Goal: Task Accomplishment & Management: Use online tool/utility

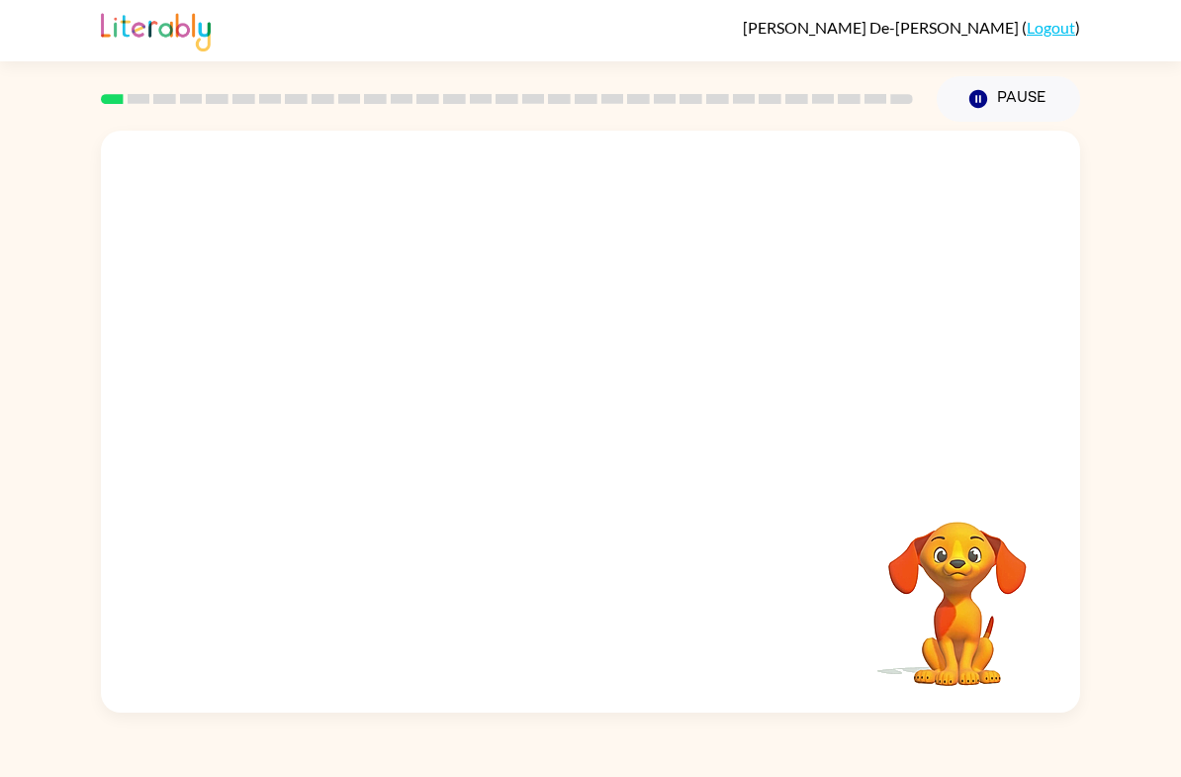
click at [1031, 212] on div at bounding box center [590, 305] width 979 height 349
click at [1027, 102] on button "Pause Pause" at bounding box center [1008, 99] width 143 height 46
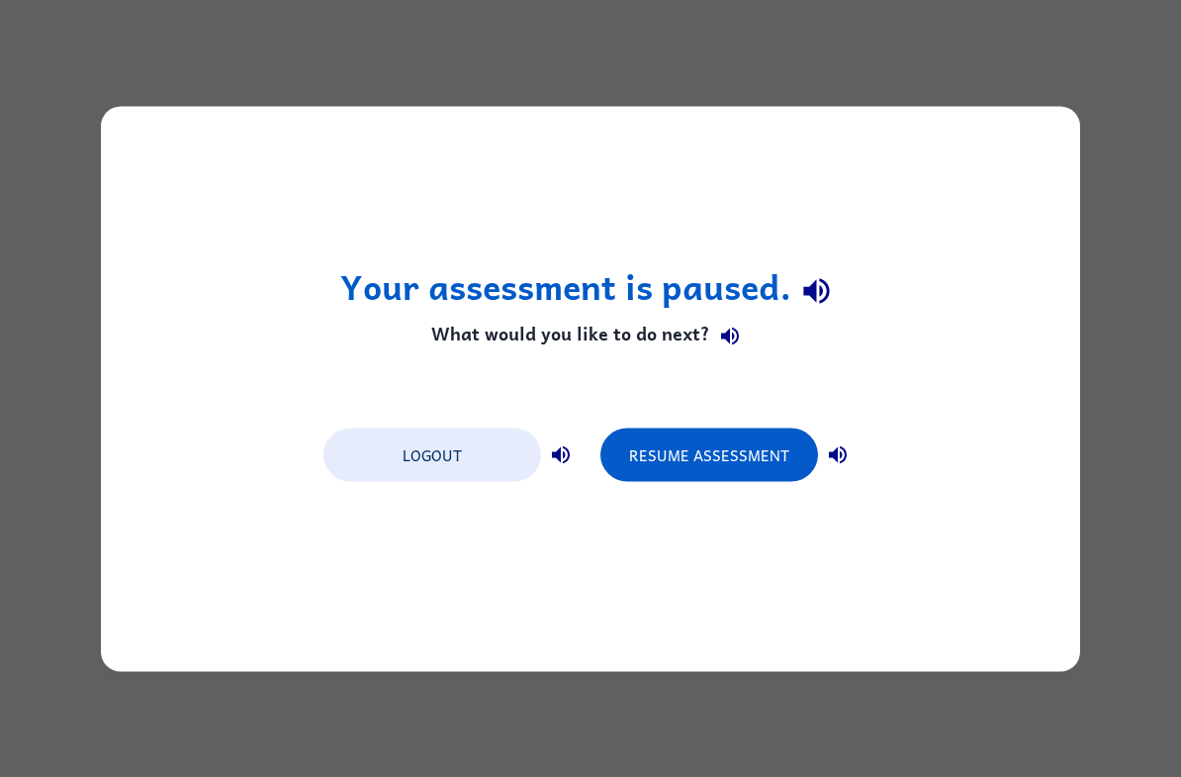
click at [711, 446] on button "Resume Assessment" at bounding box center [709, 453] width 218 height 53
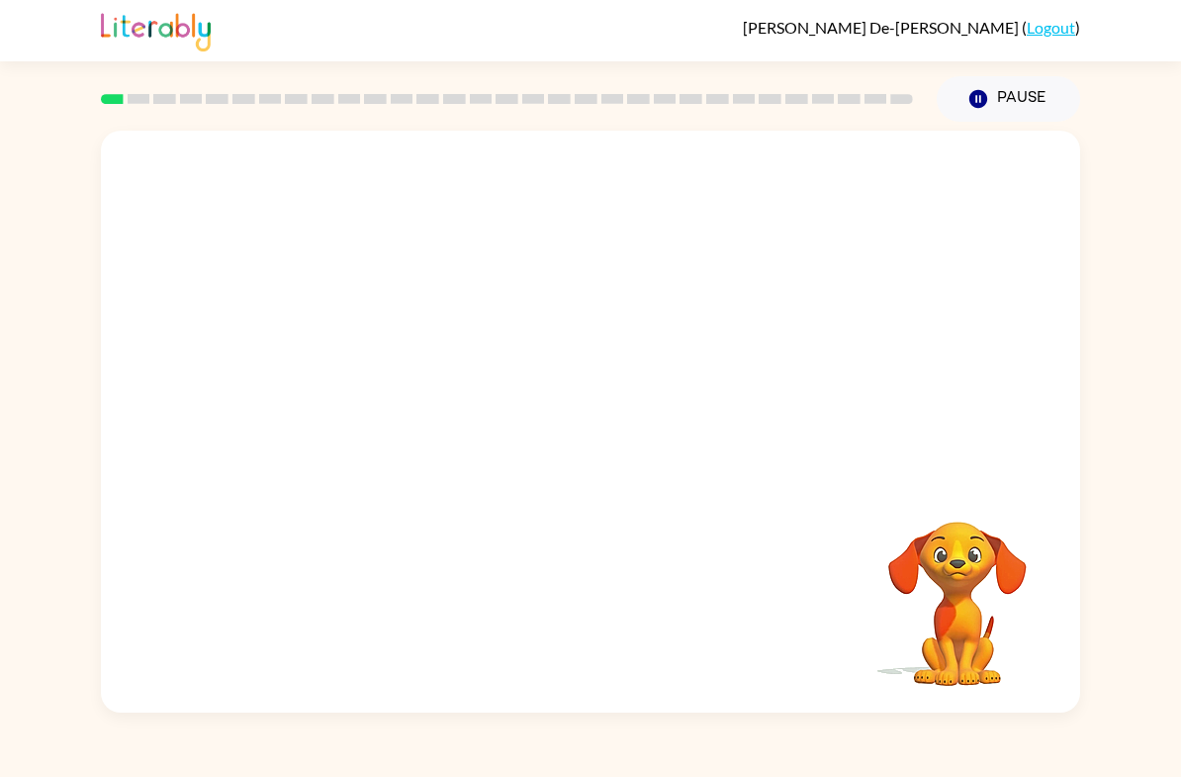
click at [1179, 529] on div "Your browser must support playing .mp4 files to use Literably. Please try using…" at bounding box center [590, 417] width 1181 height 591
click at [585, 414] on icon "button" at bounding box center [591, 431] width 35 height 35
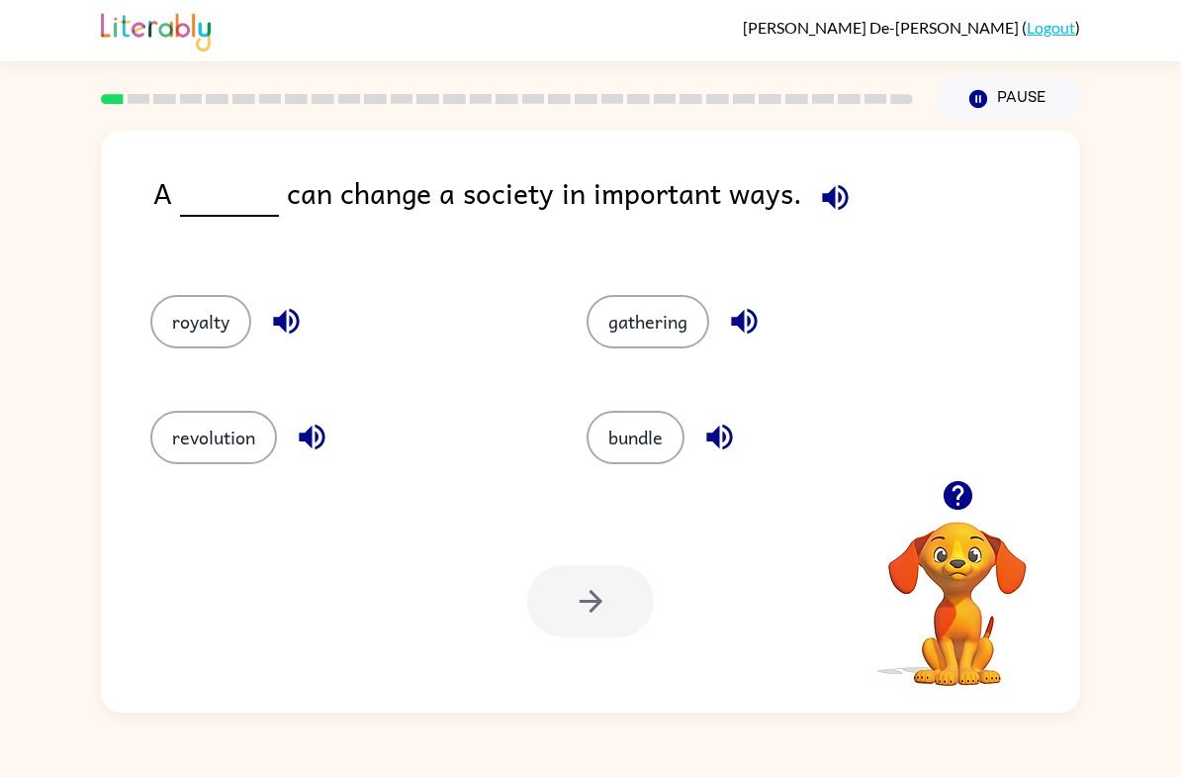
click at [183, 453] on button "revolution" at bounding box center [213, 437] width 127 height 53
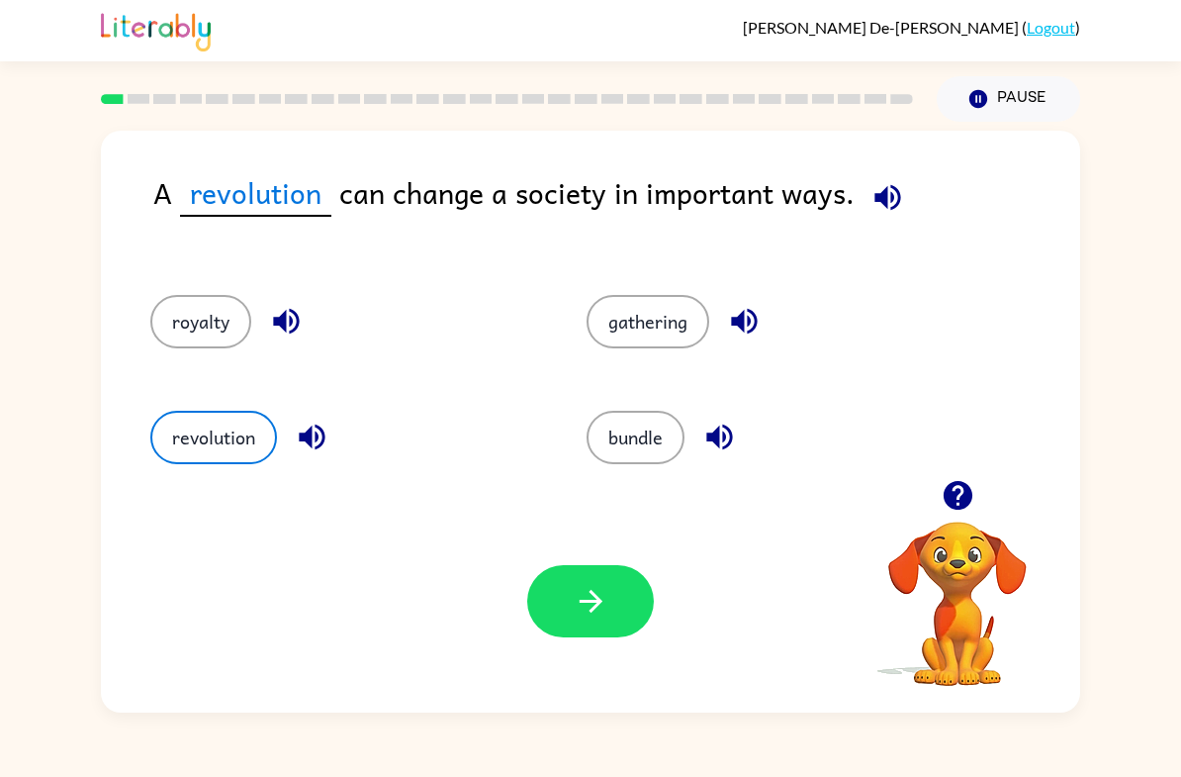
click at [872, 455] on div "bundle" at bounding box center [782, 437] width 391 height 53
click at [645, 329] on button "gathering" at bounding box center [648, 321] width 123 height 53
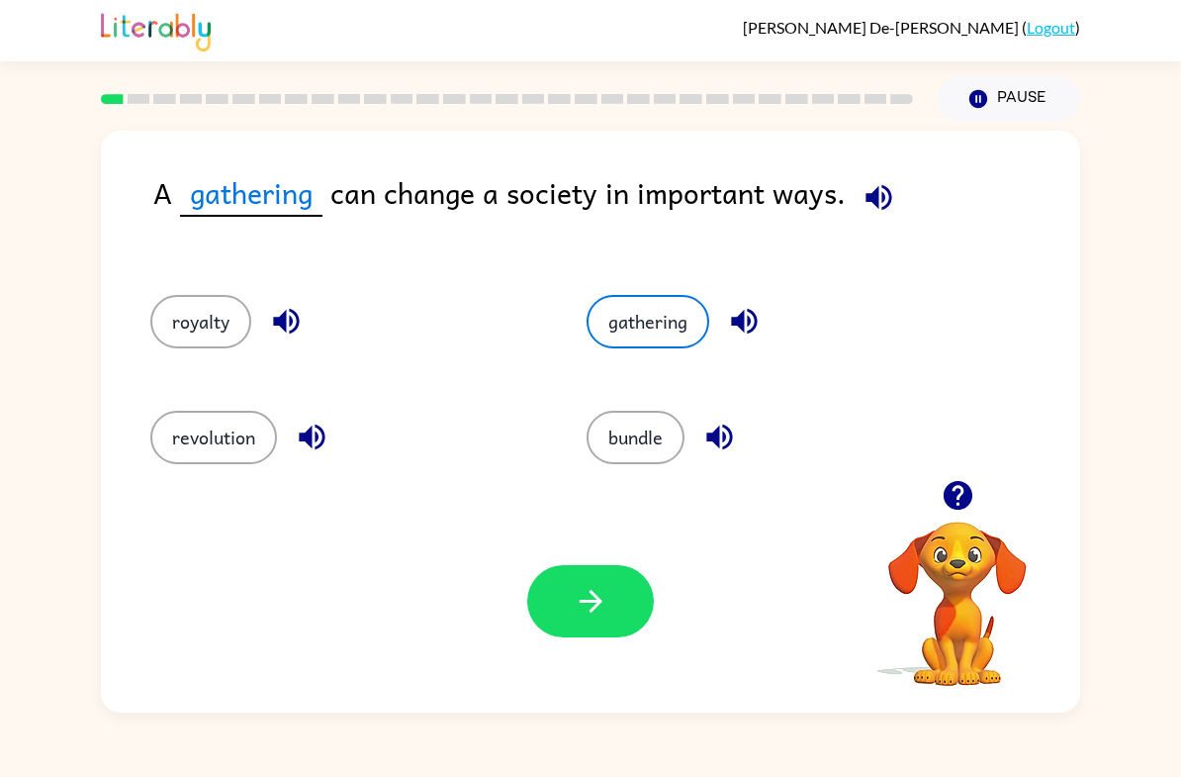
click at [647, 348] on button "gathering" at bounding box center [648, 321] width 123 height 53
click at [657, 316] on button "gathering" at bounding box center [648, 321] width 123 height 53
click at [757, 322] on icon "button" at bounding box center [744, 322] width 26 height 26
click at [709, 319] on button "gathering" at bounding box center [648, 321] width 123 height 53
click at [708, 319] on button "gathering" at bounding box center [648, 321] width 123 height 53
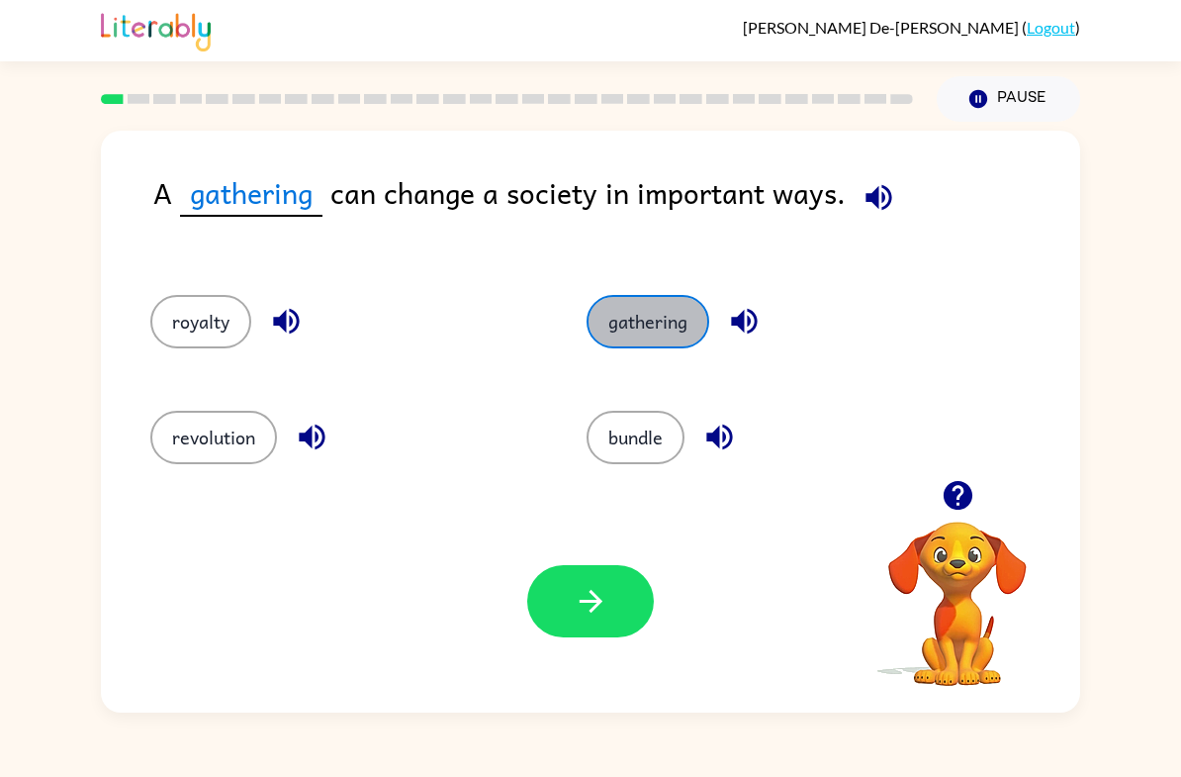
click at [666, 335] on button "gathering" at bounding box center [648, 321] width 123 height 53
click at [612, 628] on button "button" at bounding box center [590, 601] width 127 height 72
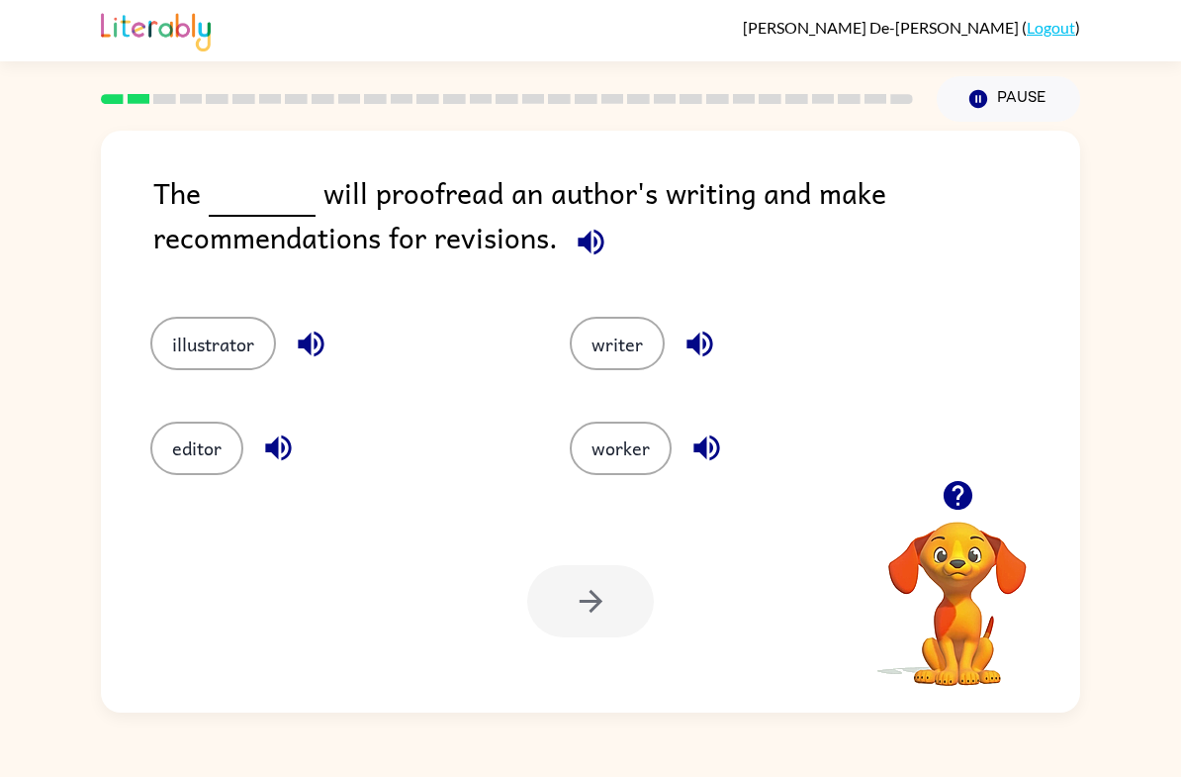
click at [176, 464] on button "editor" at bounding box center [196, 447] width 93 height 53
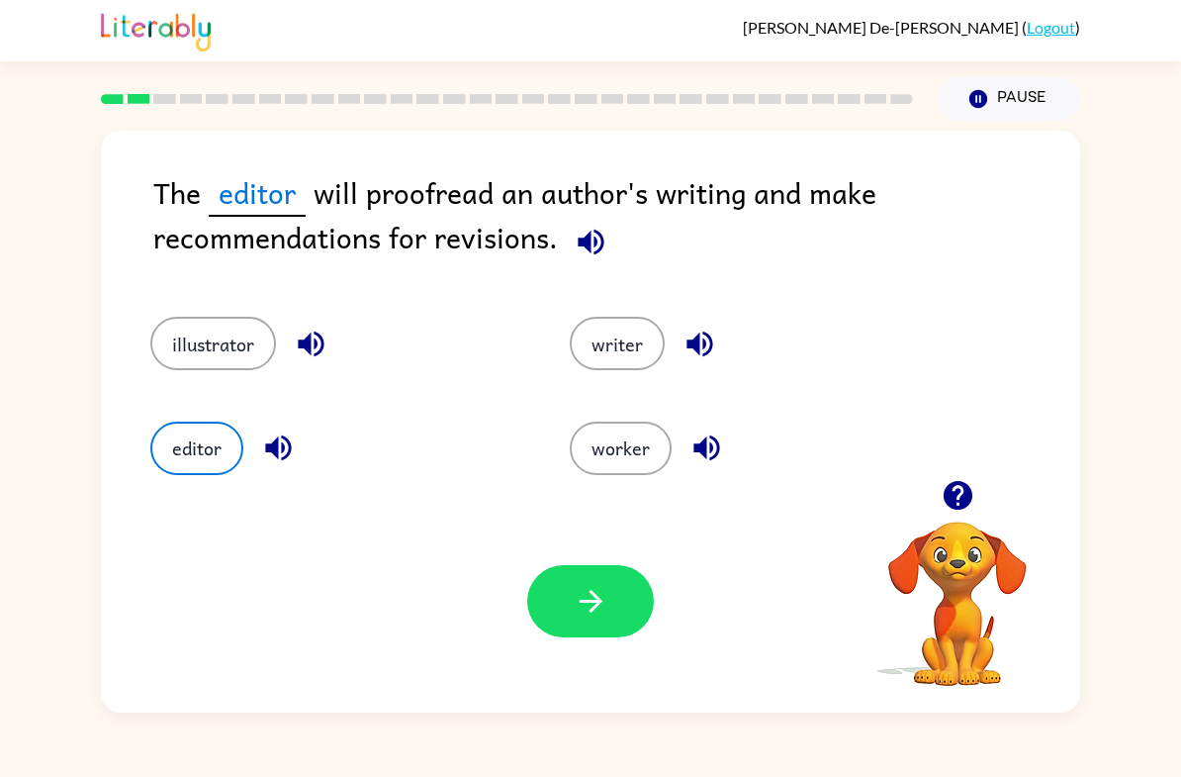
click at [584, 590] on icon "button" at bounding box center [591, 601] width 35 height 35
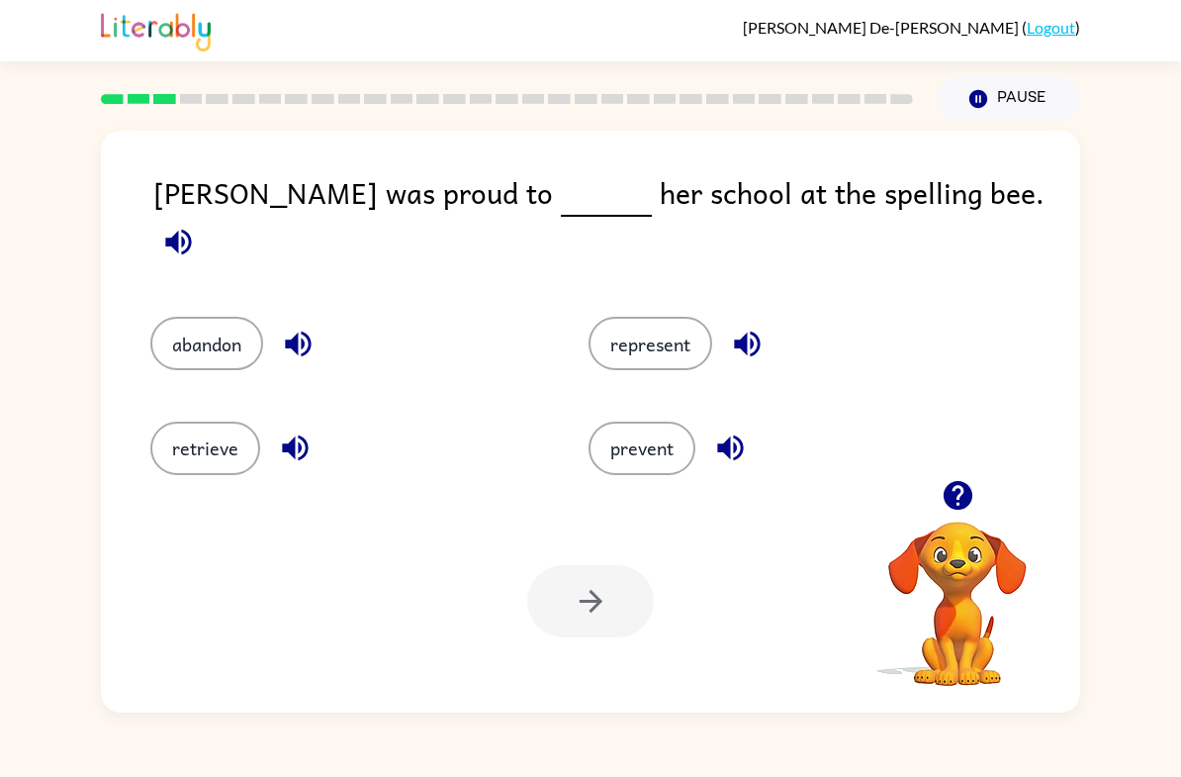
click at [641, 345] on button "represent" at bounding box center [651, 343] width 124 height 53
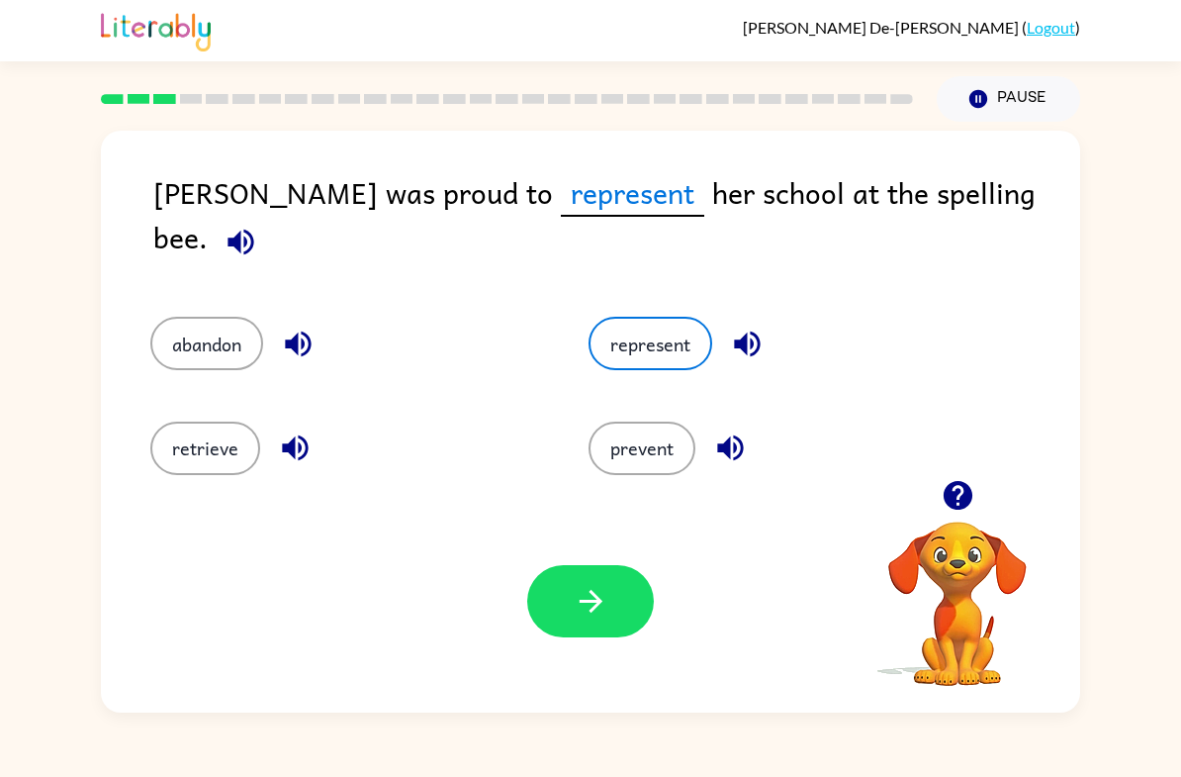
click at [629, 601] on button "button" at bounding box center [590, 601] width 127 height 72
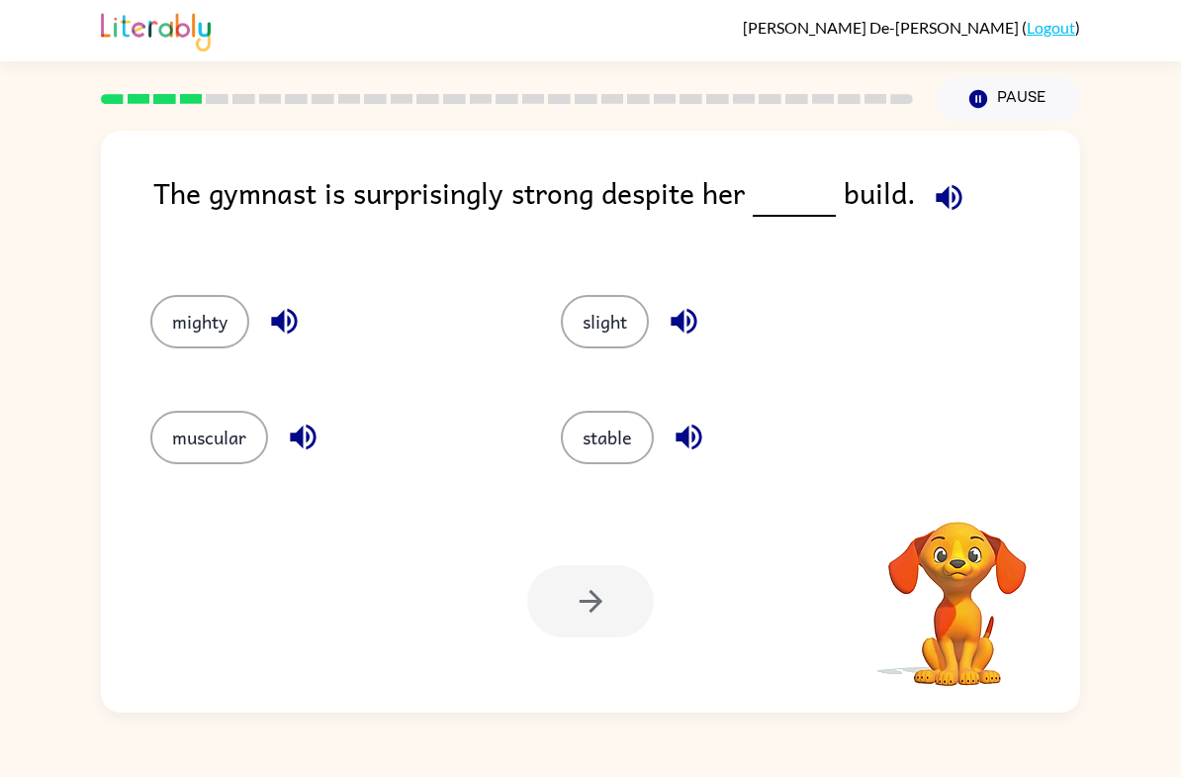
click at [603, 458] on button "stable" at bounding box center [607, 437] width 93 height 53
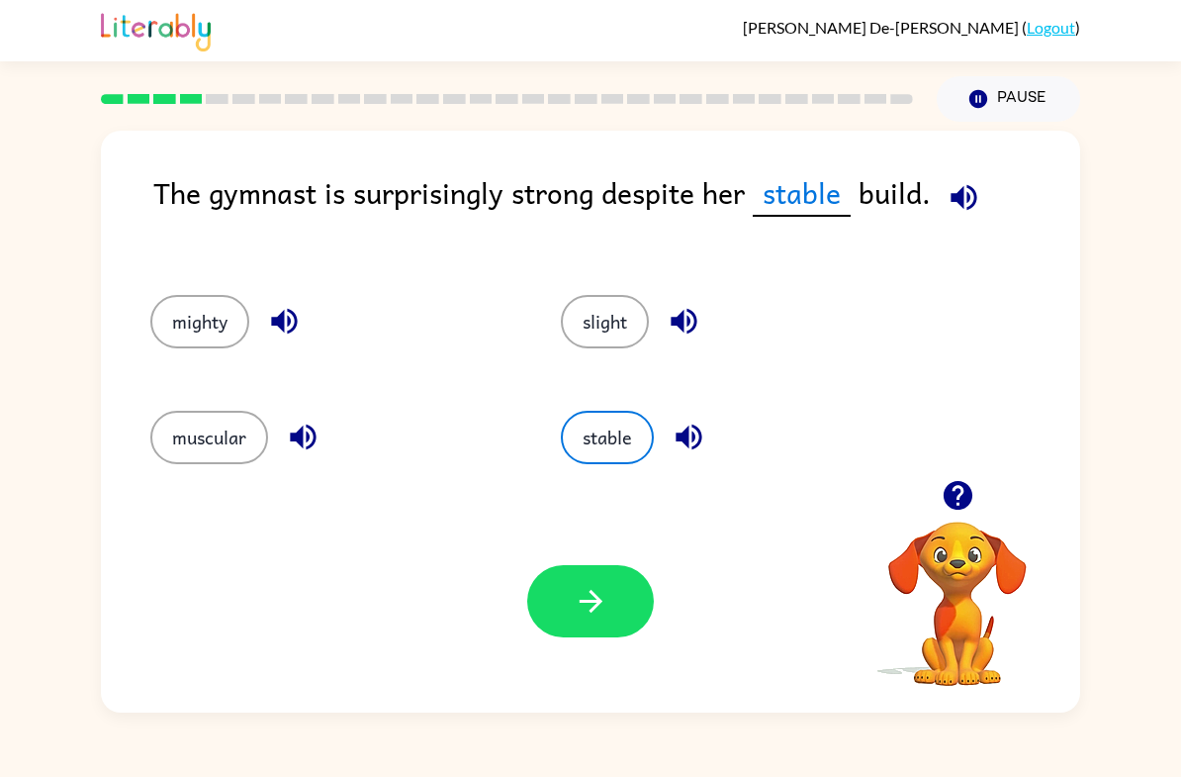
click at [615, 305] on button "slight" at bounding box center [605, 321] width 88 height 53
click at [123, 335] on div "mighty" at bounding box center [318, 315] width 411 height 116
click at [177, 308] on button "mighty" at bounding box center [199, 321] width 99 height 53
click at [201, 462] on button "muscular" at bounding box center [209, 437] width 118 height 53
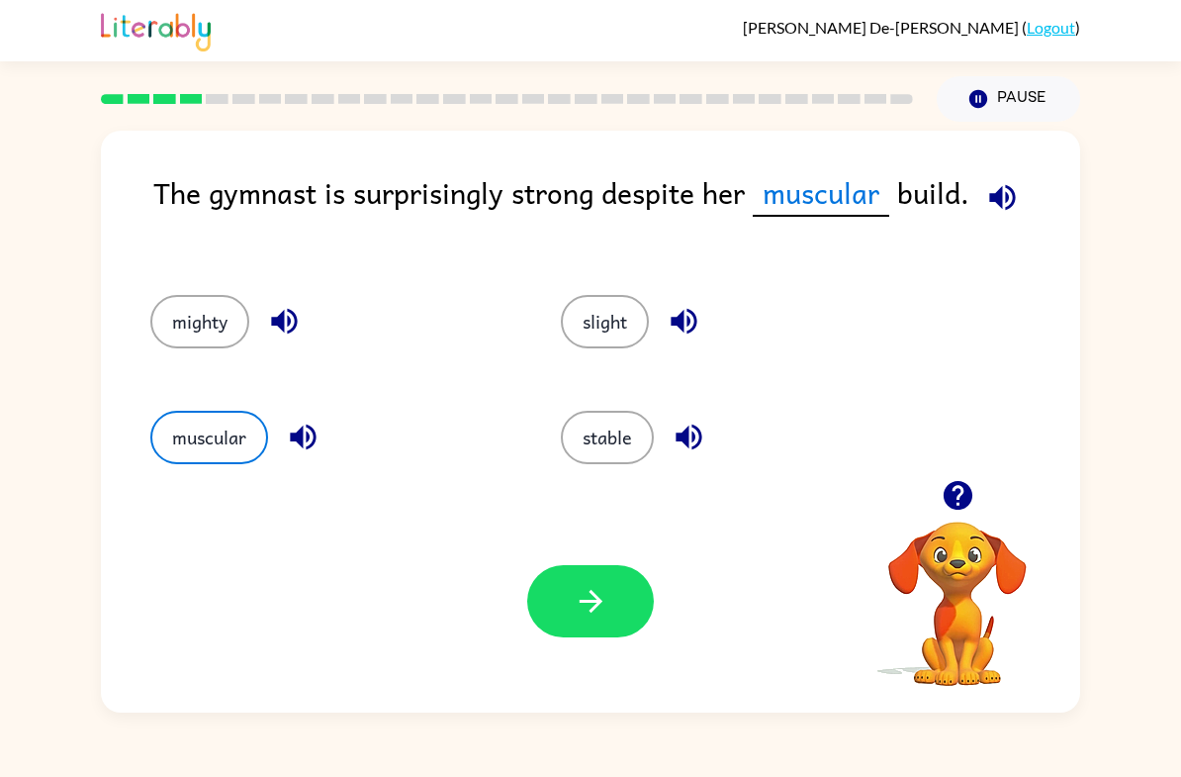
click at [580, 463] on button "stable" at bounding box center [607, 437] width 93 height 53
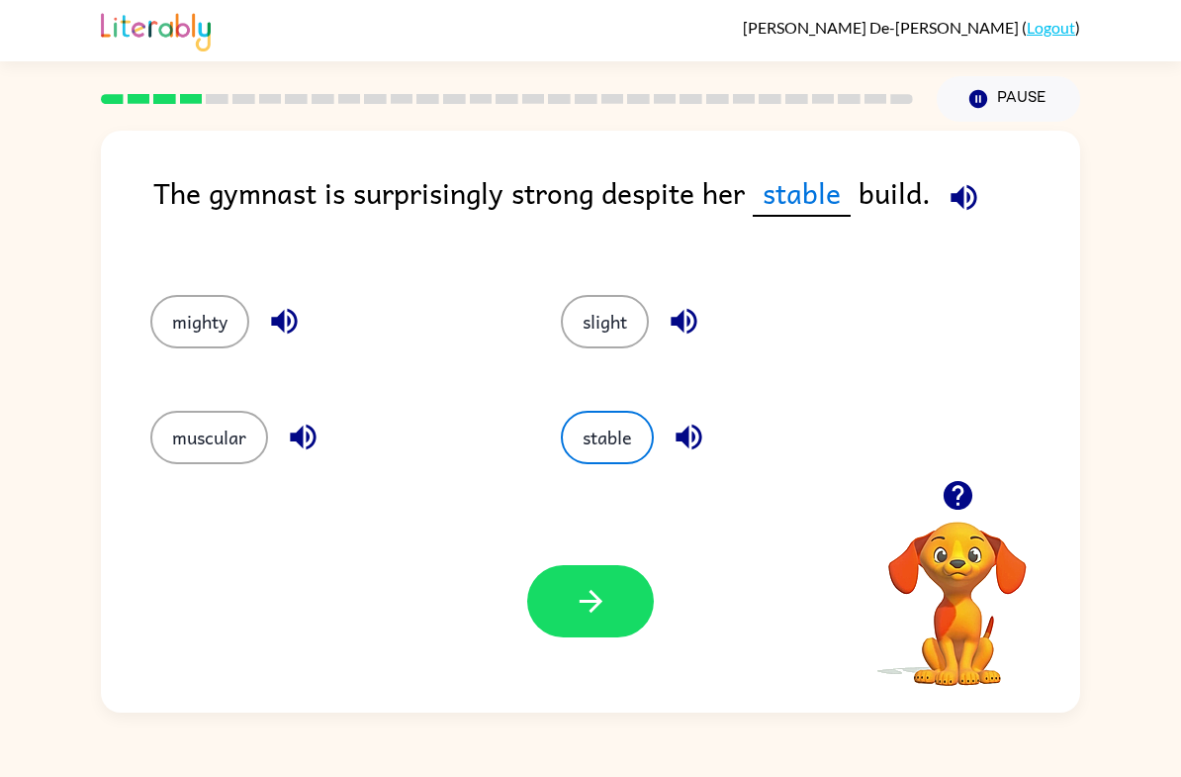
click at [600, 620] on button "button" at bounding box center [590, 601] width 127 height 72
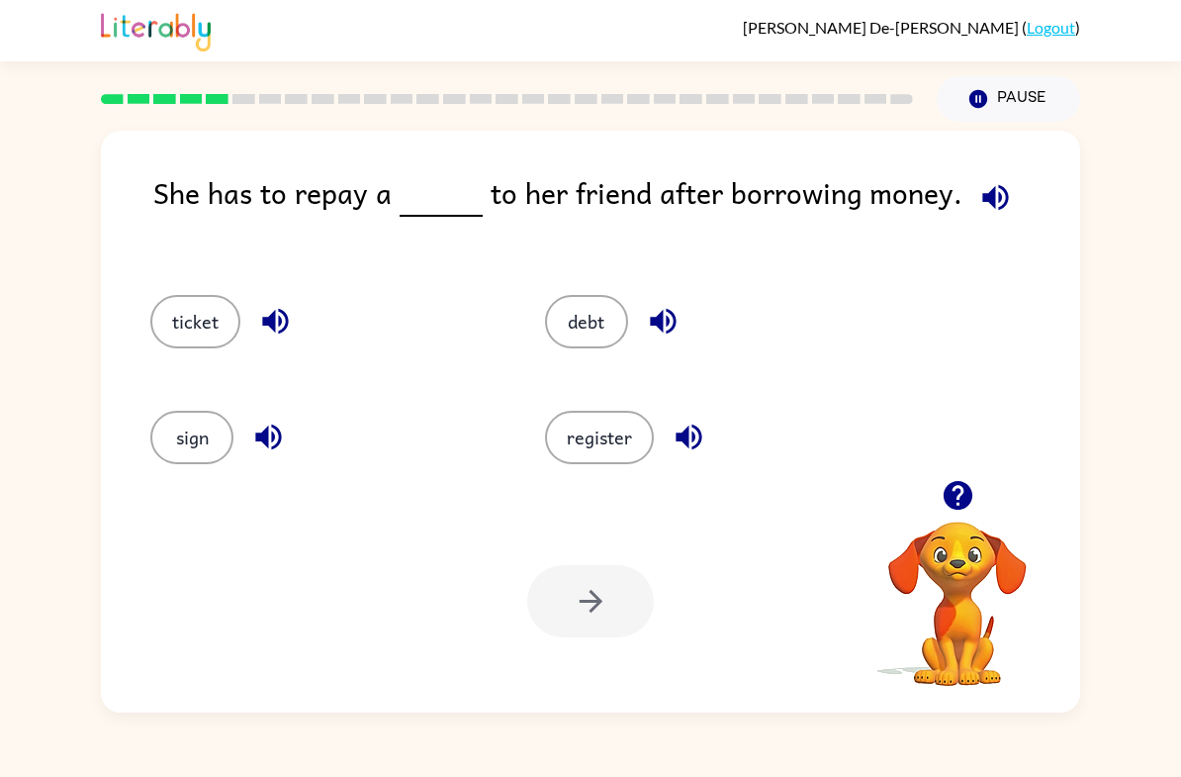
click at [556, 324] on button "debt" at bounding box center [586, 321] width 83 height 53
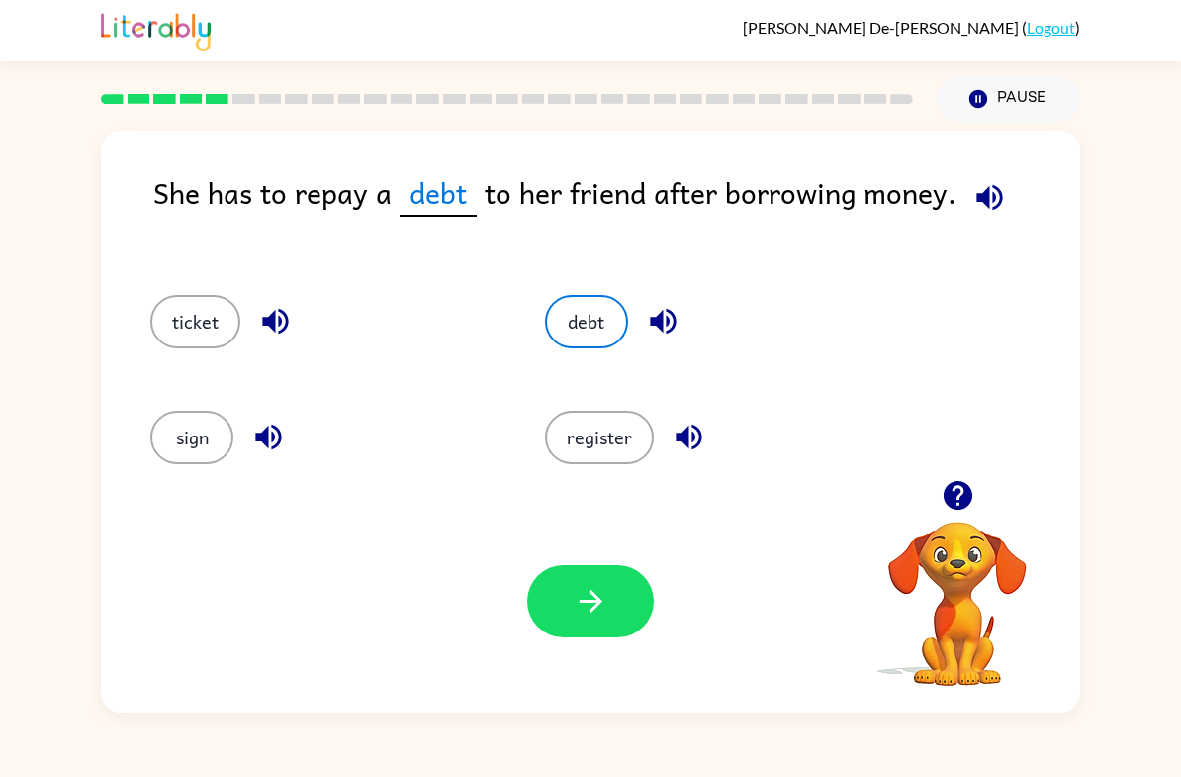
click at [612, 623] on button "button" at bounding box center [590, 601] width 127 height 72
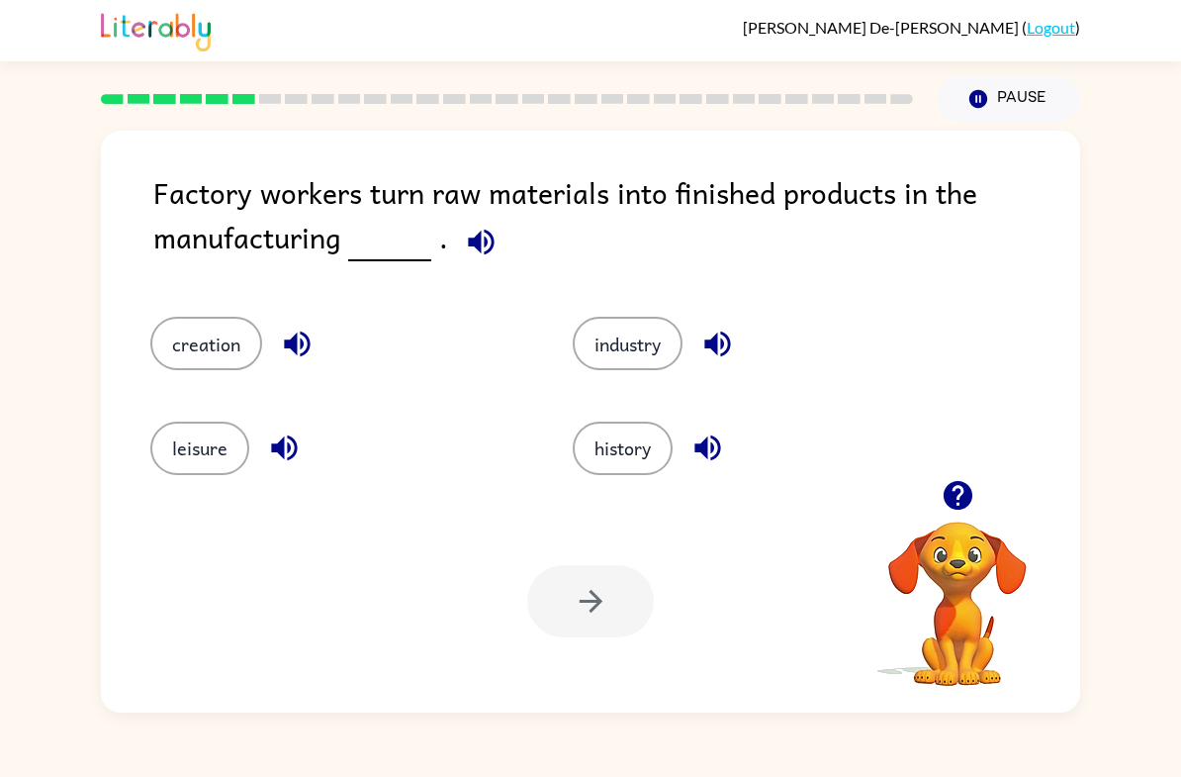
click at [612, 321] on button "industry" at bounding box center [628, 343] width 110 height 53
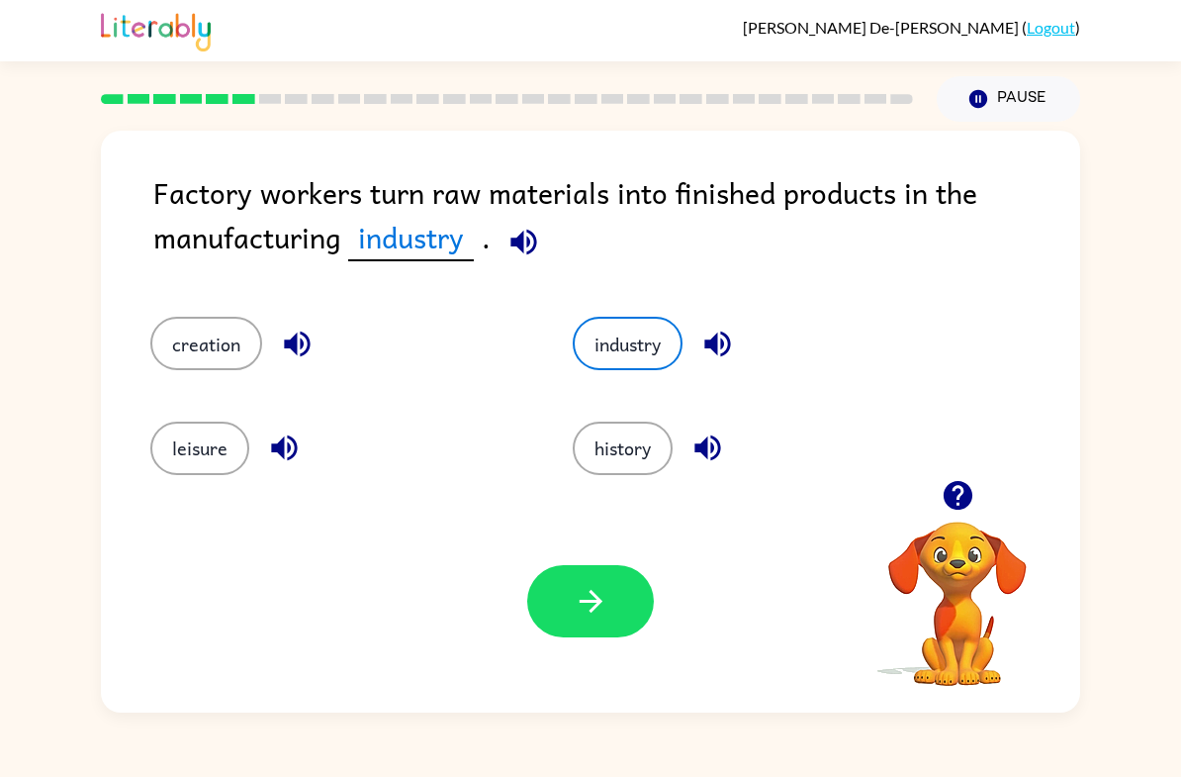
click at [604, 602] on icon "button" at bounding box center [591, 601] width 35 height 35
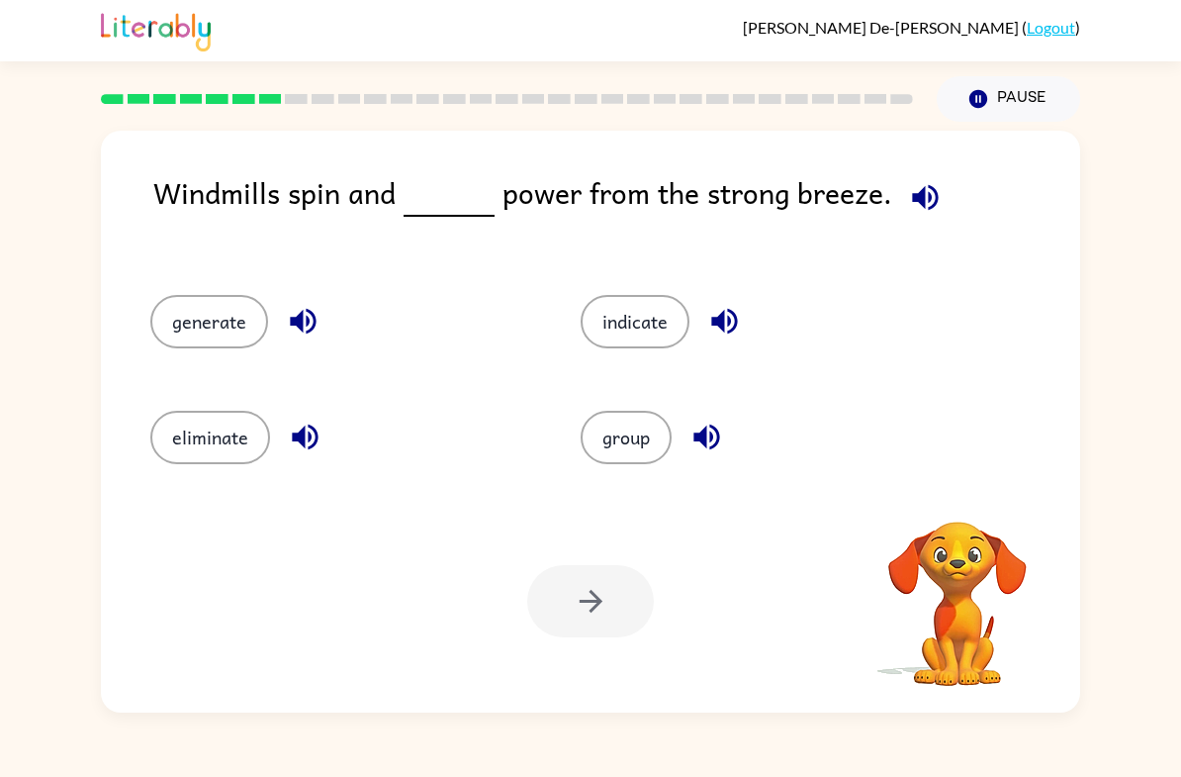
click at [231, 424] on button "eliminate" at bounding box center [210, 437] width 120 height 53
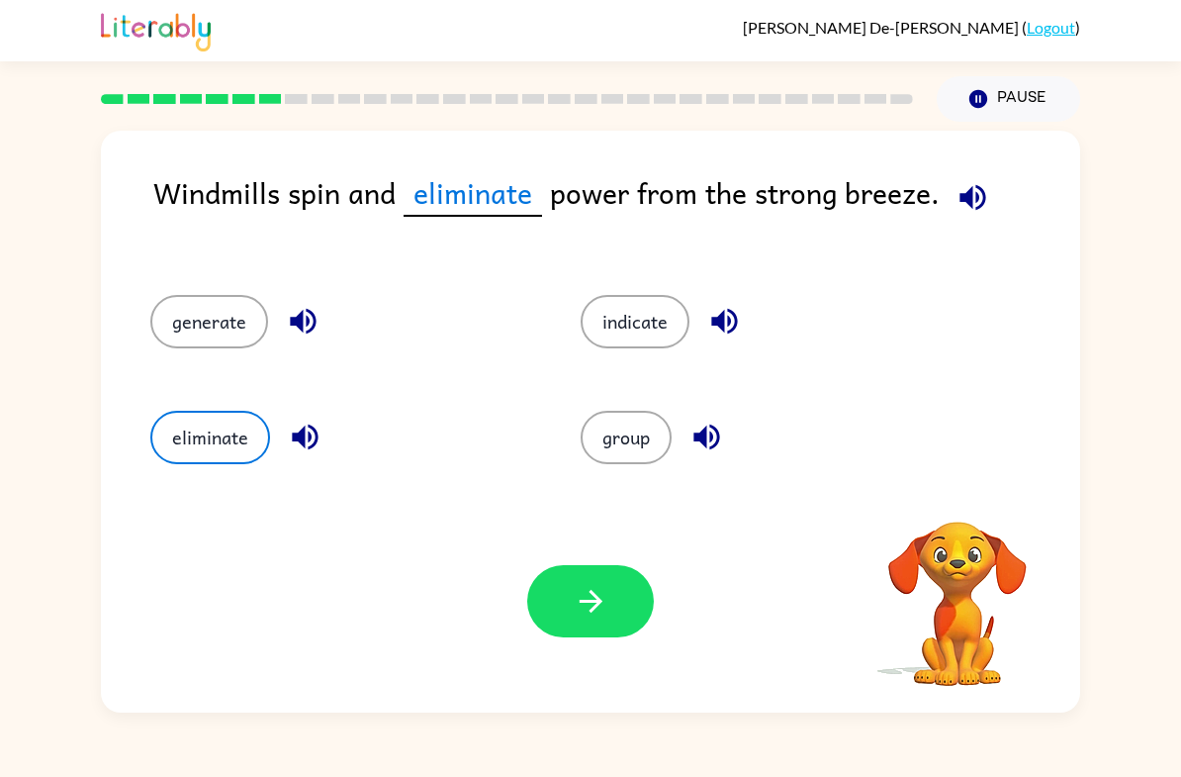
click at [223, 320] on button "generate" at bounding box center [209, 321] width 118 height 53
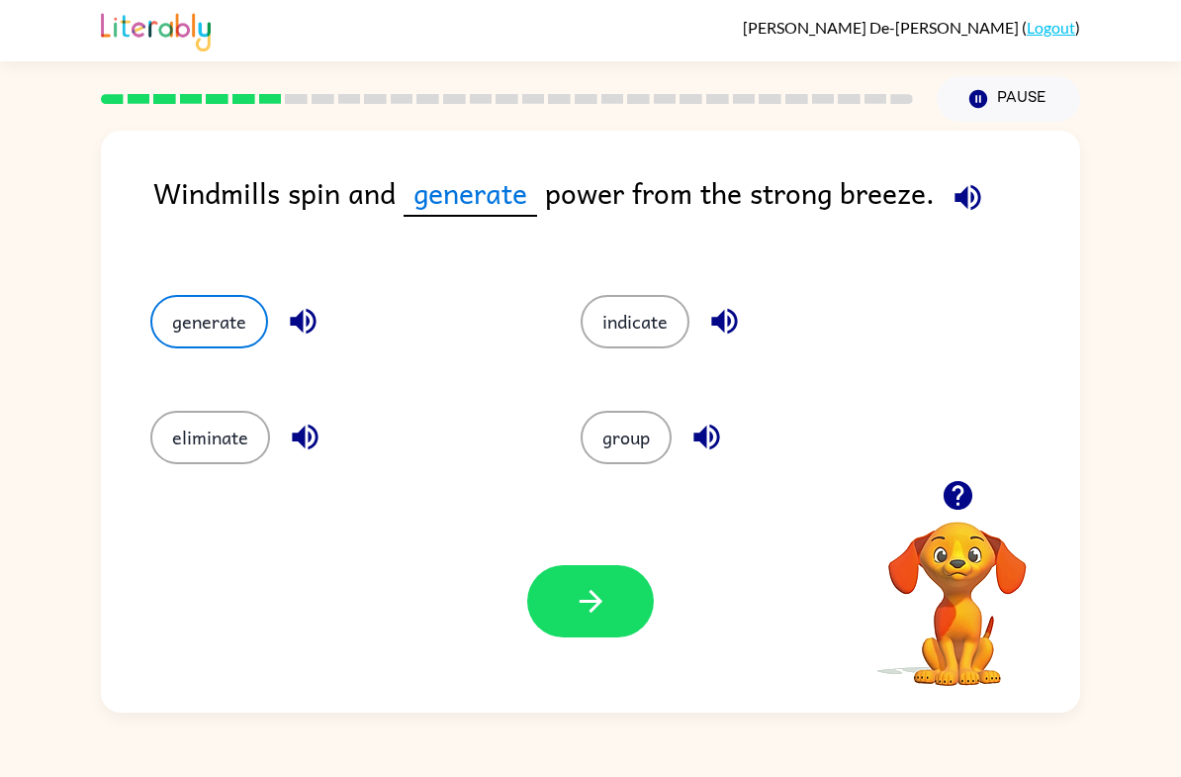
click at [625, 612] on button "button" at bounding box center [590, 601] width 127 height 72
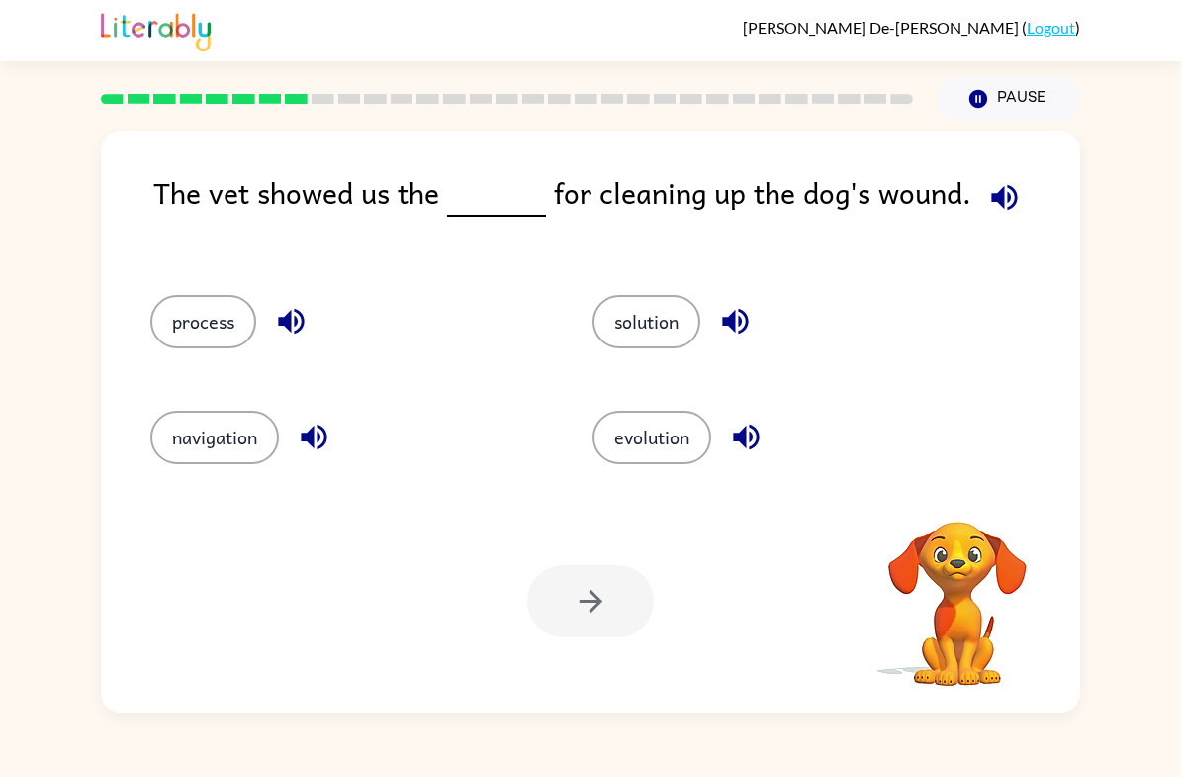
click at [633, 329] on button "solution" at bounding box center [647, 321] width 108 height 53
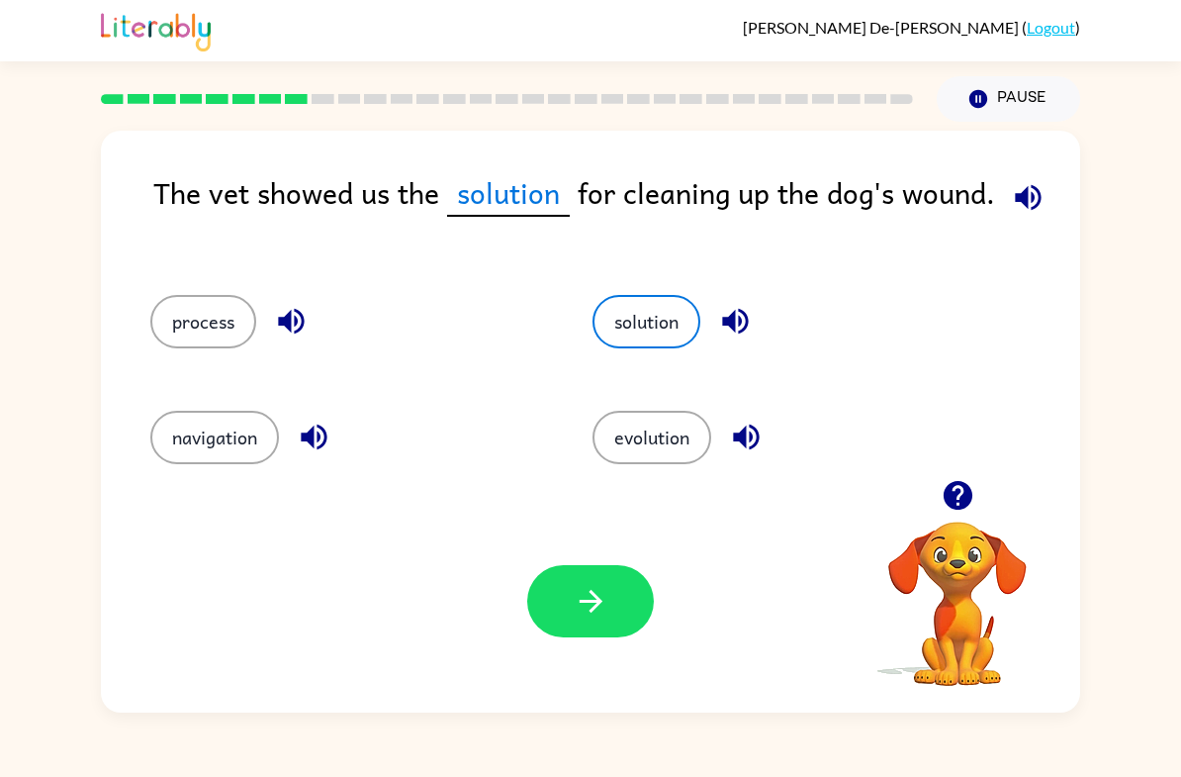
click at [202, 322] on button "process" at bounding box center [203, 321] width 106 height 53
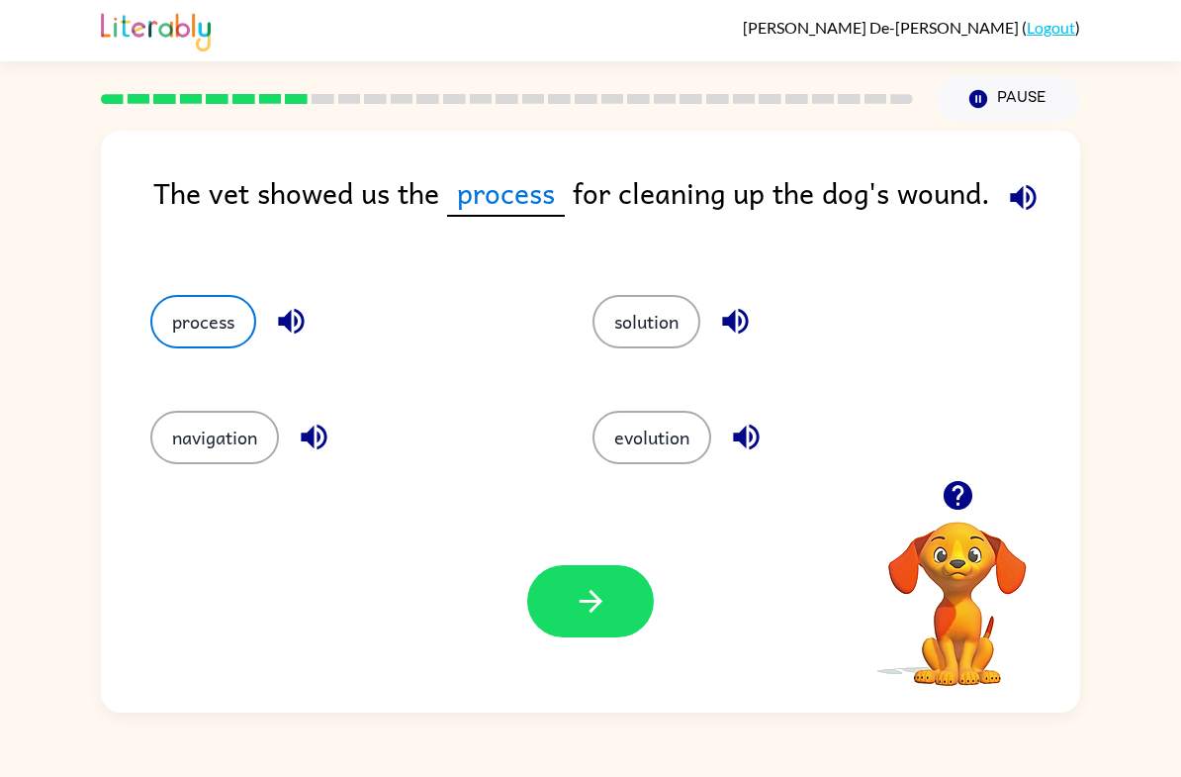
click at [197, 344] on button "process" at bounding box center [203, 321] width 106 height 53
click at [583, 601] on icon "button" at bounding box center [590, 601] width 23 height 23
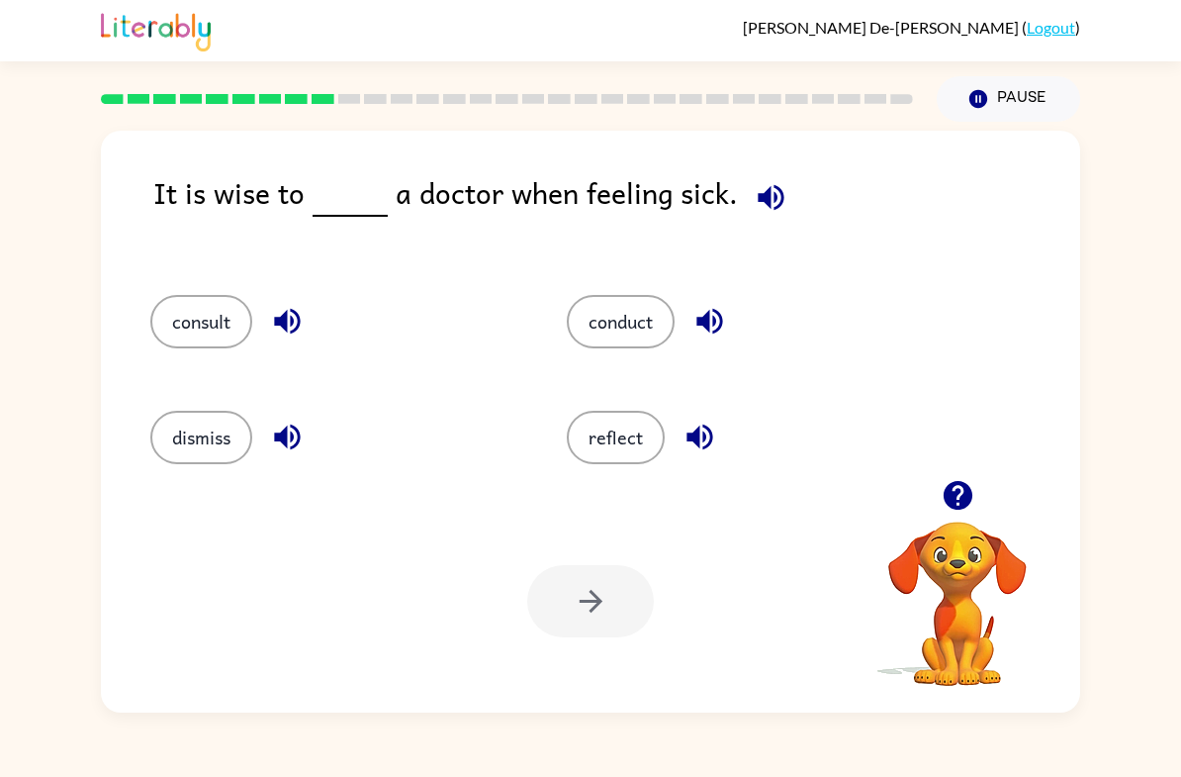
click at [204, 258] on div "consult" at bounding box center [321, 315] width 416 height 116
click at [222, 337] on button "consult" at bounding box center [201, 321] width 102 height 53
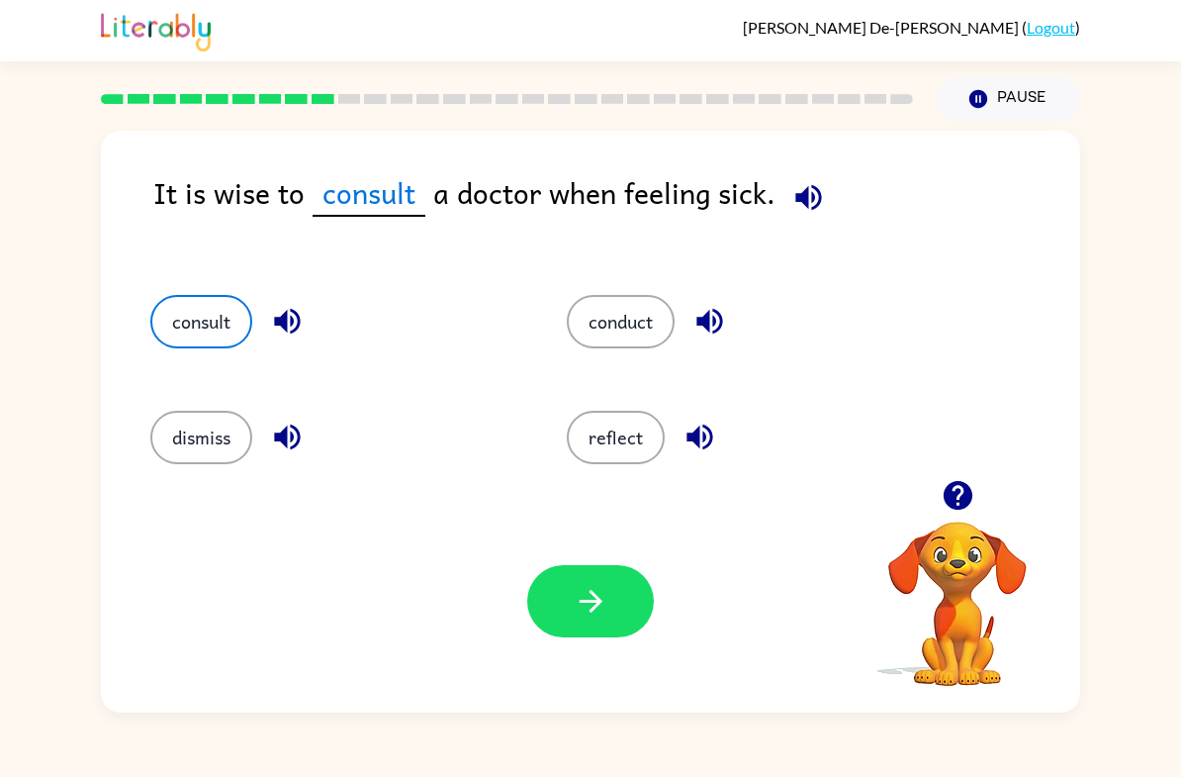
click at [603, 614] on icon "button" at bounding box center [591, 601] width 35 height 35
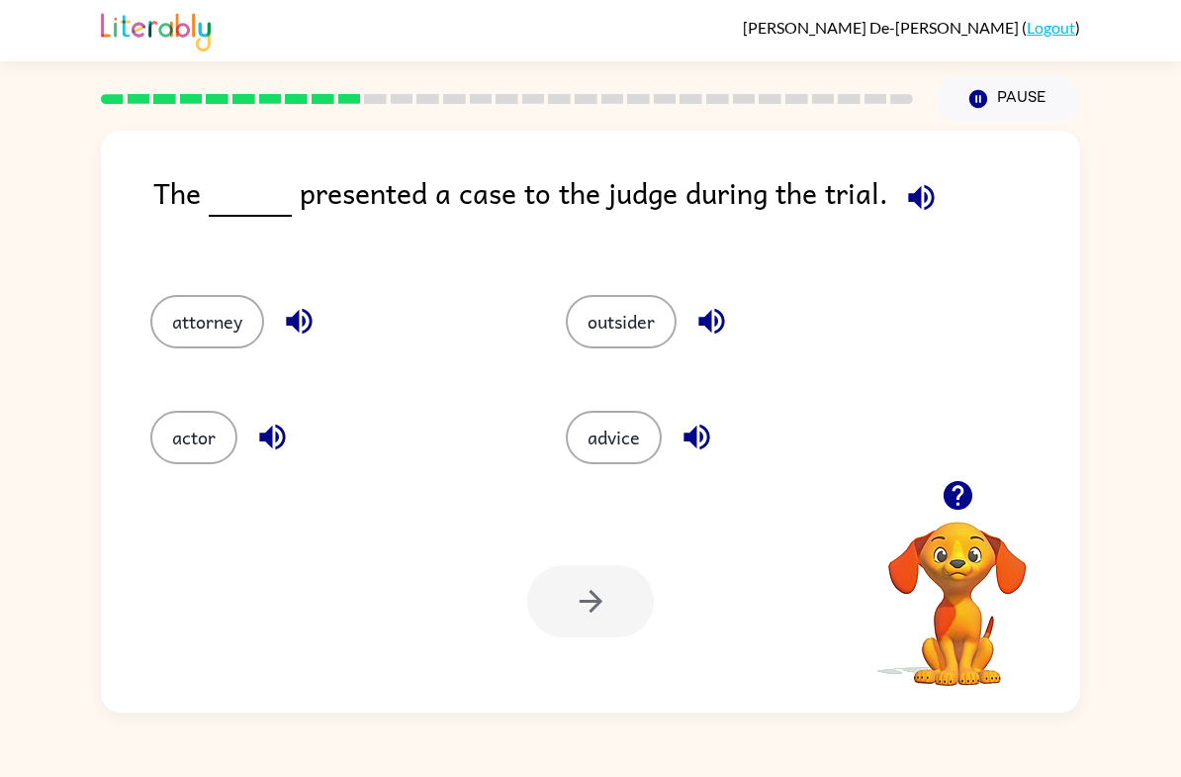
click at [220, 378] on div "actor" at bounding box center [320, 431] width 415 height 116
click at [248, 332] on button "attorney" at bounding box center [207, 321] width 114 height 53
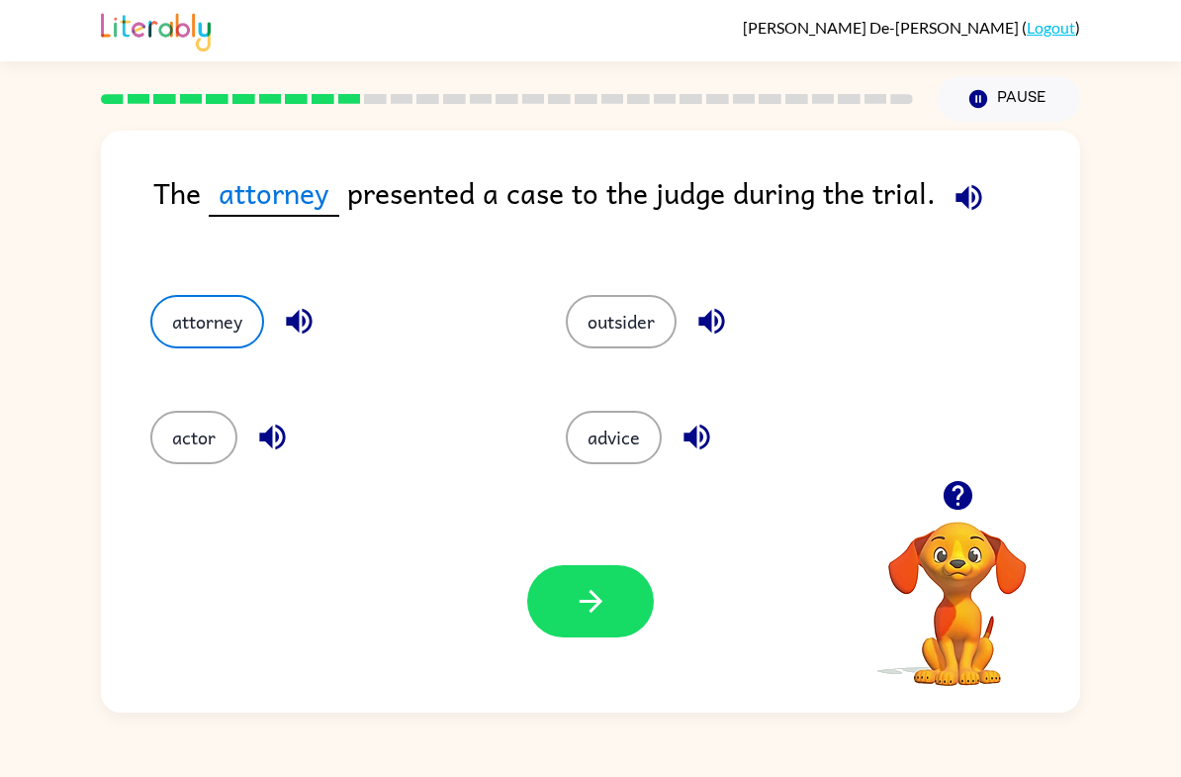
click at [605, 666] on div "Your browser must support playing .mp4 files to use Literably. Please try using…" at bounding box center [590, 601] width 979 height 223
click at [606, 606] on icon "button" at bounding box center [591, 601] width 35 height 35
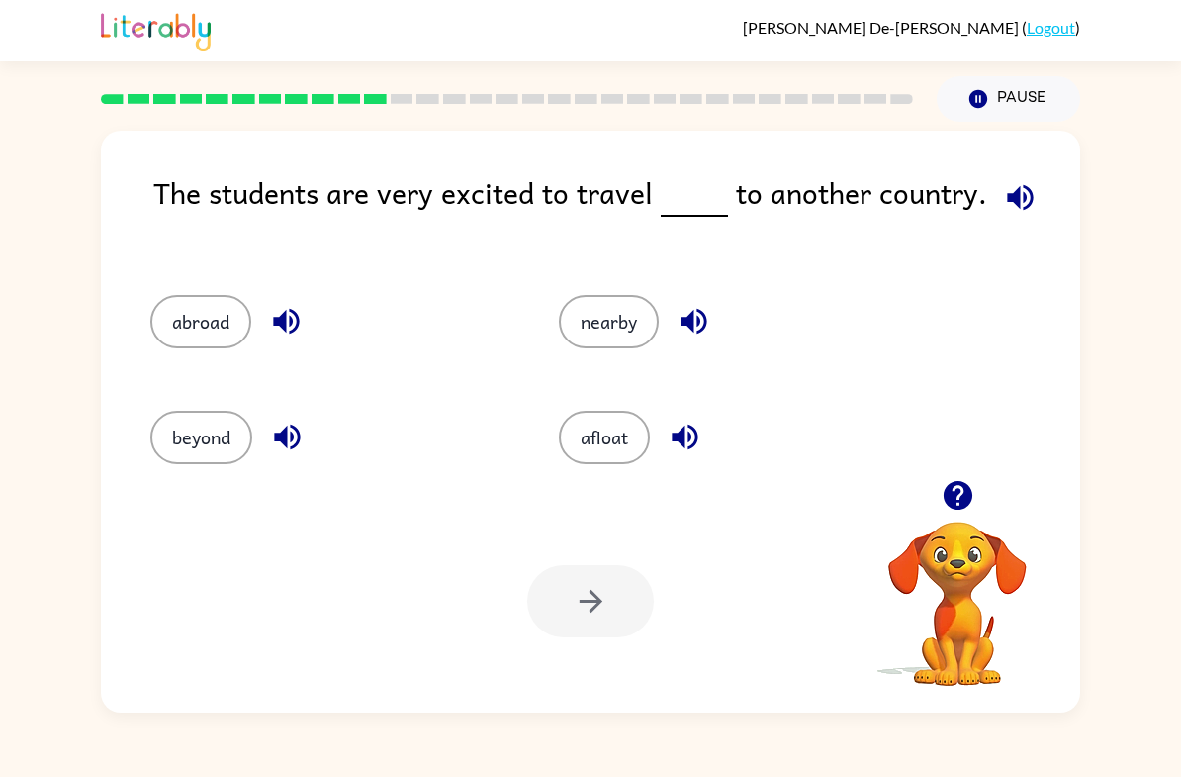
click at [203, 343] on button "abroad" at bounding box center [200, 321] width 101 height 53
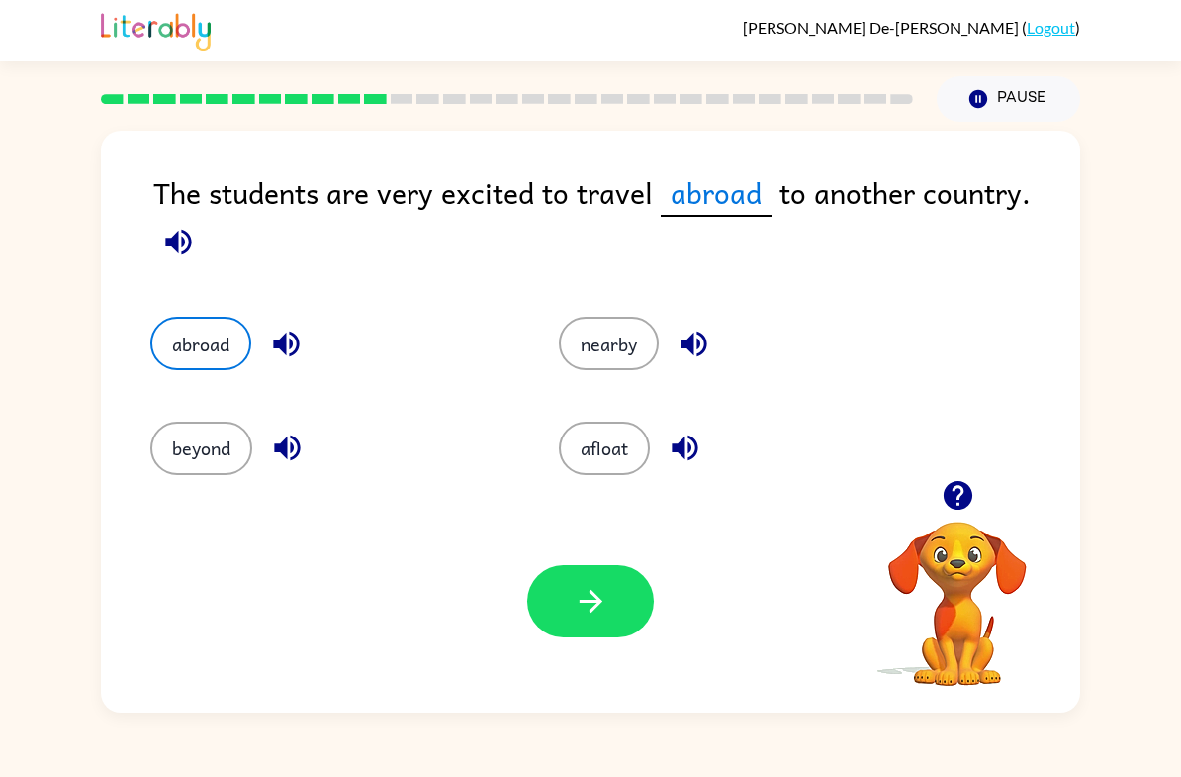
click at [617, 407] on div "afloat" at bounding box center [725, 436] width 409 height 104
click at [614, 321] on button "nearby" at bounding box center [609, 343] width 100 height 53
click at [608, 465] on button "afloat" at bounding box center [604, 447] width 91 height 53
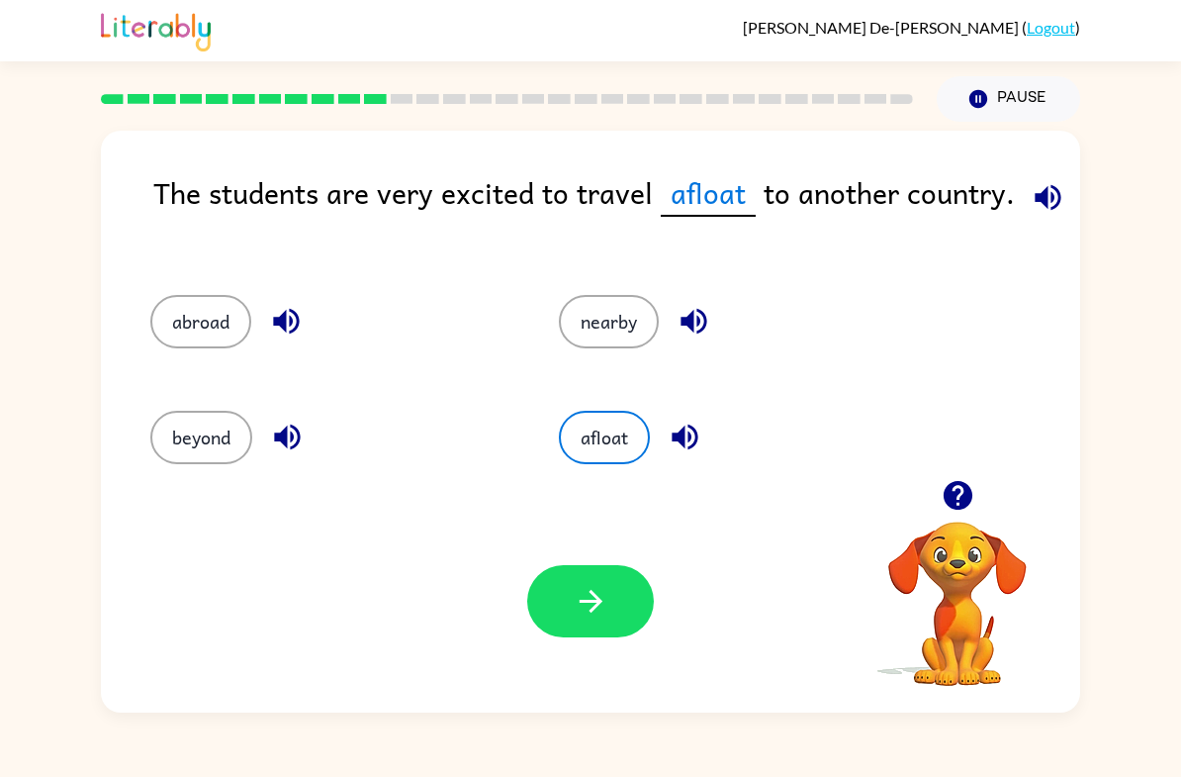
click at [191, 449] on button "beyond" at bounding box center [201, 437] width 102 height 53
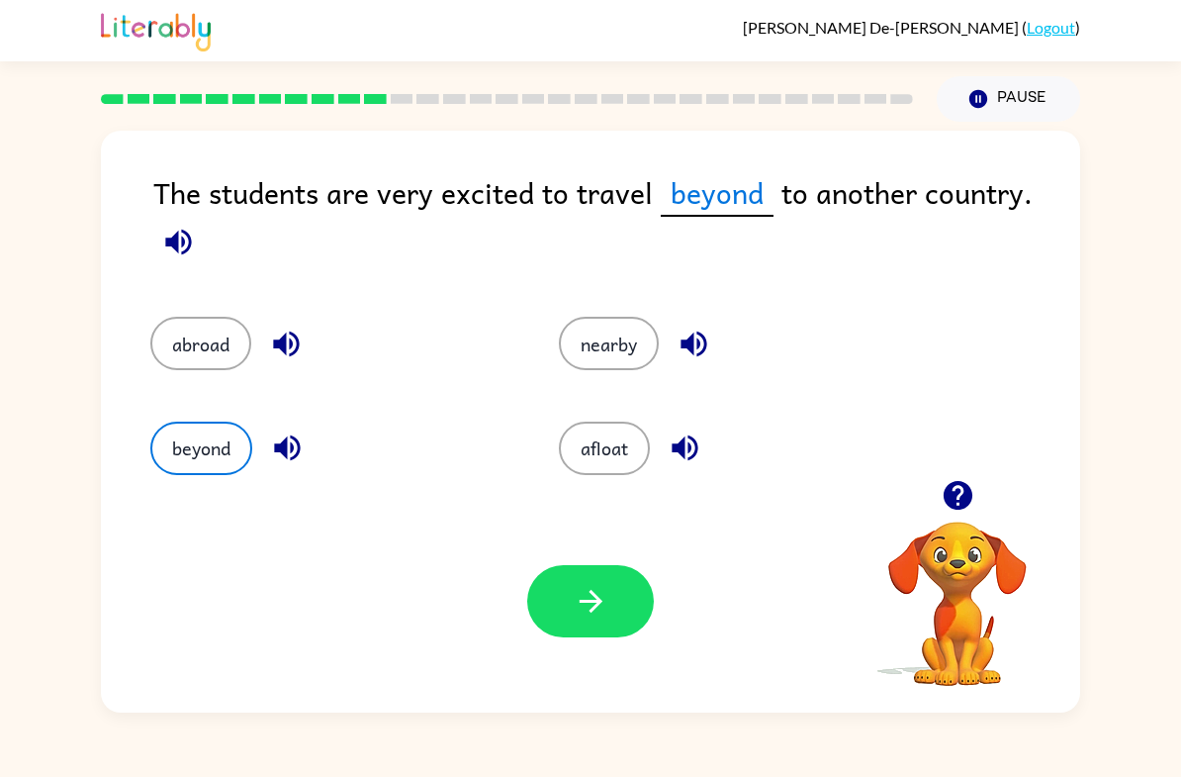
click at [190, 449] on button "beyond" at bounding box center [201, 447] width 102 height 53
click at [619, 329] on button "nearby" at bounding box center [609, 343] width 100 height 53
click at [181, 321] on button "abroad" at bounding box center [200, 343] width 101 height 53
click at [179, 347] on button "abroad" at bounding box center [200, 343] width 101 height 53
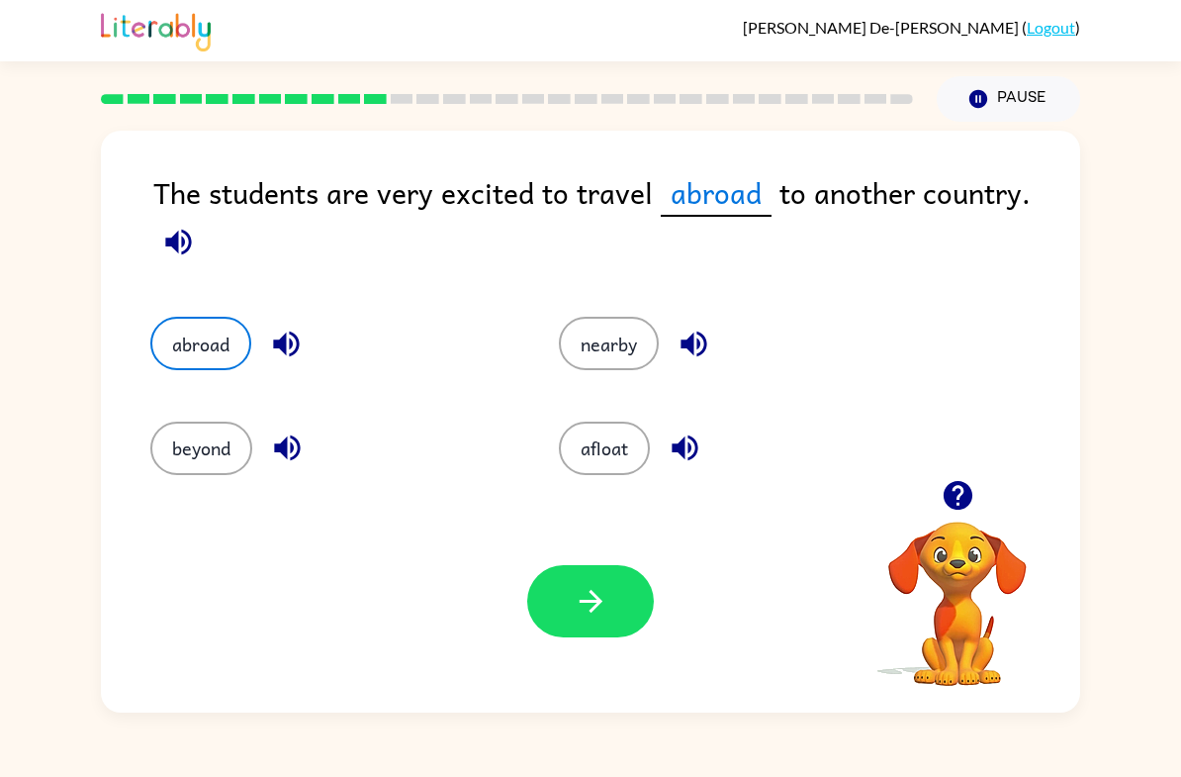
click at [162, 322] on button "abroad" at bounding box center [200, 343] width 101 height 53
click at [205, 339] on button "abroad" at bounding box center [200, 343] width 101 height 53
click at [196, 345] on button "abroad" at bounding box center [200, 343] width 101 height 53
click at [201, 347] on button "abroad" at bounding box center [200, 343] width 101 height 53
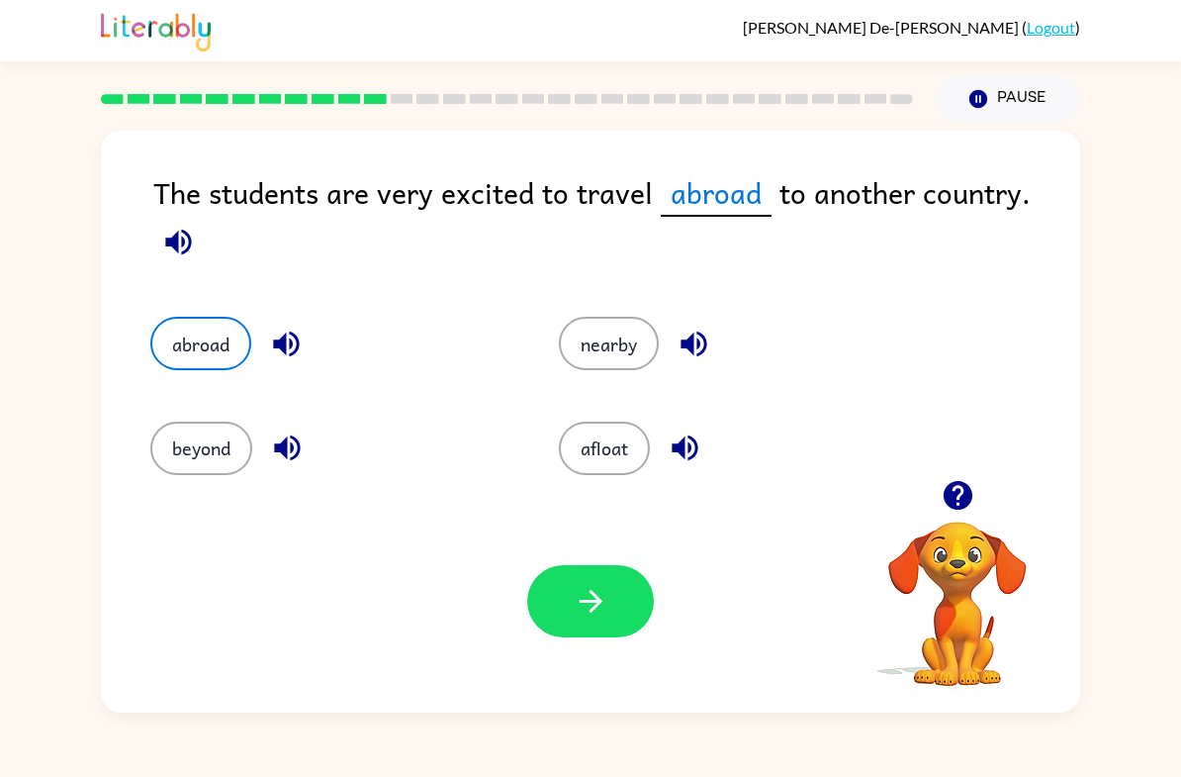
click at [638, 353] on button "nearby" at bounding box center [609, 343] width 100 height 53
click at [626, 607] on button "button" at bounding box center [590, 601] width 127 height 72
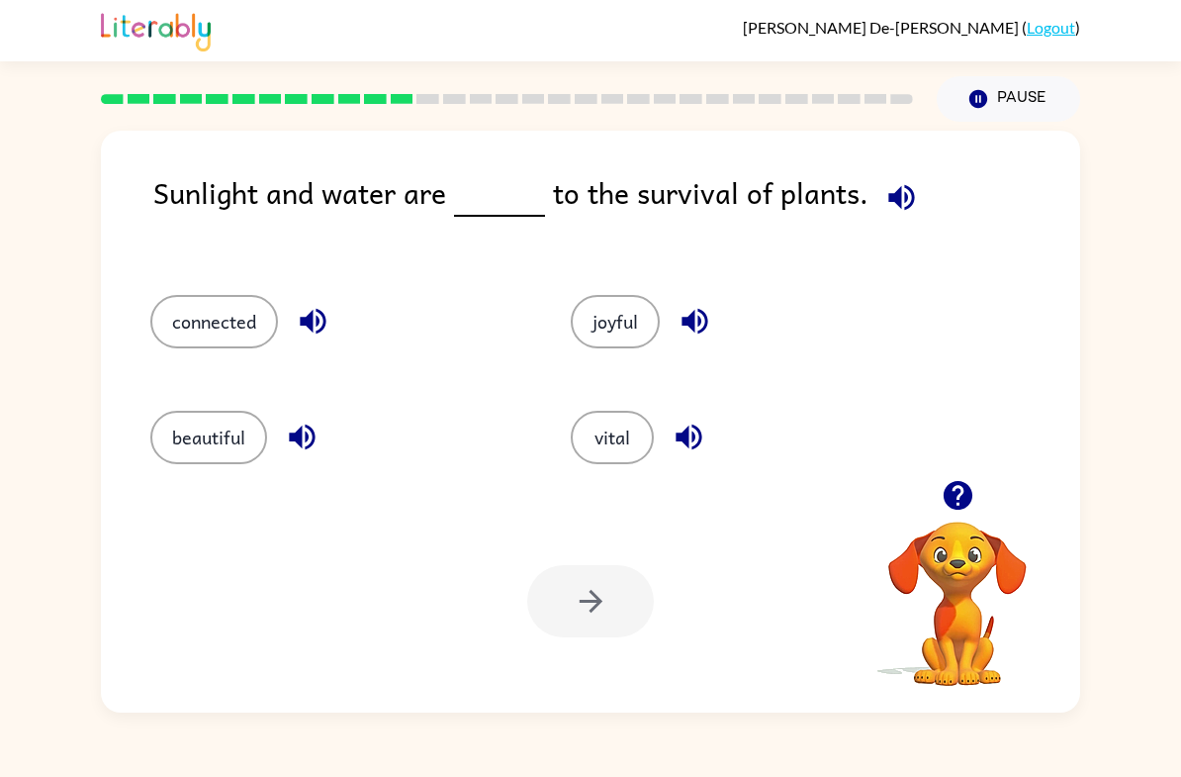
click at [602, 416] on button "vital" at bounding box center [612, 437] width 83 height 53
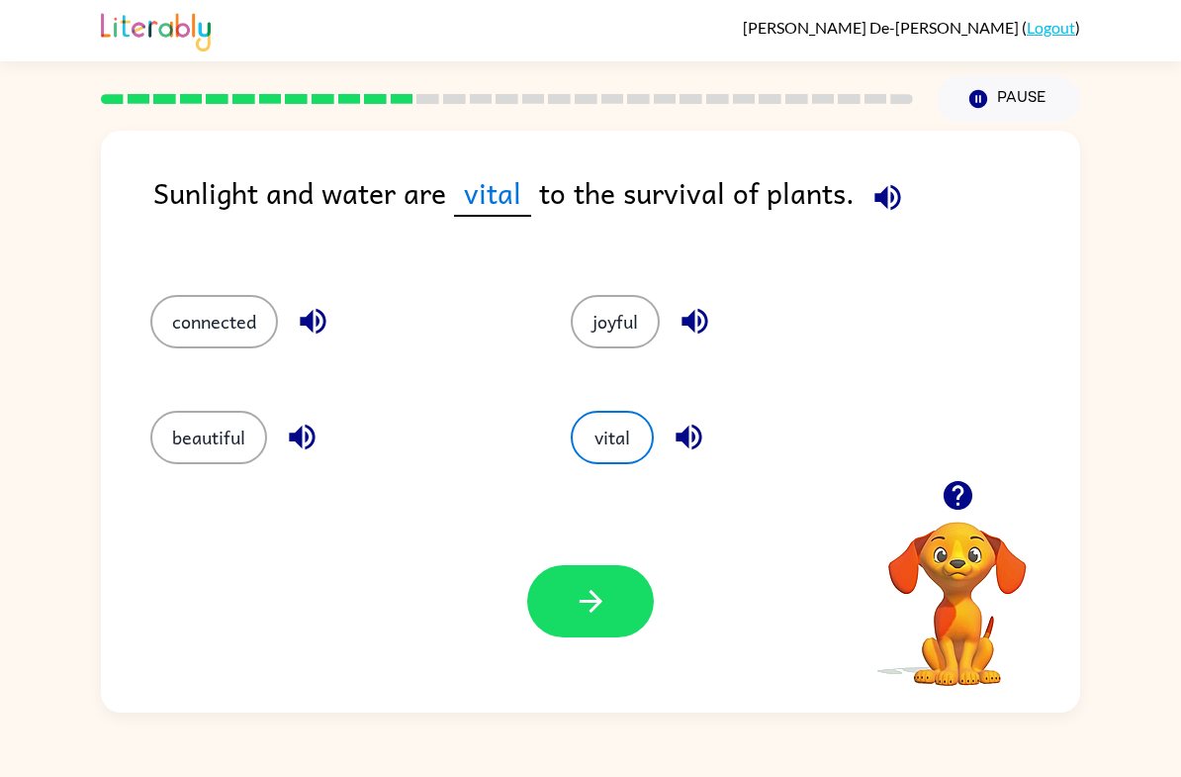
click at [547, 605] on button "button" at bounding box center [590, 601] width 127 height 72
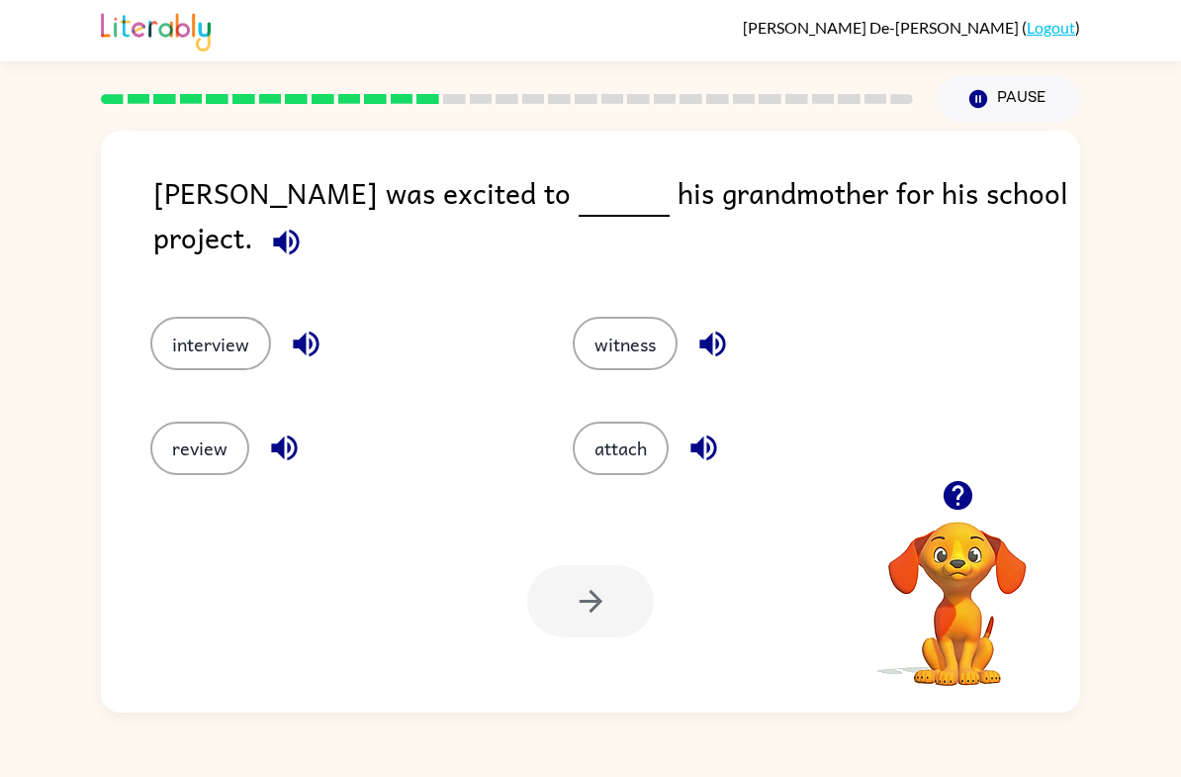
click at [188, 427] on button "review" at bounding box center [199, 447] width 99 height 53
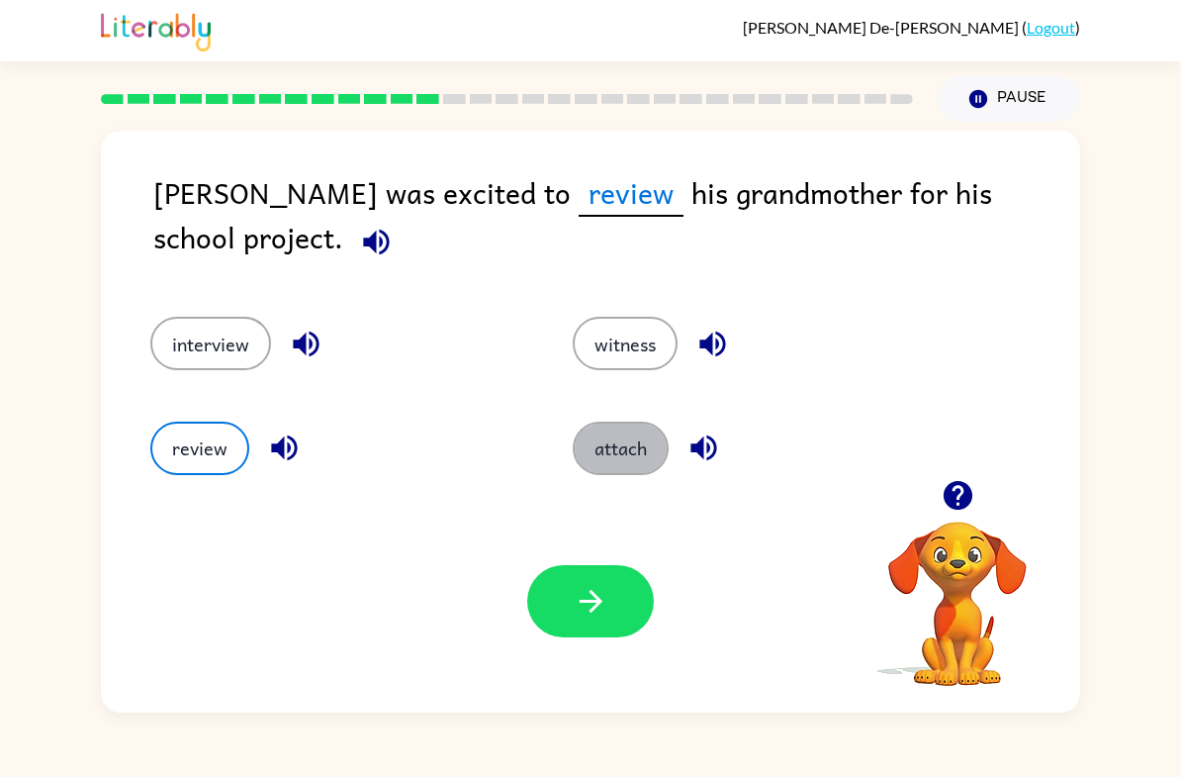
click at [648, 472] on button "attach" at bounding box center [621, 447] width 96 height 53
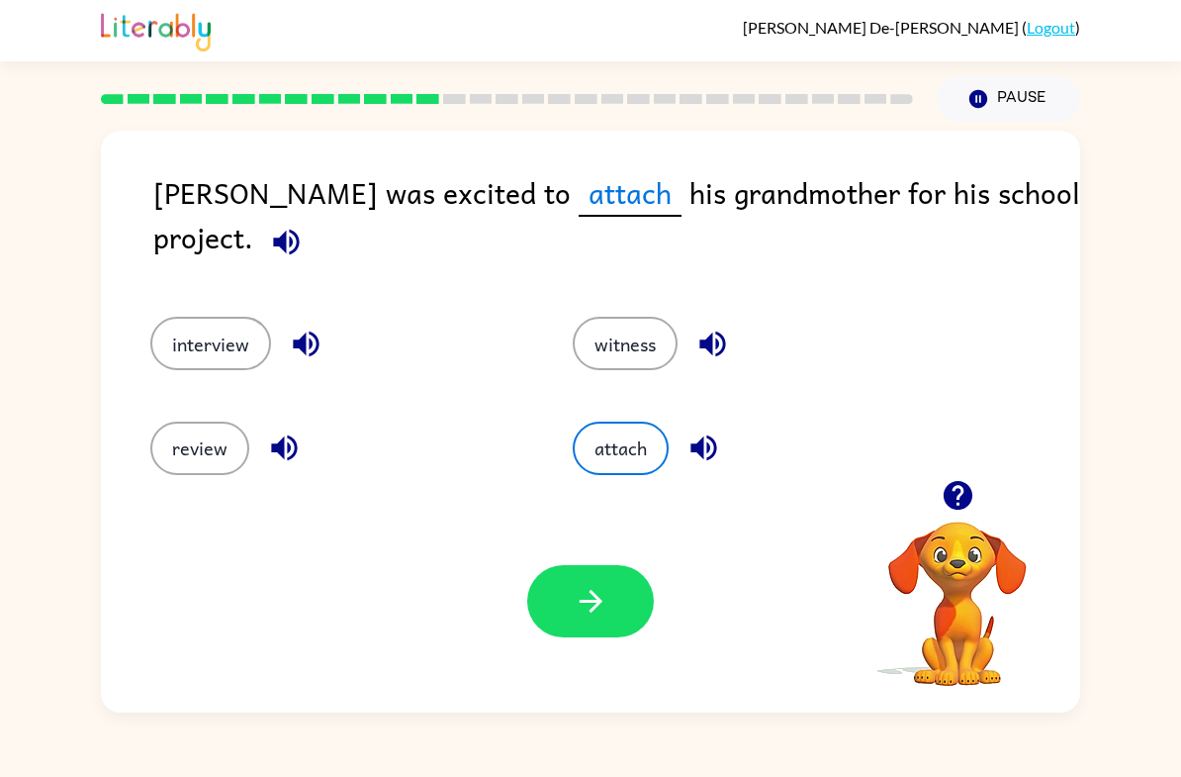
click at [644, 390] on div "attach" at bounding box center [746, 436] width 422 height 104
click at [615, 339] on button "witness" at bounding box center [625, 343] width 105 height 53
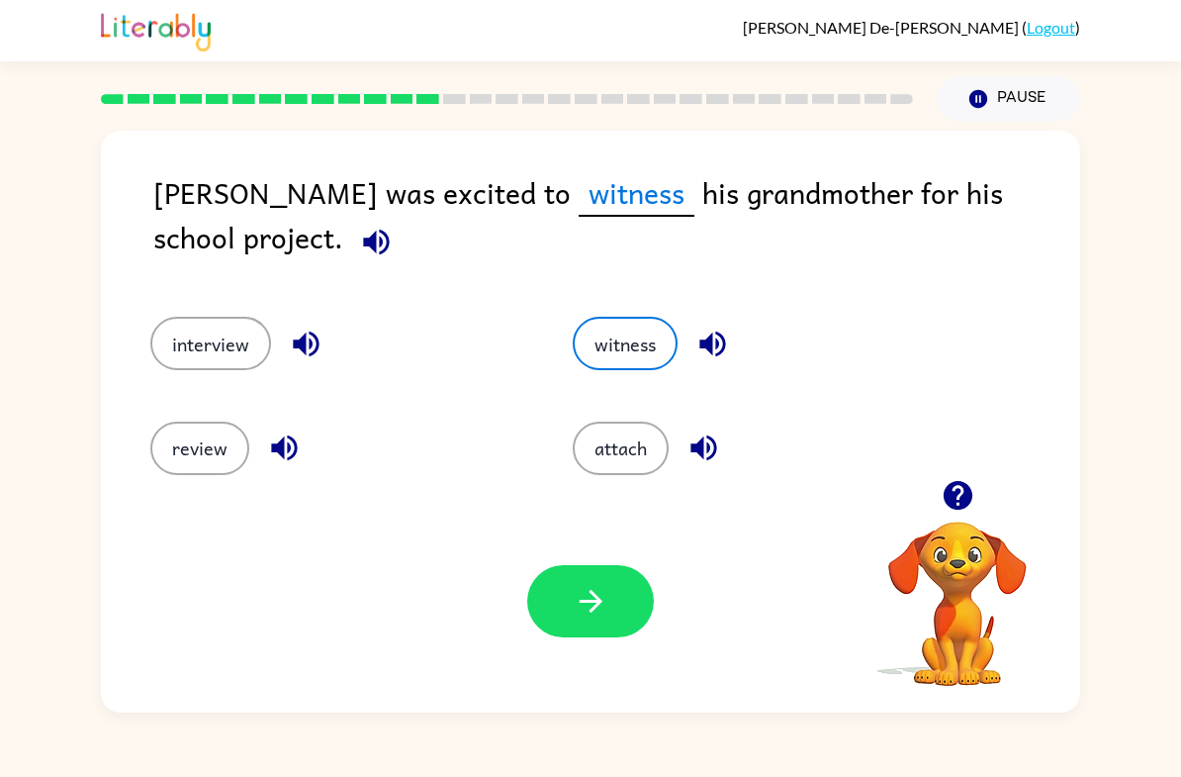
click at [177, 350] on button "interview" at bounding box center [210, 343] width 121 height 53
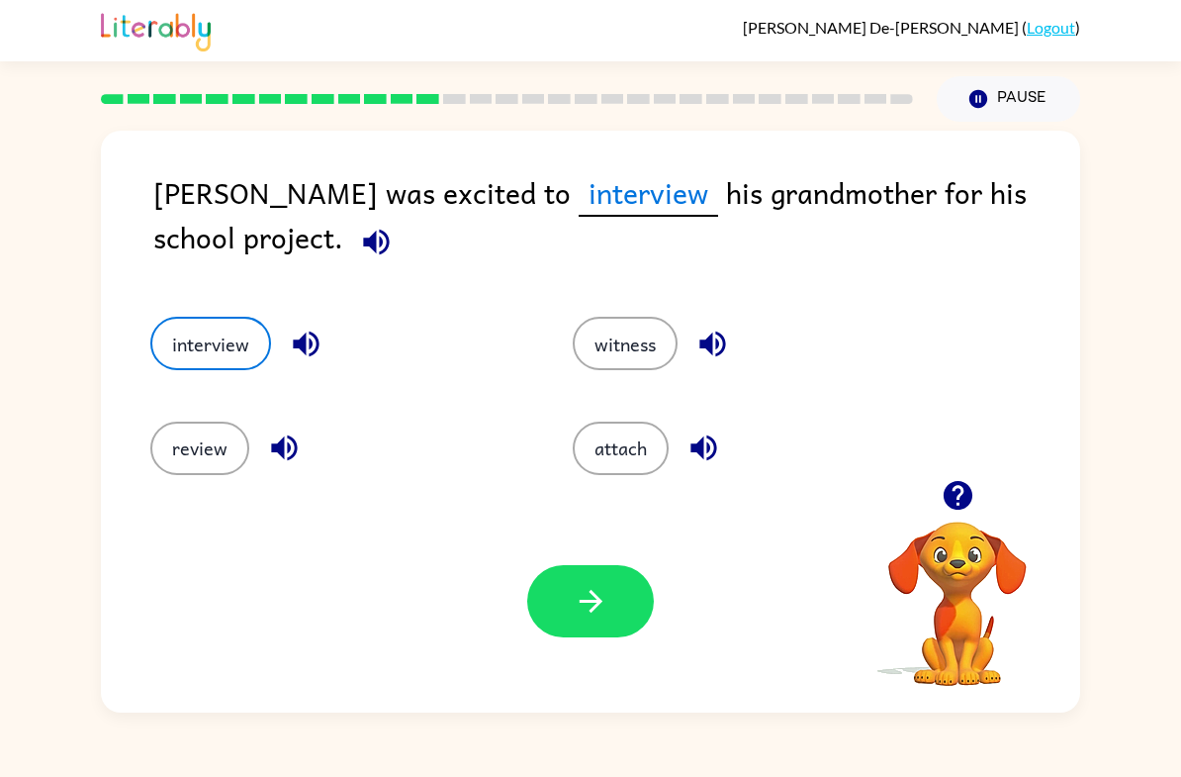
click at [201, 448] on button "review" at bounding box center [199, 447] width 99 height 53
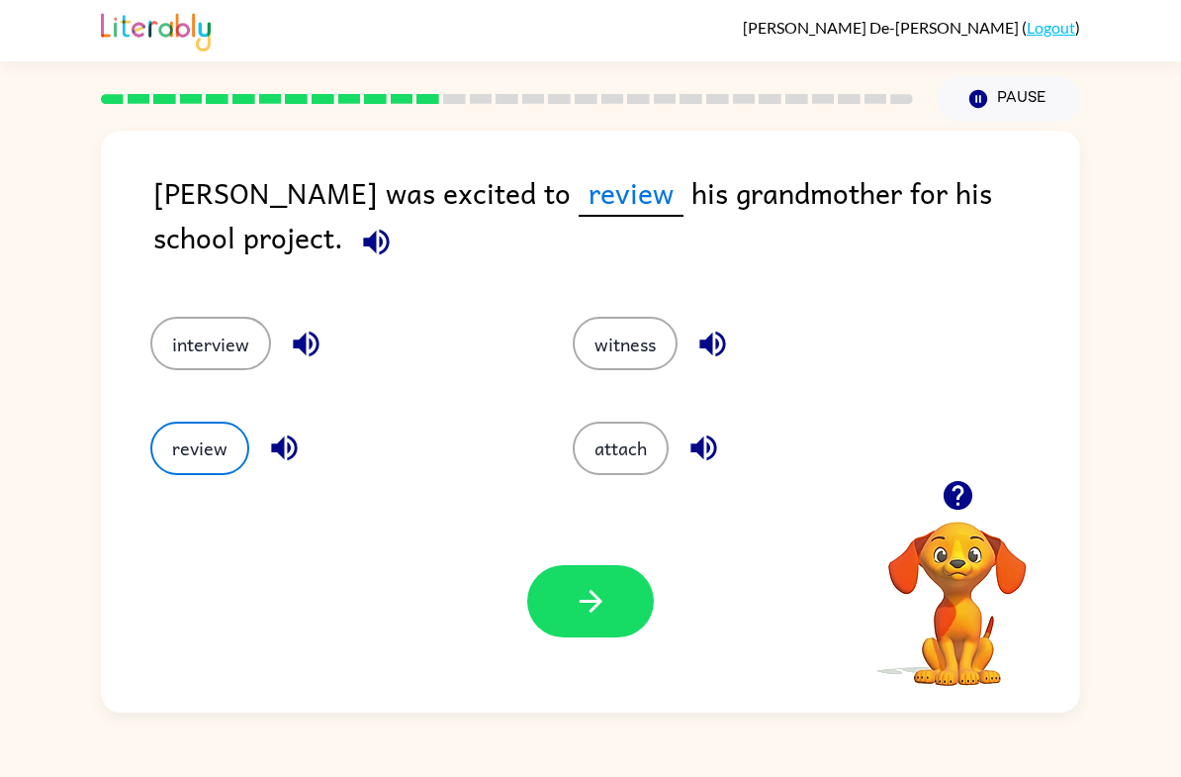
click at [555, 645] on div "Your browser must support playing .mp4 files to use Literably. Please try using…" at bounding box center [590, 601] width 979 height 223
click at [624, 598] on button "button" at bounding box center [590, 601] width 127 height 72
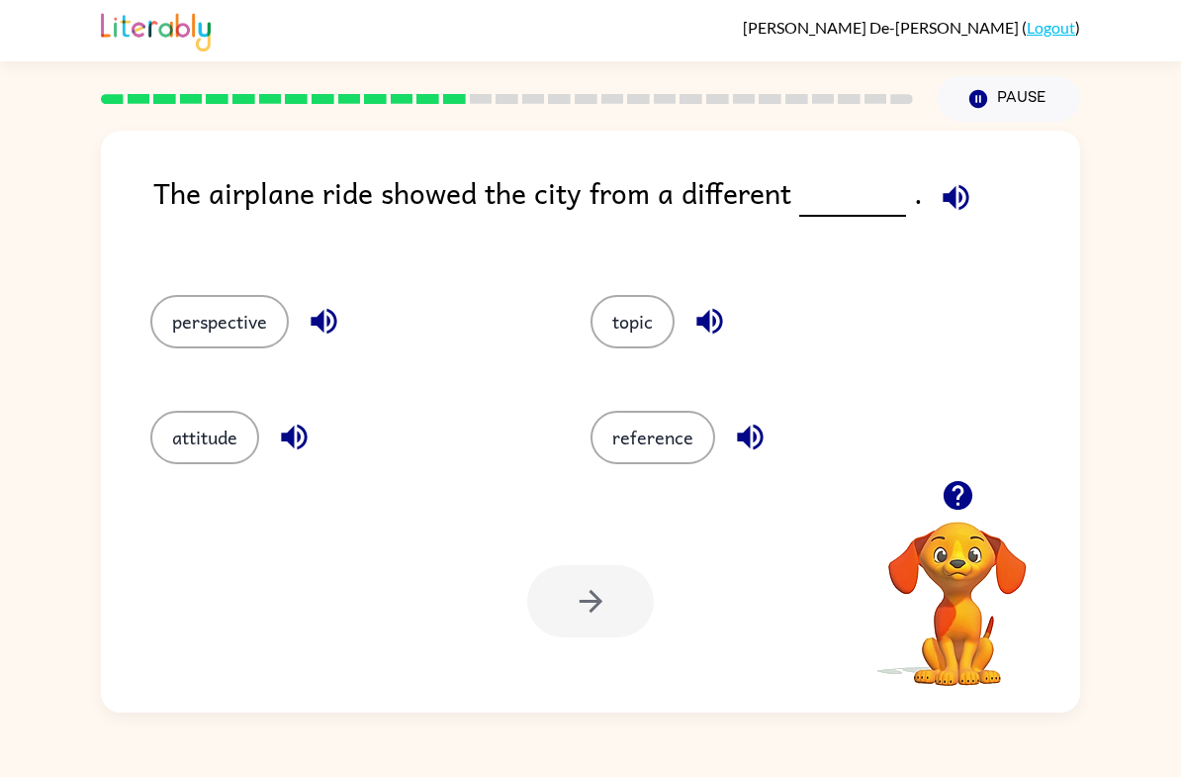
click at [200, 290] on div "perspective" at bounding box center [333, 315] width 440 height 116
click at [168, 335] on button "perspective" at bounding box center [219, 321] width 138 height 53
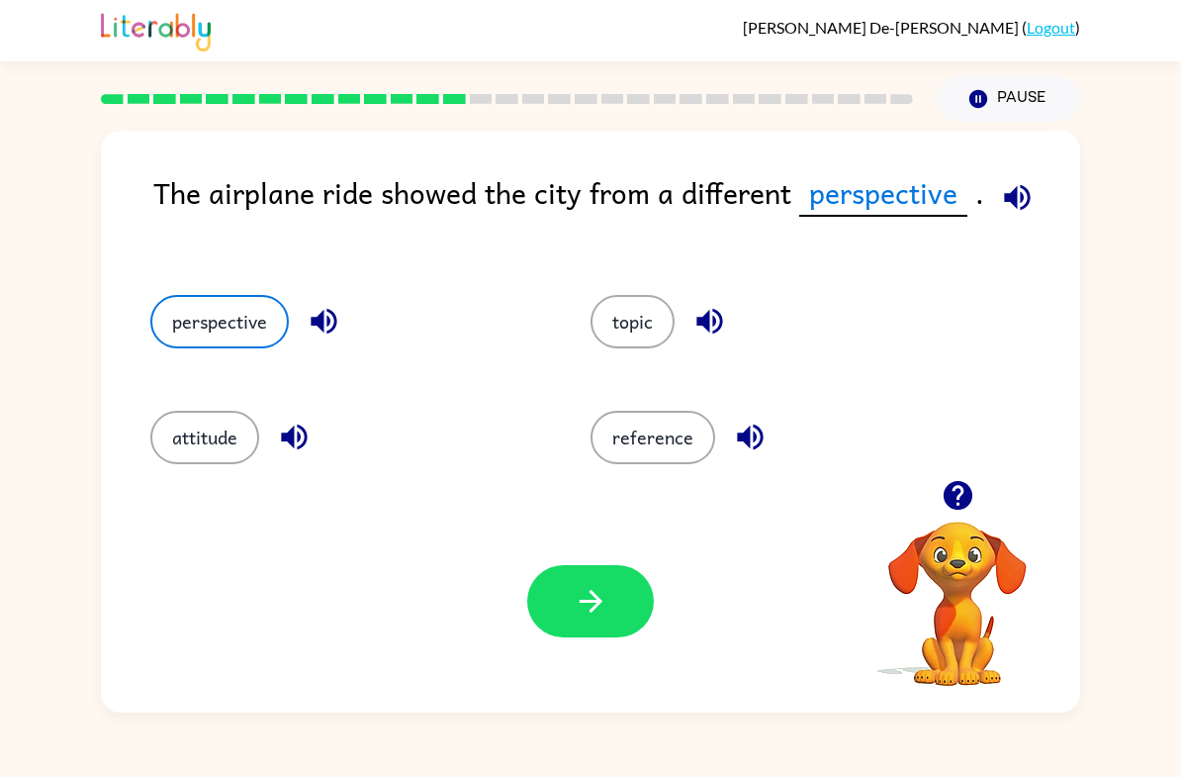
click at [591, 604] on icon "button" at bounding box center [591, 601] width 35 height 35
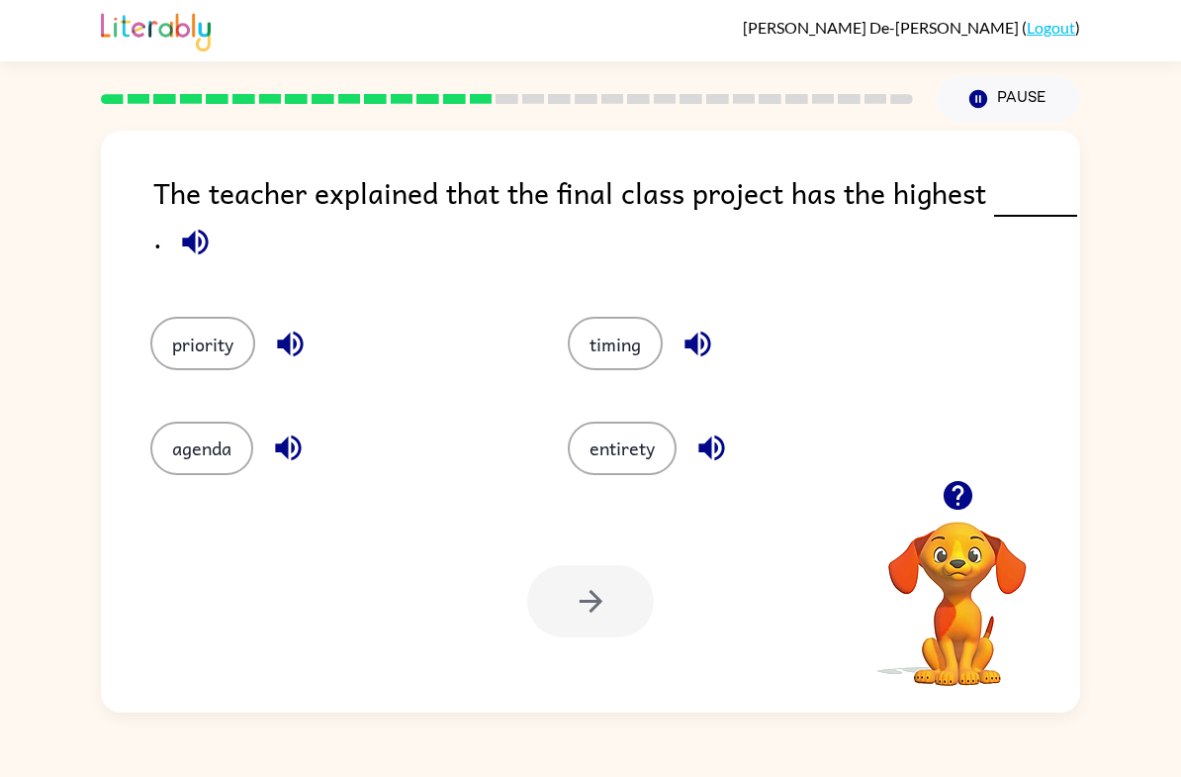
click at [619, 335] on button "timing" at bounding box center [615, 343] width 95 height 53
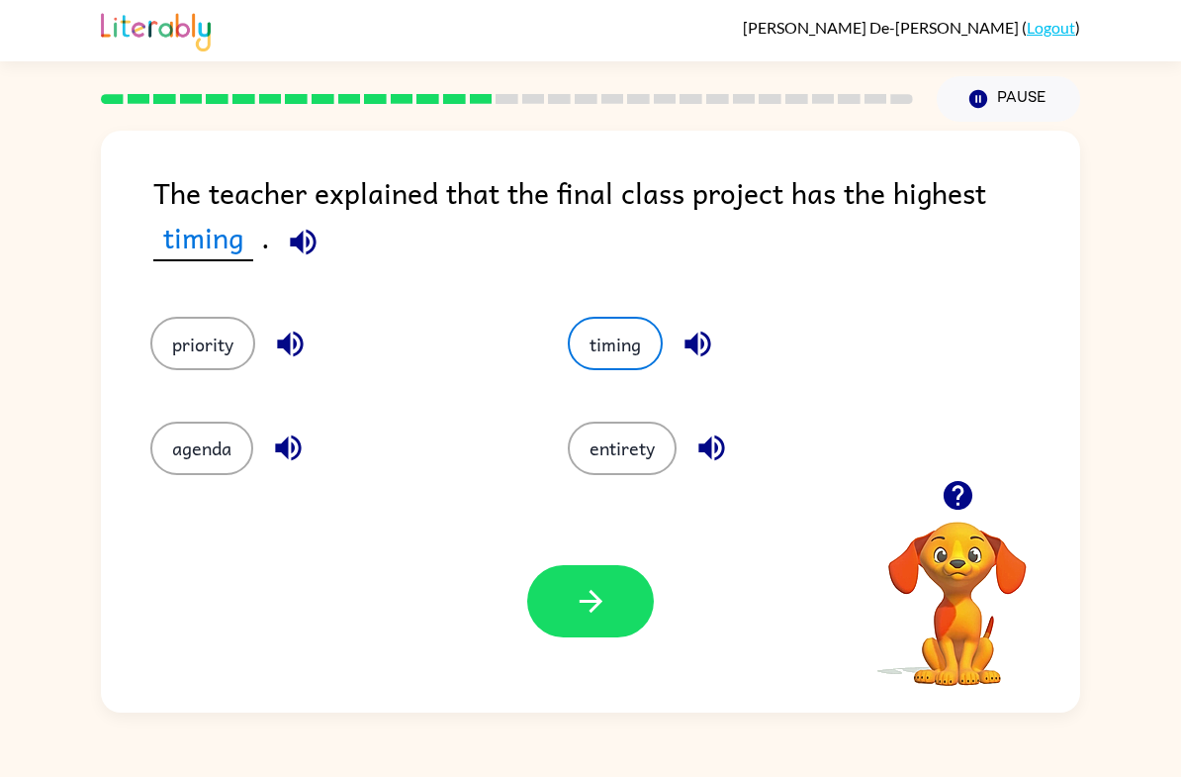
click at [631, 439] on button "entirety" at bounding box center [622, 447] width 109 height 53
click at [618, 347] on button "timing" at bounding box center [615, 343] width 95 height 53
click at [596, 462] on button "entirety" at bounding box center [622, 447] width 109 height 53
click at [636, 365] on button "timing" at bounding box center [615, 343] width 95 height 53
click at [635, 465] on button "entirety" at bounding box center [622, 447] width 109 height 53
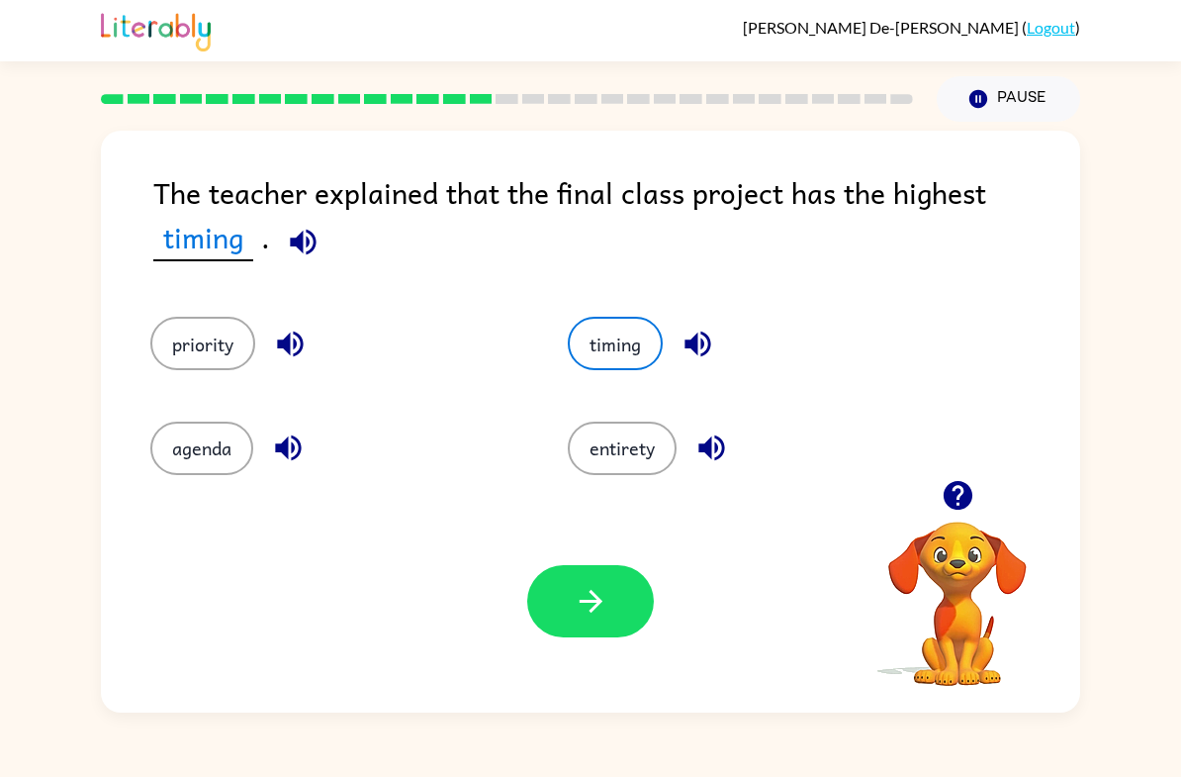
click at [620, 385] on div "entirety" at bounding box center [738, 436] width 417 height 104
click at [627, 465] on button "entirety" at bounding box center [622, 447] width 109 height 53
click at [643, 335] on button "timing" at bounding box center [615, 343] width 95 height 53
click at [652, 473] on button "entirety" at bounding box center [622, 447] width 109 height 53
click at [628, 347] on button "timing" at bounding box center [615, 343] width 95 height 53
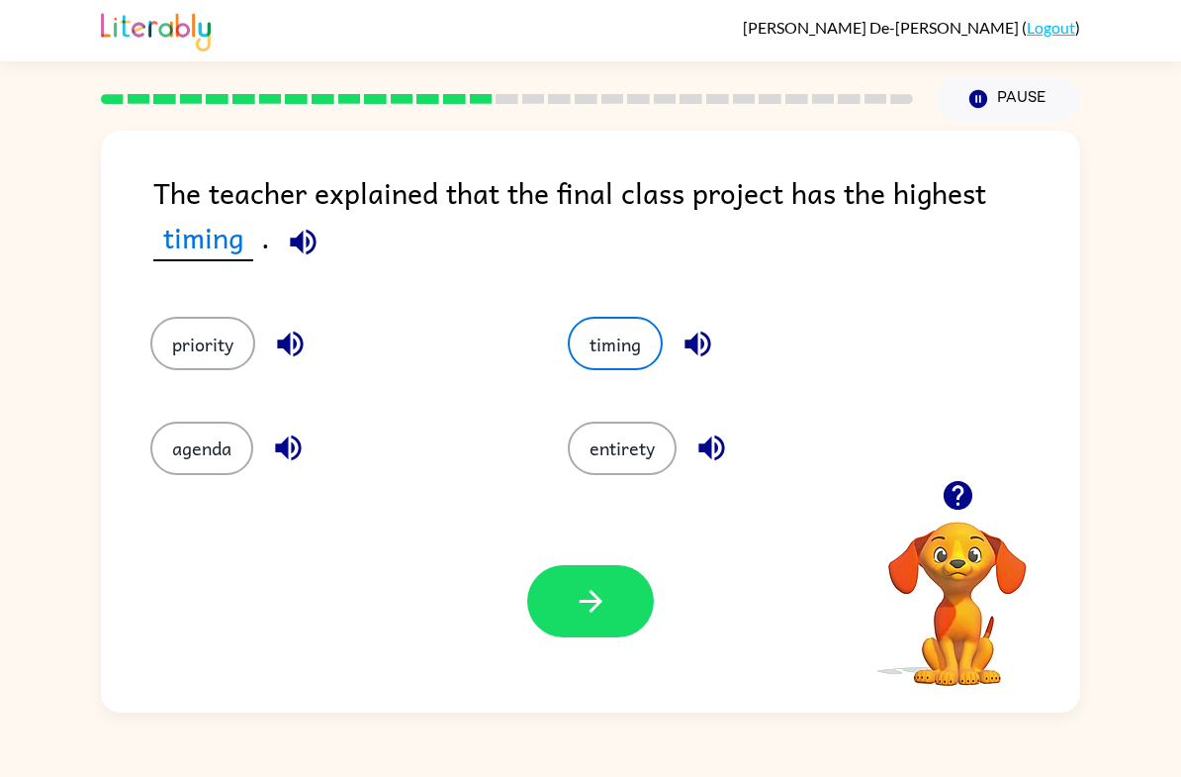
click at [614, 474] on button "entirety" at bounding box center [622, 447] width 109 height 53
click at [629, 451] on button "entirety" at bounding box center [622, 447] width 109 height 53
click at [647, 330] on button "timing" at bounding box center [615, 343] width 95 height 53
click at [627, 446] on button "entirety" at bounding box center [622, 447] width 109 height 53
click at [637, 335] on button "timing" at bounding box center [615, 343] width 95 height 53
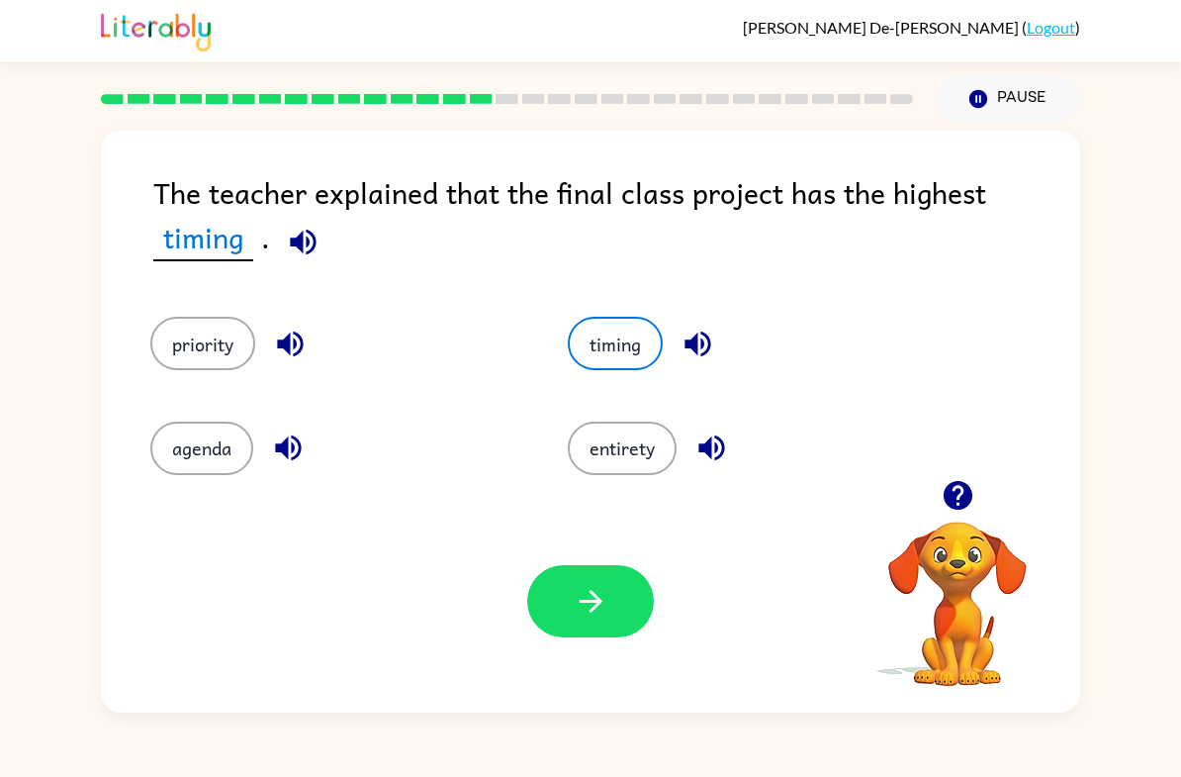
click at [615, 470] on button "entirety" at bounding box center [622, 447] width 109 height 53
click at [632, 336] on button "timing" at bounding box center [615, 343] width 95 height 53
click at [244, 389] on div "agenda" at bounding box center [321, 436] width 417 height 104
click at [210, 360] on button "priority" at bounding box center [202, 343] width 105 height 53
click at [622, 589] on button "button" at bounding box center [590, 601] width 127 height 72
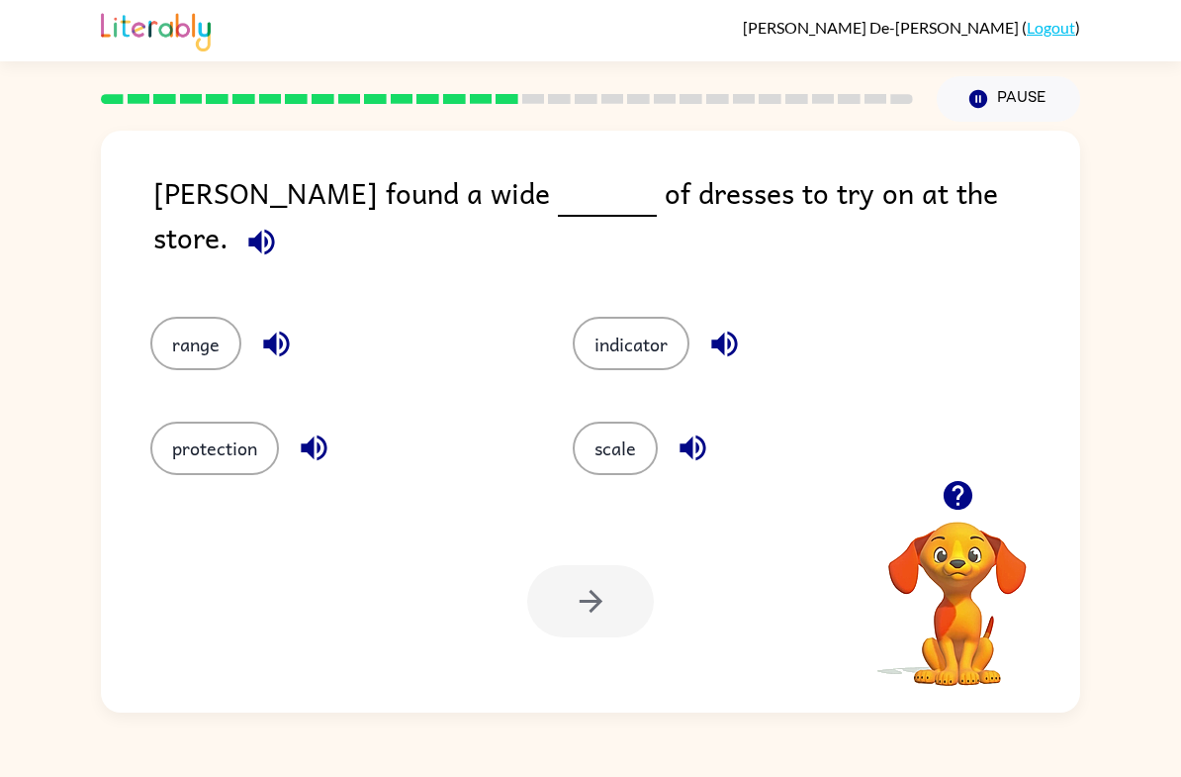
click at [646, 421] on button "scale" at bounding box center [615, 447] width 85 height 53
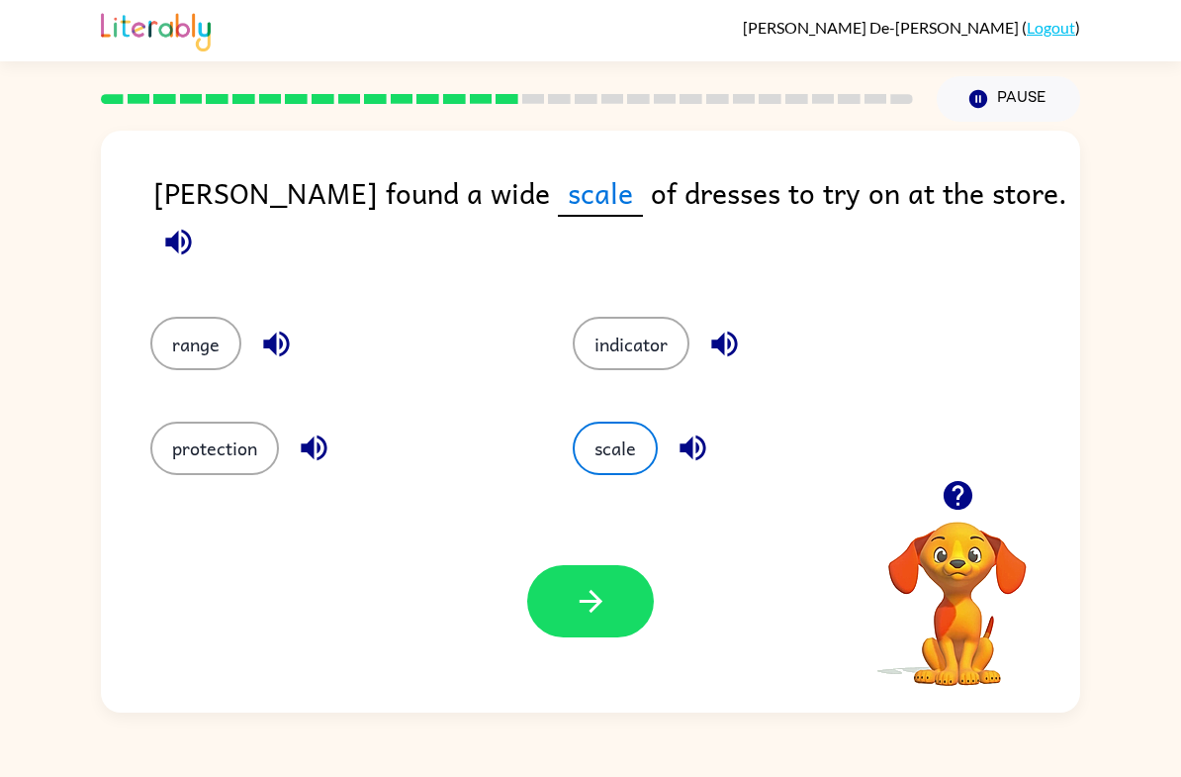
click at [614, 600] on button "button" at bounding box center [590, 601] width 127 height 72
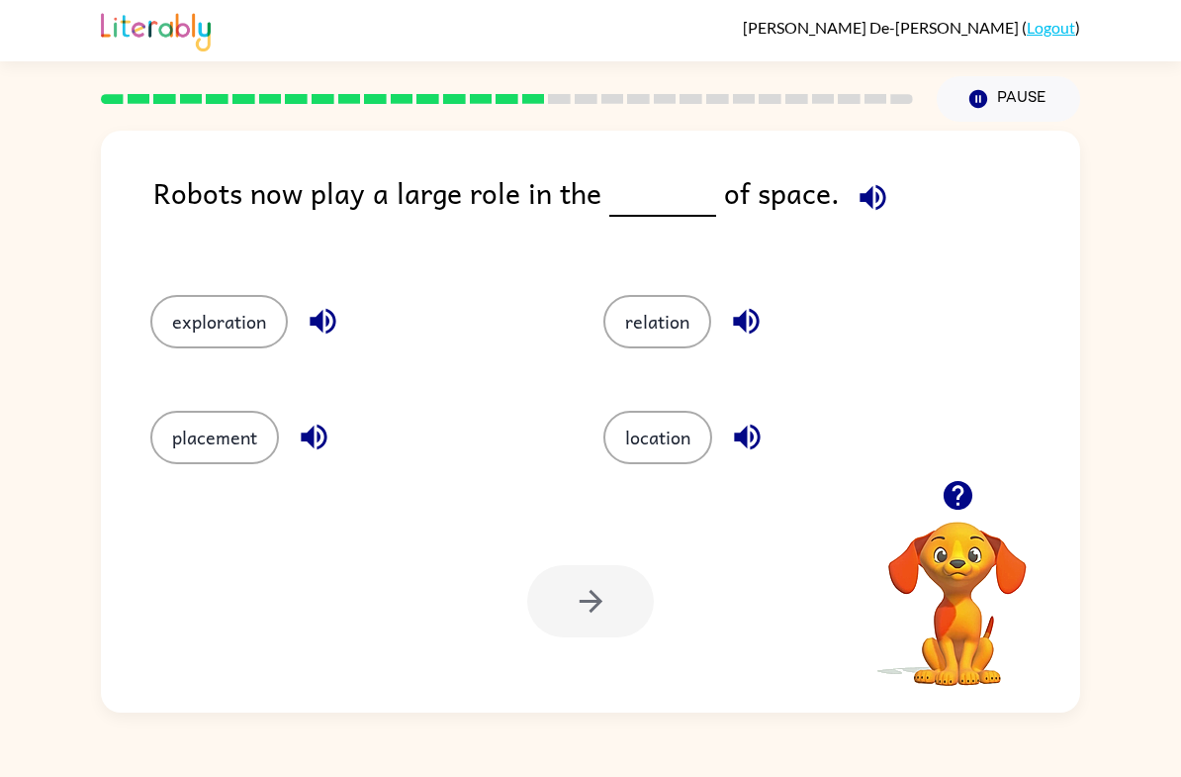
click at [236, 328] on button "exploration" at bounding box center [219, 321] width 138 height 53
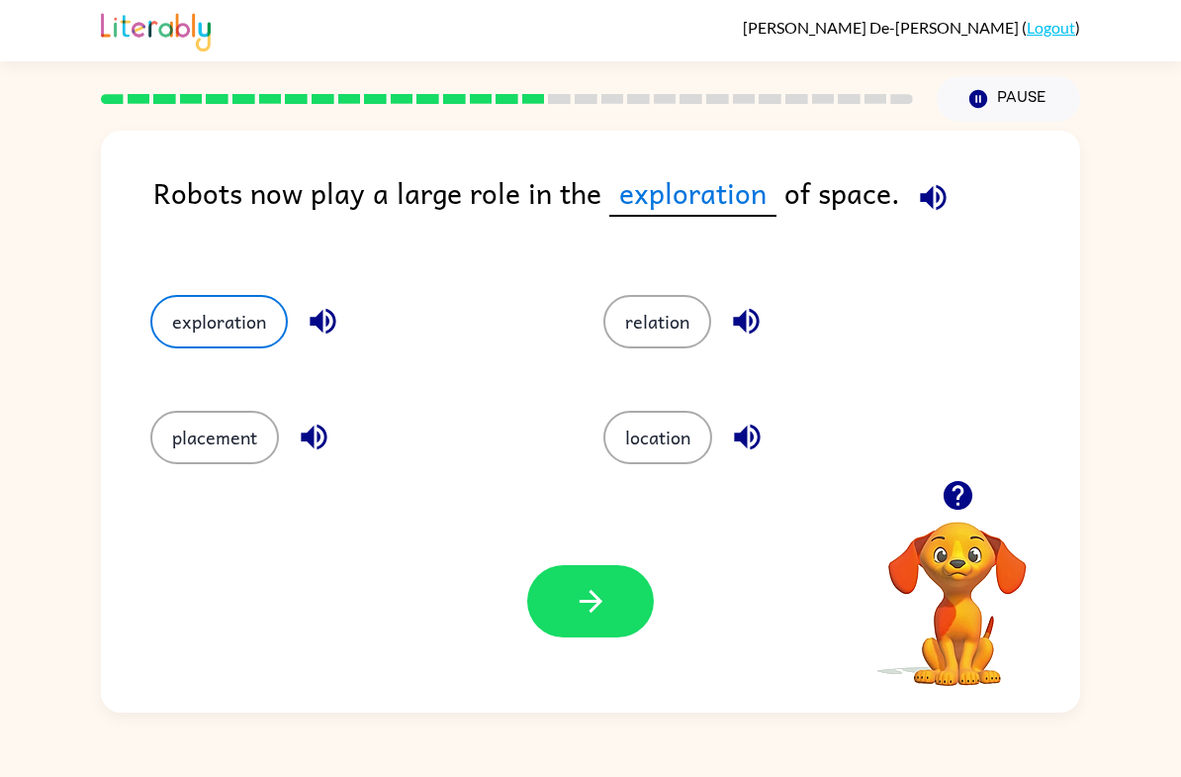
click at [598, 633] on button "button" at bounding box center [590, 601] width 127 height 72
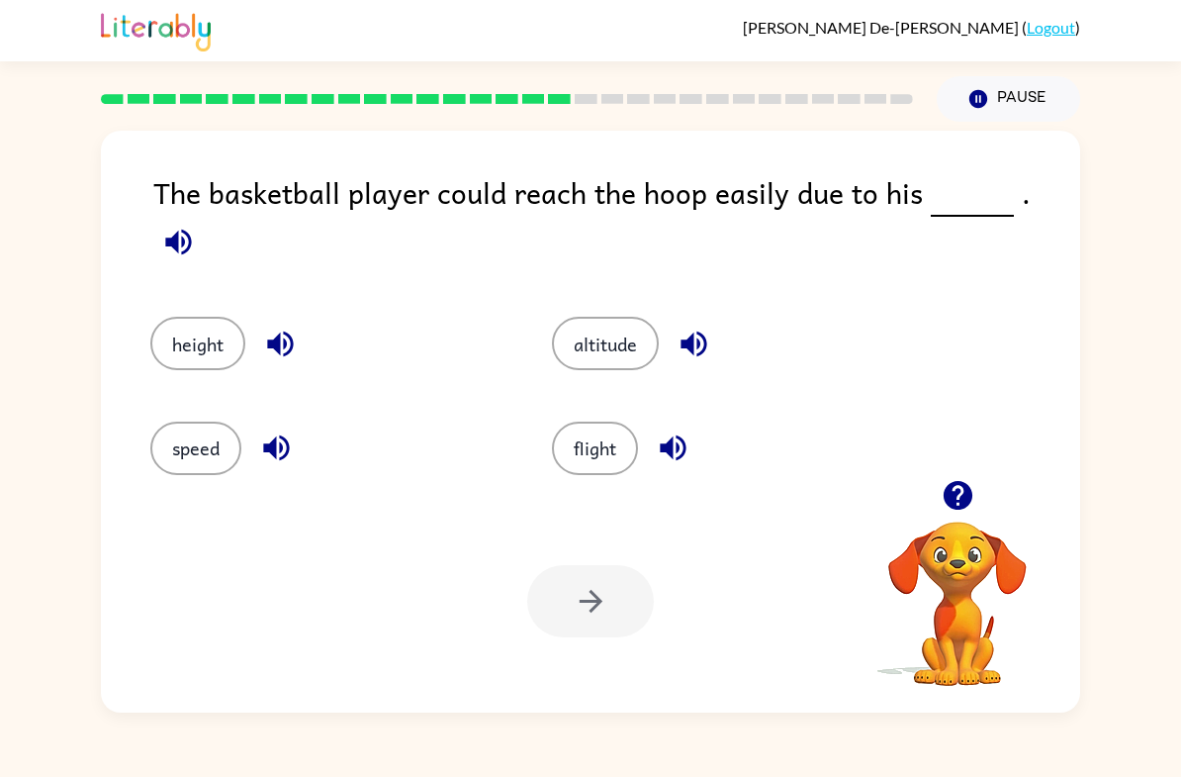
click at [633, 323] on button "altitude" at bounding box center [605, 343] width 107 height 53
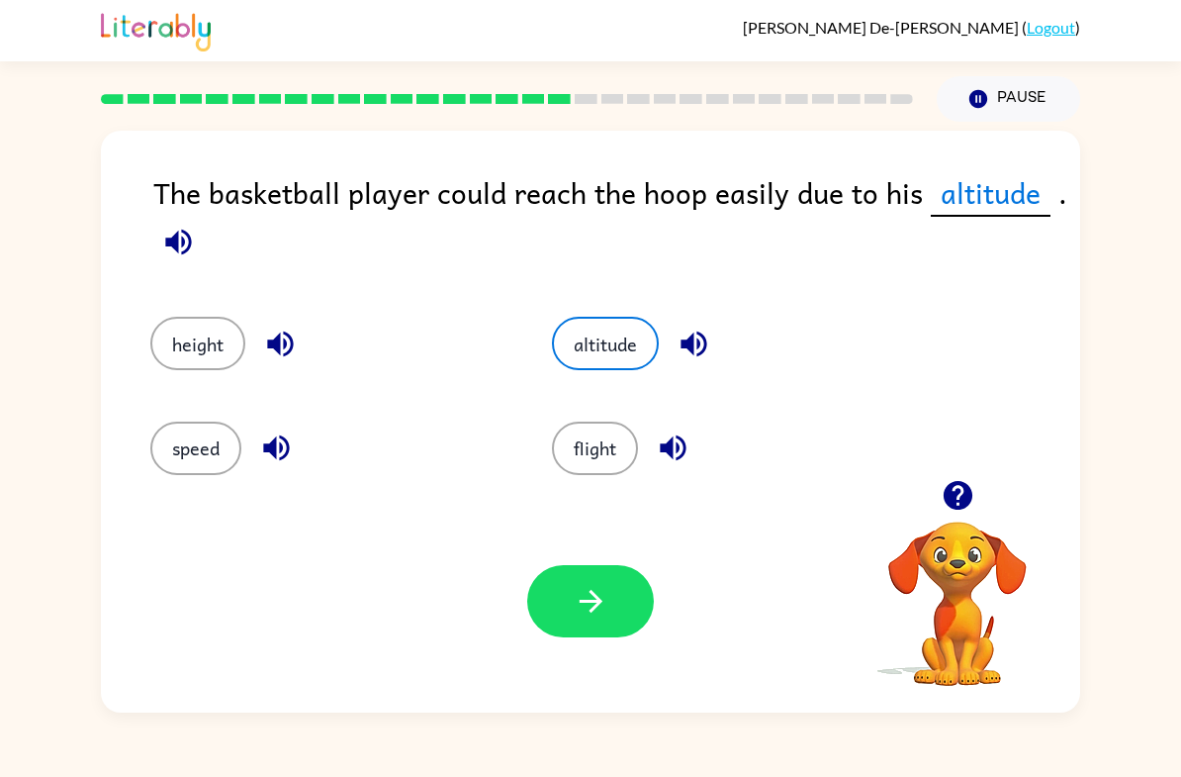
click at [634, 603] on button "button" at bounding box center [590, 601] width 127 height 72
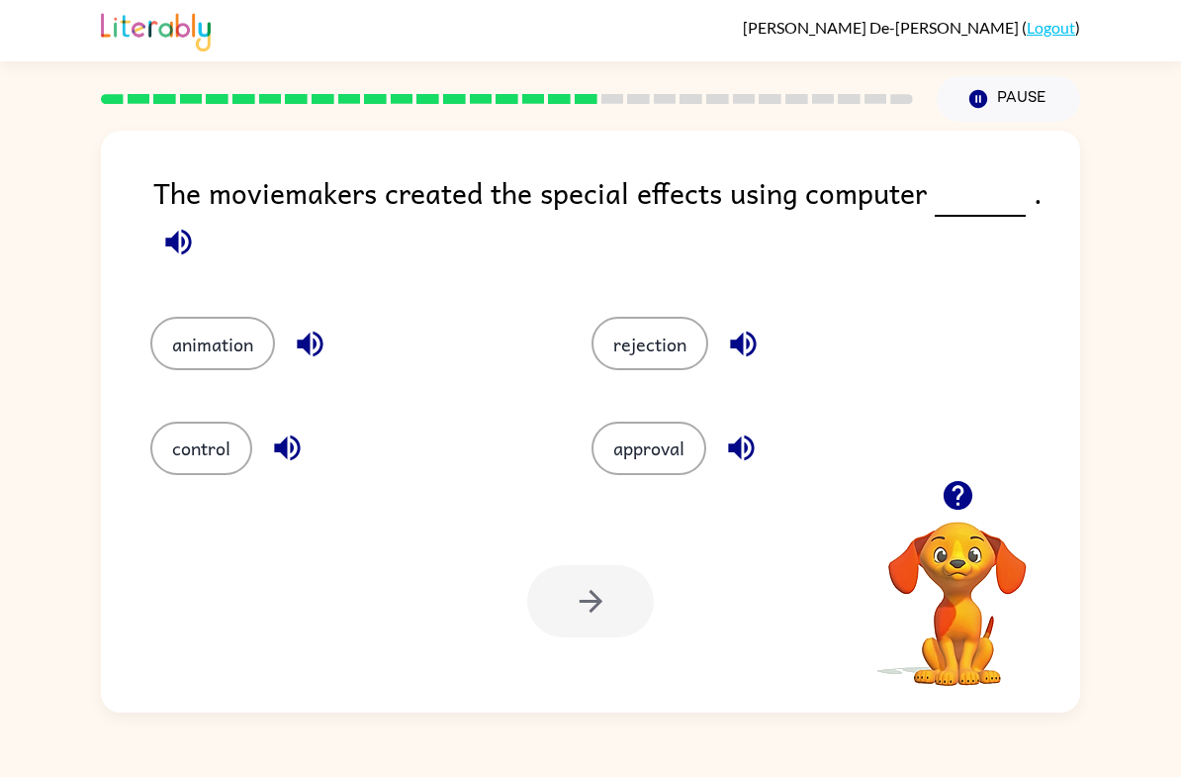
click at [181, 454] on button "control" at bounding box center [201, 447] width 102 height 53
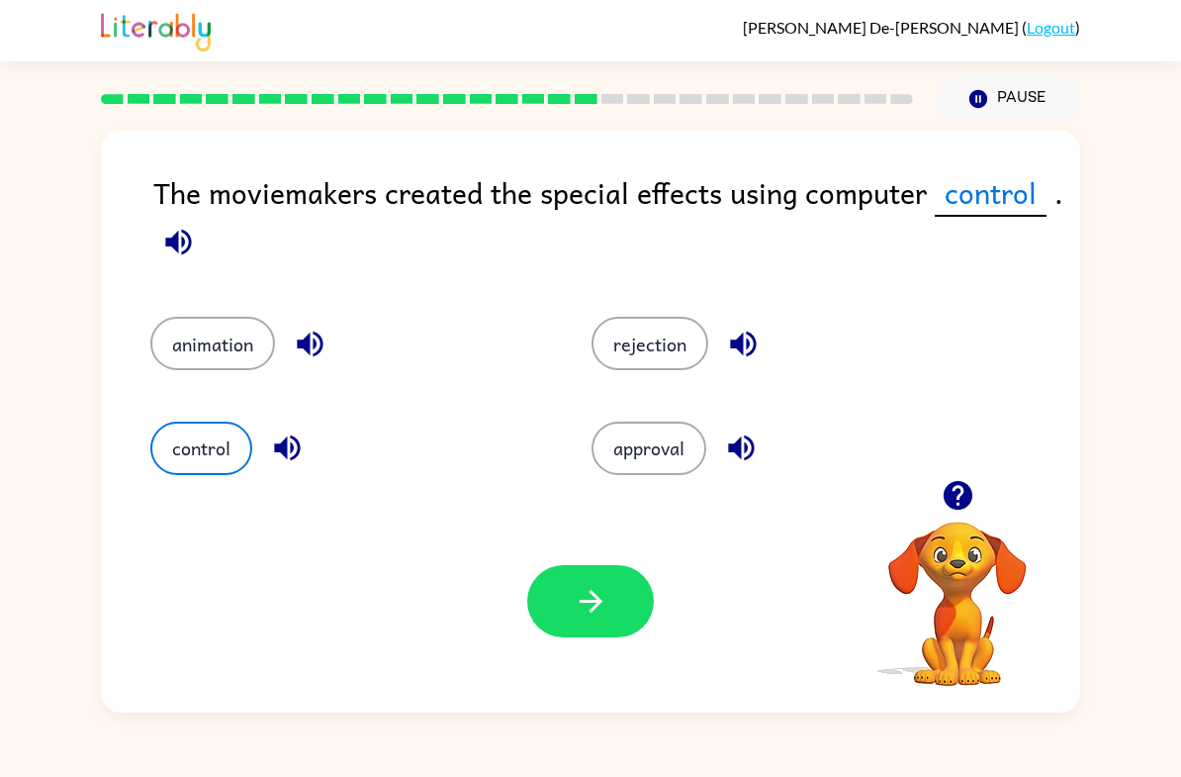
click at [211, 341] on button "animation" at bounding box center [212, 343] width 125 height 53
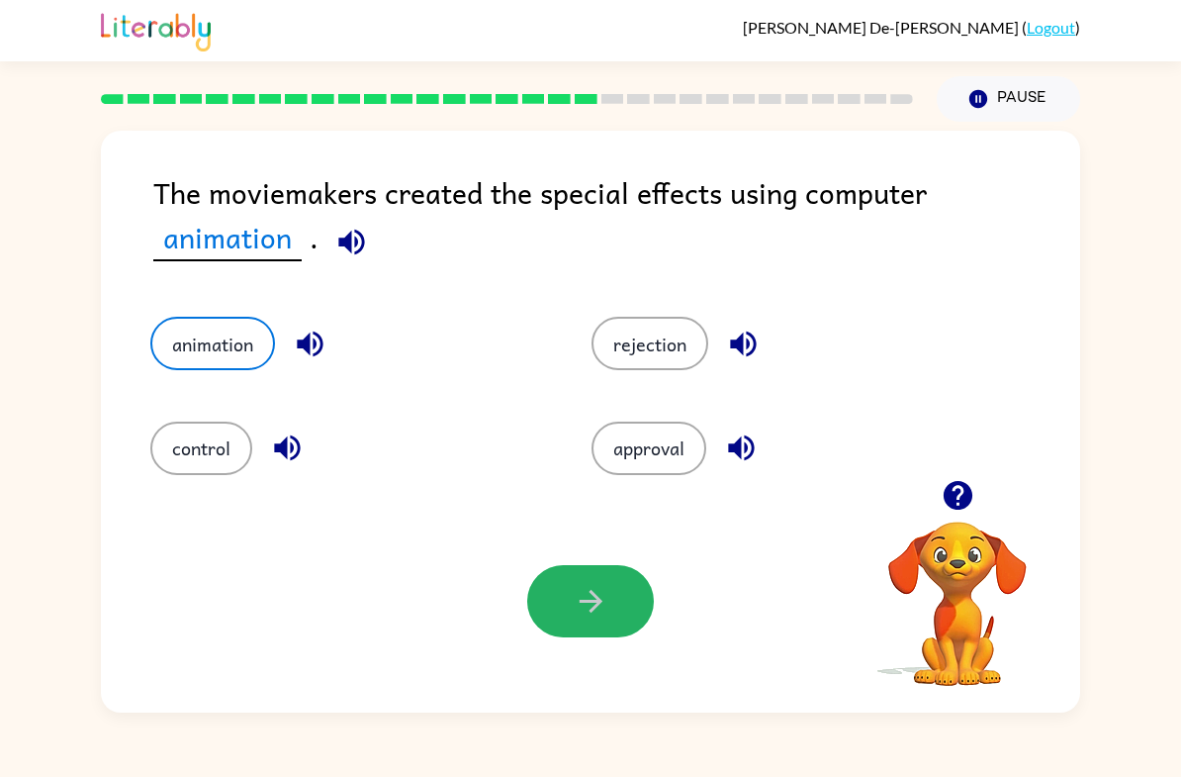
click at [609, 635] on button "button" at bounding box center [590, 601] width 127 height 72
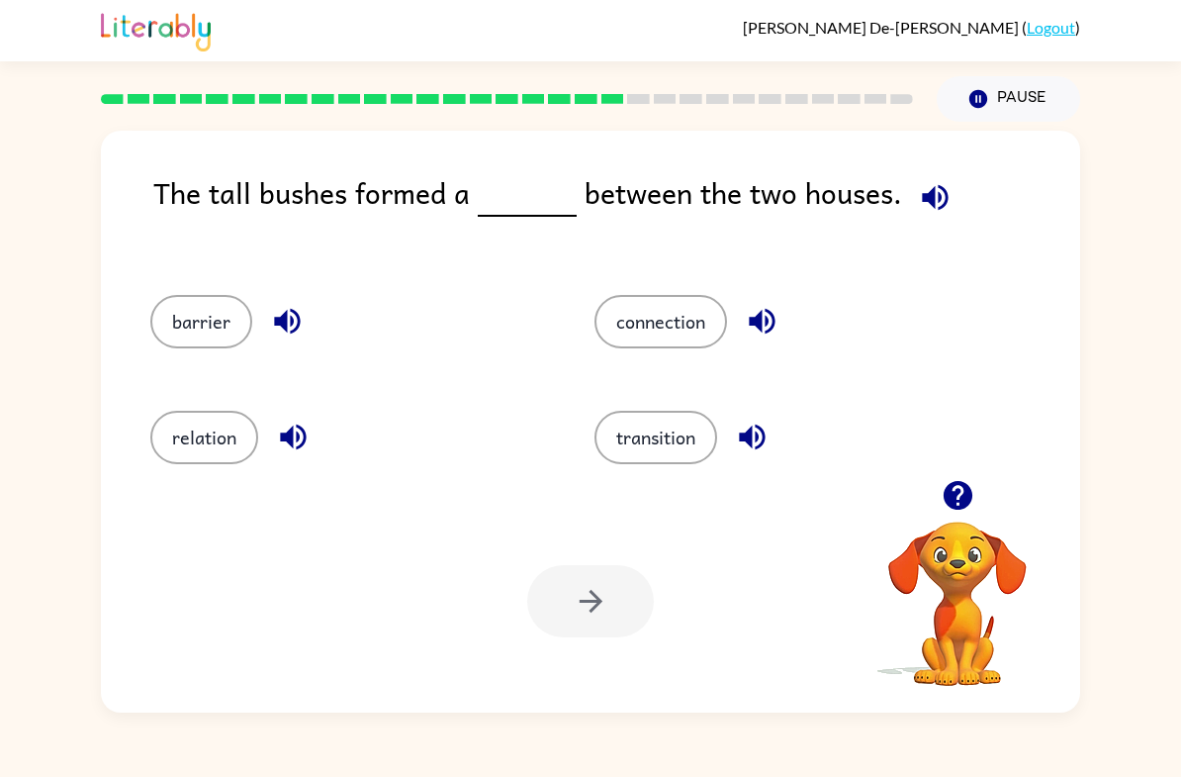
click at [237, 292] on div "barrier" at bounding box center [335, 315] width 444 height 116
click at [182, 345] on button "barrier" at bounding box center [201, 321] width 102 height 53
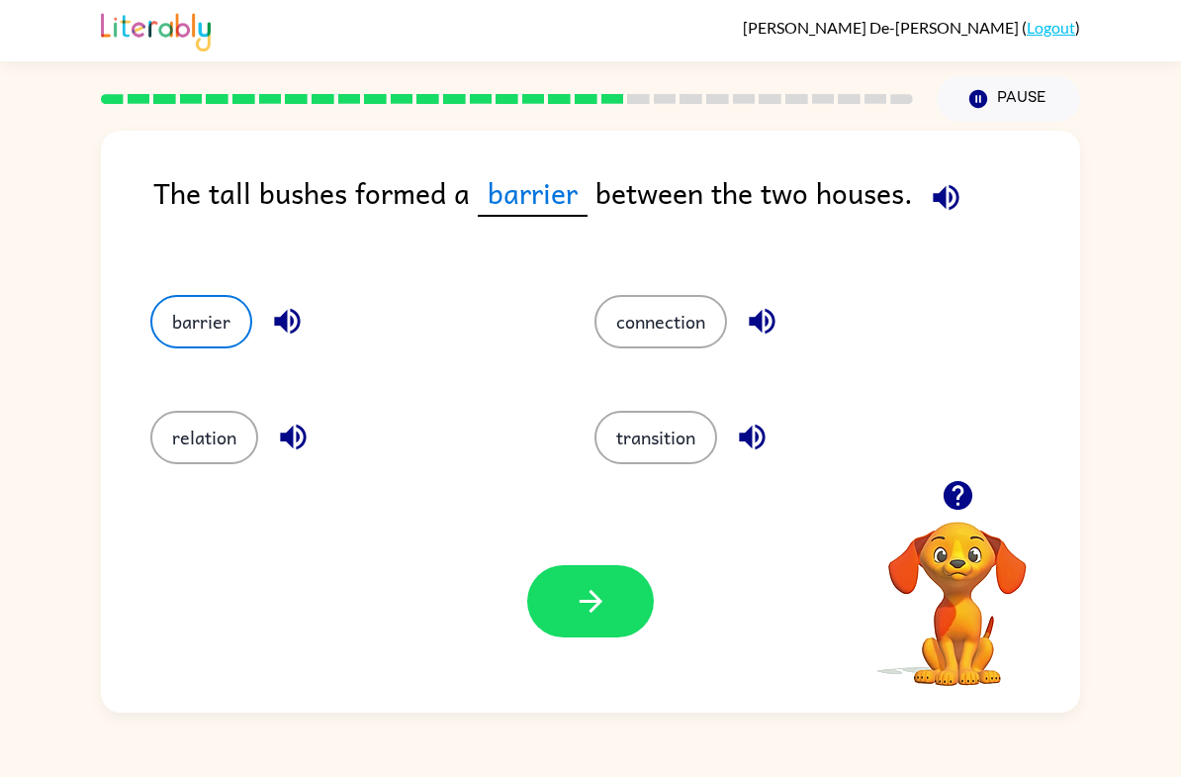
click at [577, 616] on icon "button" at bounding box center [591, 601] width 35 height 35
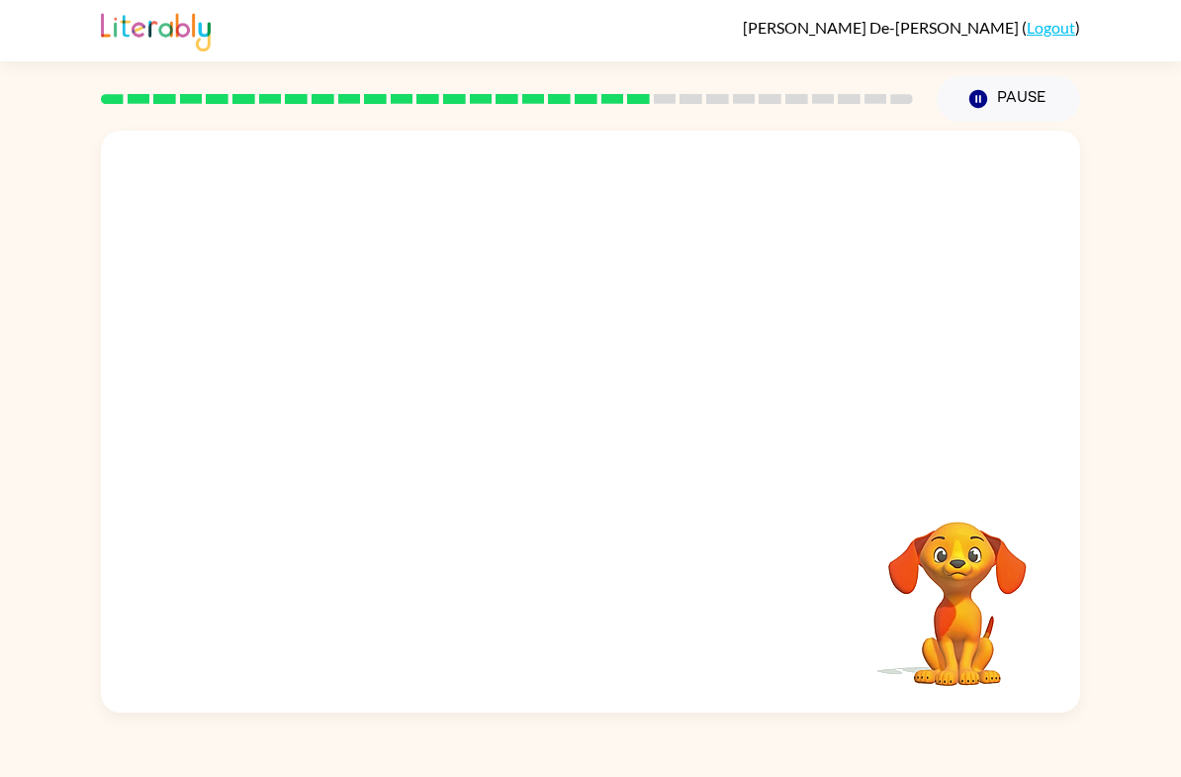
click at [419, 421] on video "Your browser must support playing .mp4 files to use Literably. Please try using…" at bounding box center [590, 305] width 979 height 349
click at [442, 770] on div "[PERSON_NAME] De-[PERSON_NAME] ( Logout ) Pause Pause Your browser must support…" at bounding box center [590, 388] width 1181 height 777
click at [416, 389] on video "Your browser must support playing .mp4 files to use Literably. Please try using…" at bounding box center [590, 305] width 979 height 349
click at [1057, 516] on div "Your browser must support playing .mp4 files to use Literably. Please try using…" at bounding box center [590, 422] width 979 height 582
click at [659, 346] on div at bounding box center [590, 422] width 979 height 582
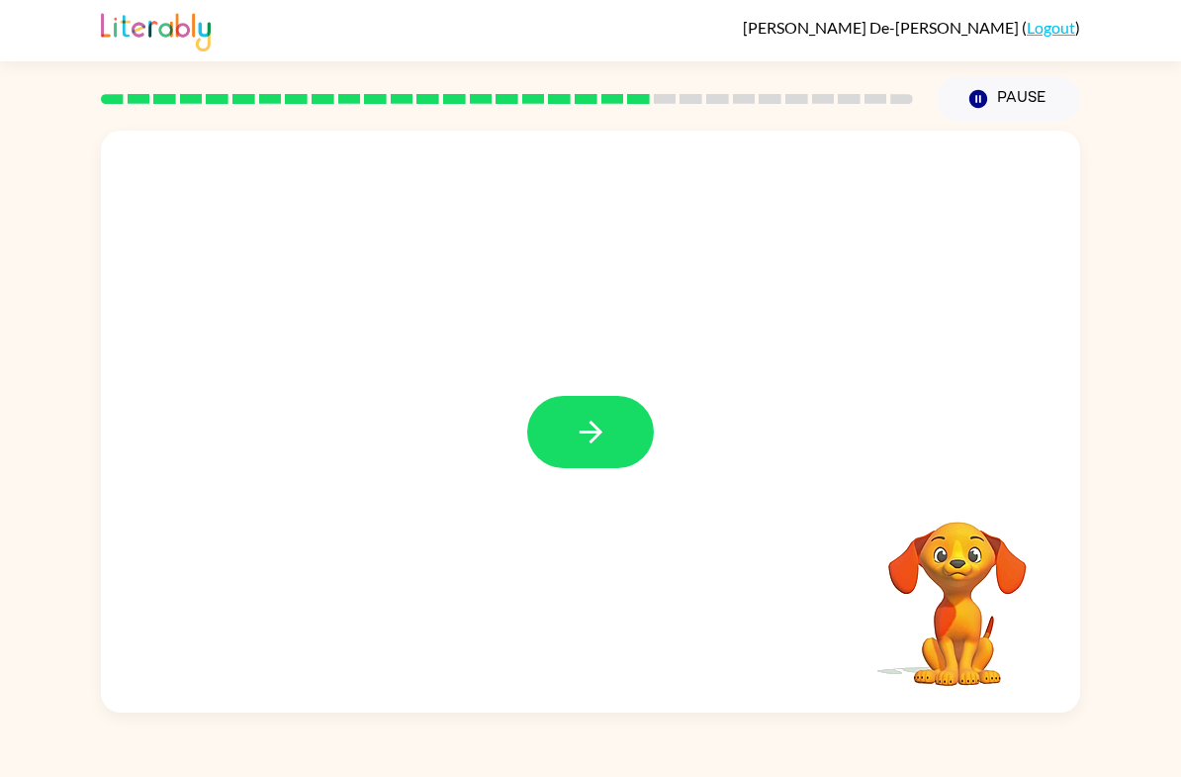
click at [596, 409] on button "button" at bounding box center [590, 432] width 127 height 72
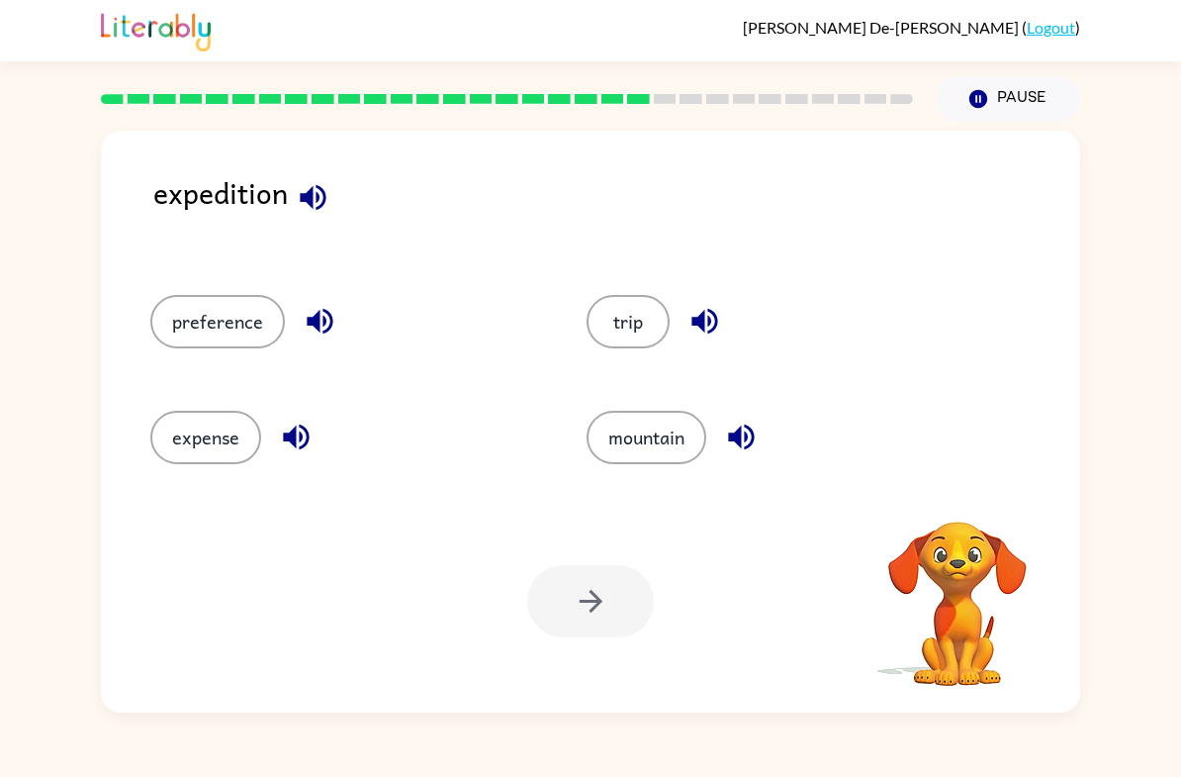
click at [647, 318] on button "trip" at bounding box center [628, 321] width 83 height 53
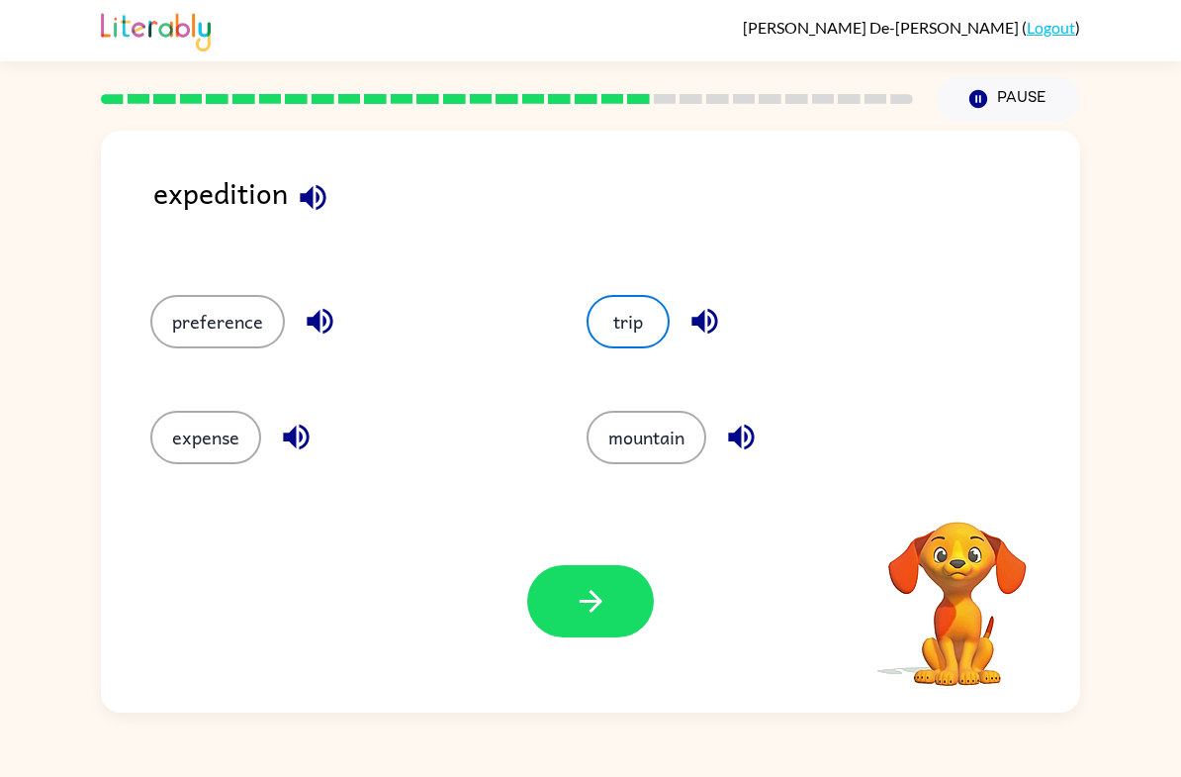
click at [576, 620] on button "button" at bounding box center [590, 601] width 127 height 72
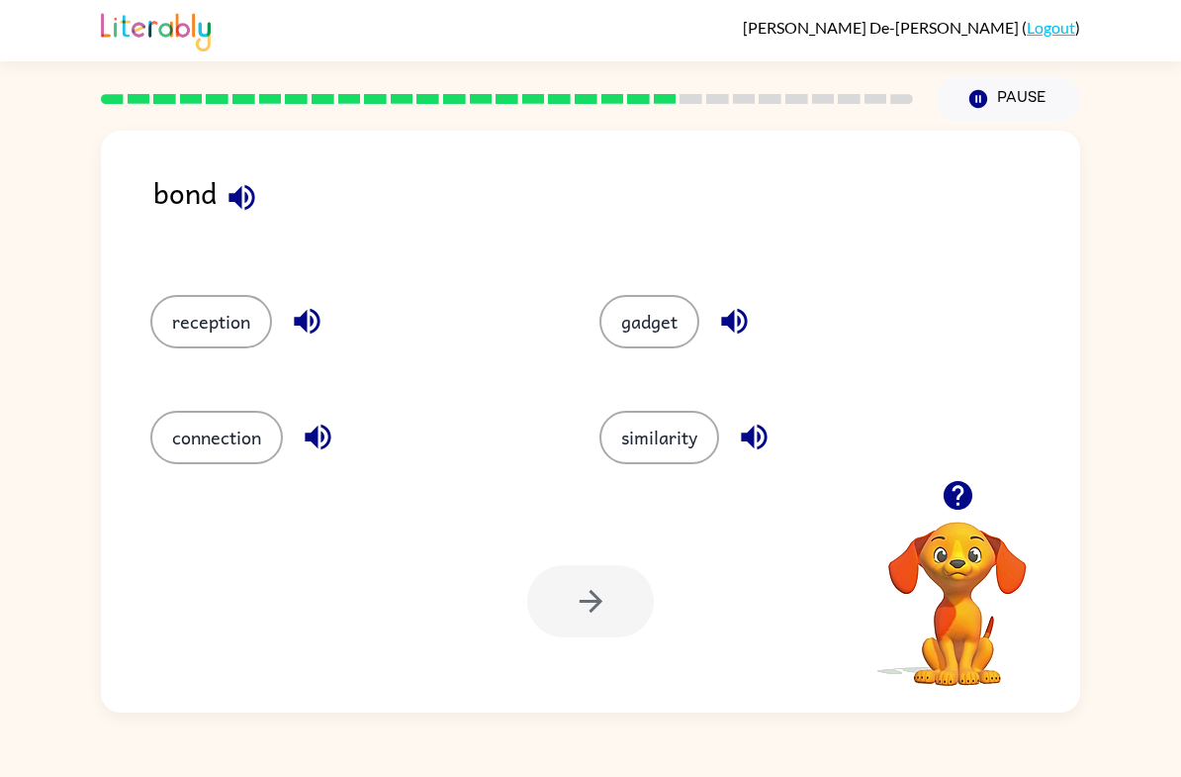
click at [224, 488] on div "connection" at bounding box center [337, 431] width 449 height 116
click at [231, 455] on button "connection" at bounding box center [216, 437] width 133 height 53
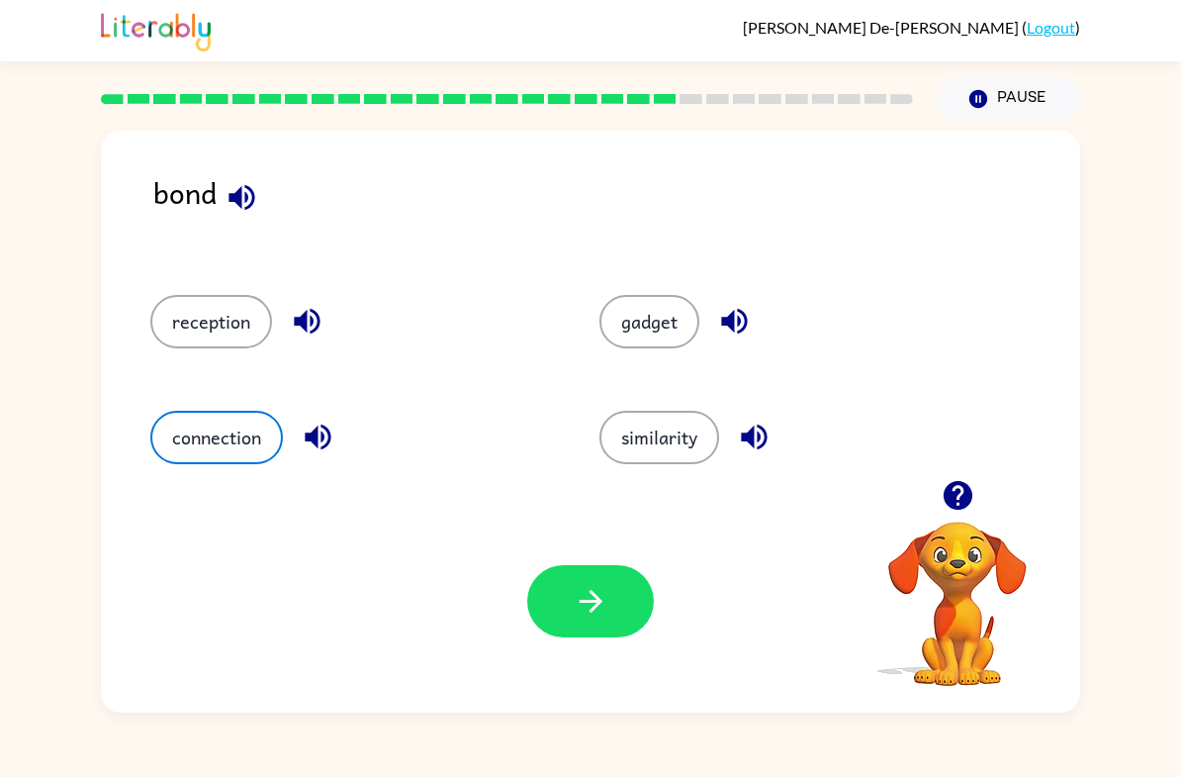
click at [612, 619] on button "button" at bounding box center [590, 601] width 127 height 72
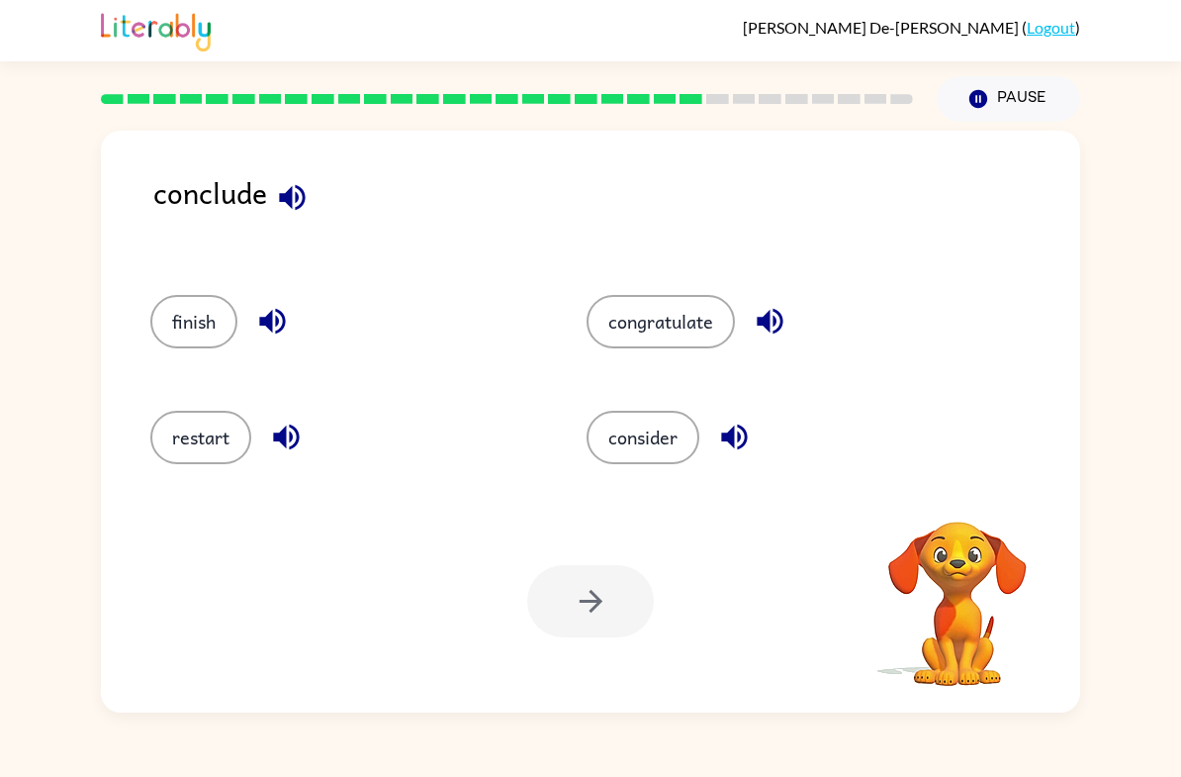
click at [185, 319] on button "finish" at bounding box center [193, 321] width 87 height 53
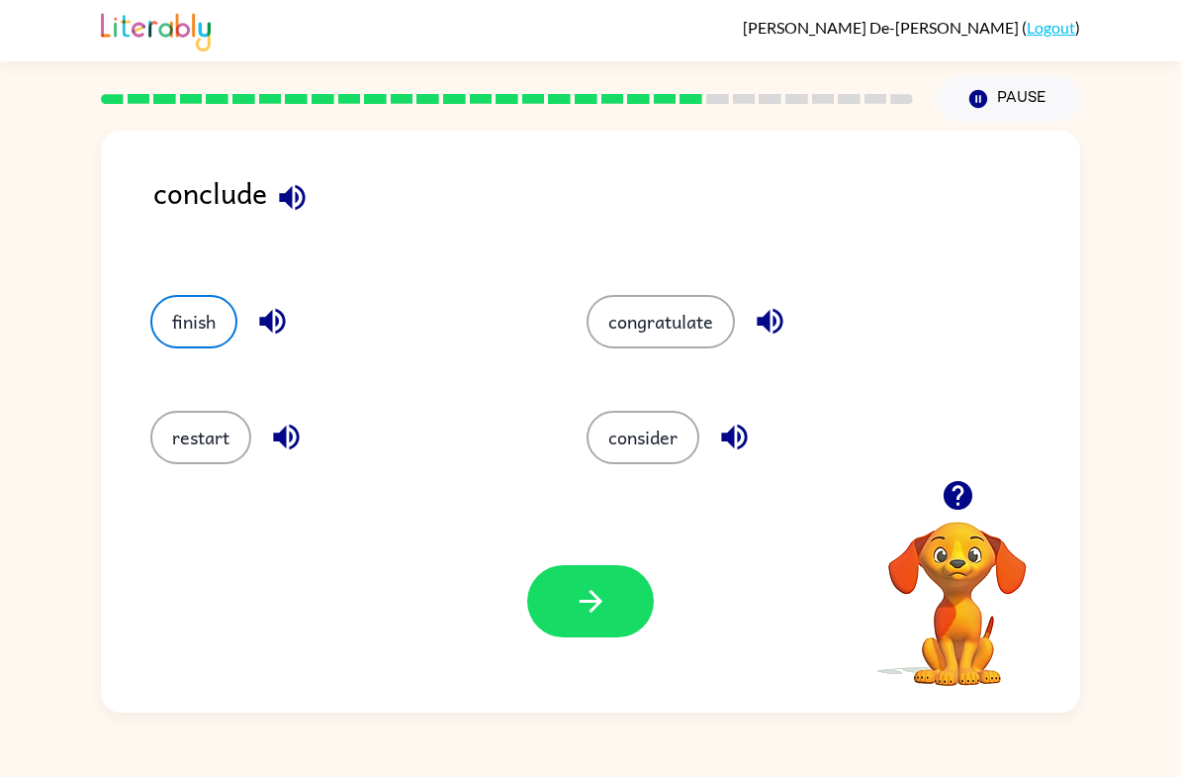
click at [602, 618] on icon "button" at bounding box center [591, 601] width 35 height 35
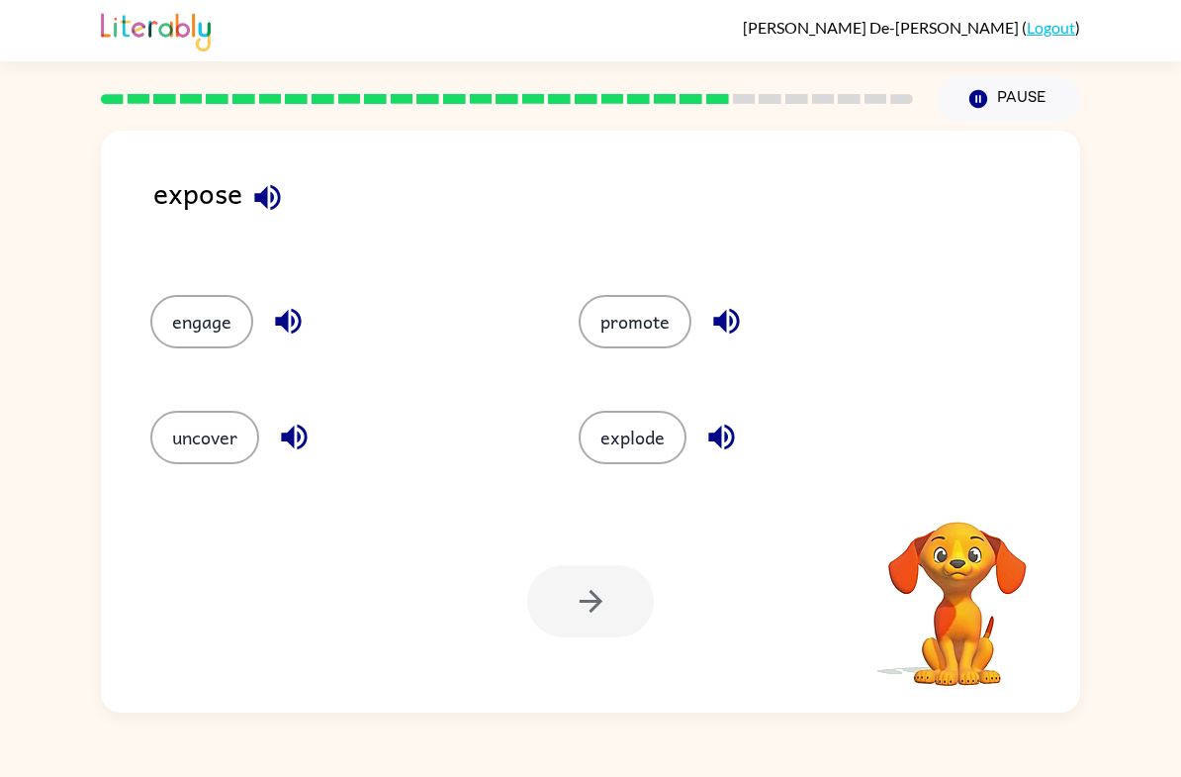
click at [180, 450] on button "uncover" at bounding box center [204, 437] width 109 height 53
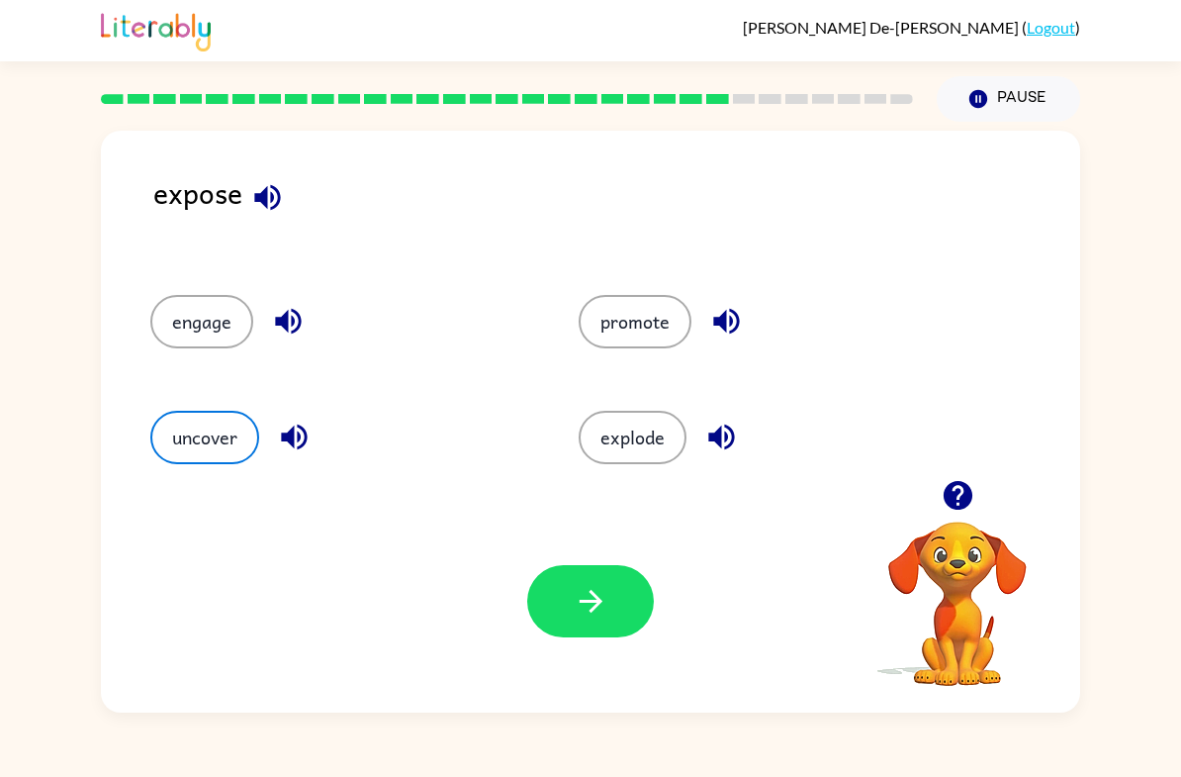
click at [613, 614] on button "button" at bounding box center [590, 601] width 127 height 72
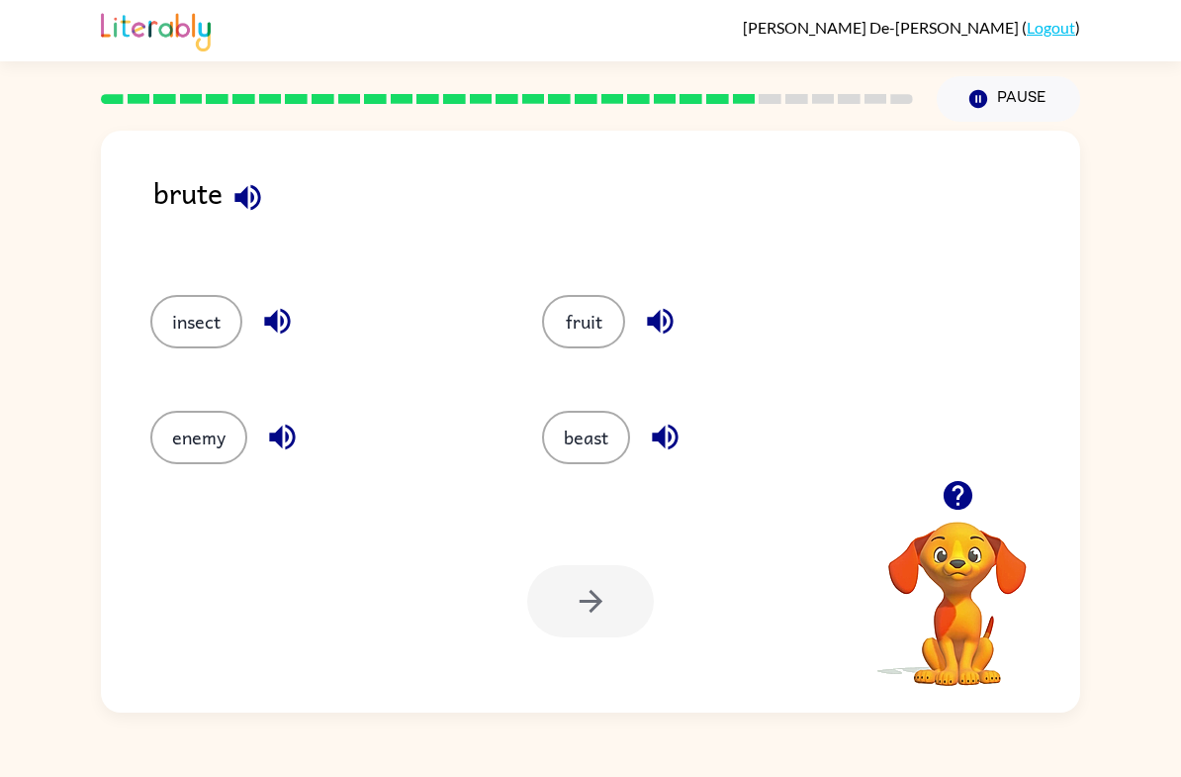
click at [597, 618] on div at bounding box center [590, 601] width 127 height 72
click at [585, 457] on button "beast" at bounding box center [586, 437] width 88 height 53
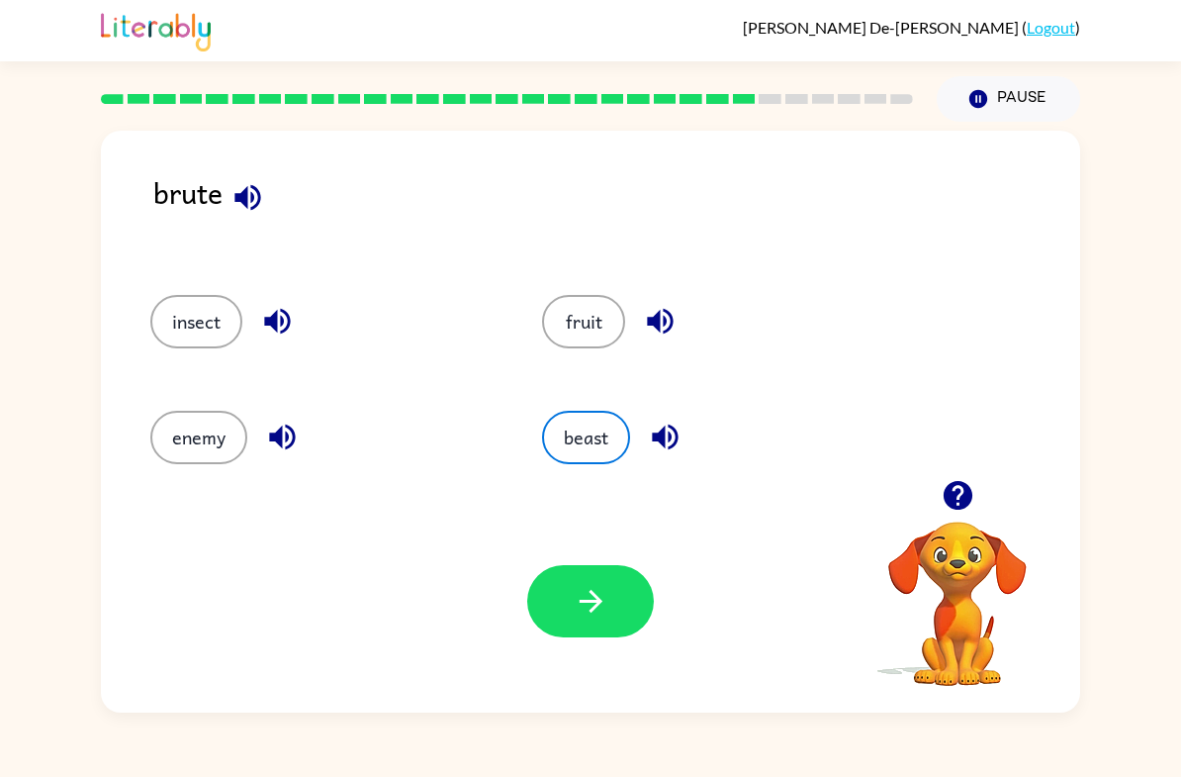
click at [585, 607] on icon "button" at bounding box center [591, 601] width 35 height 35
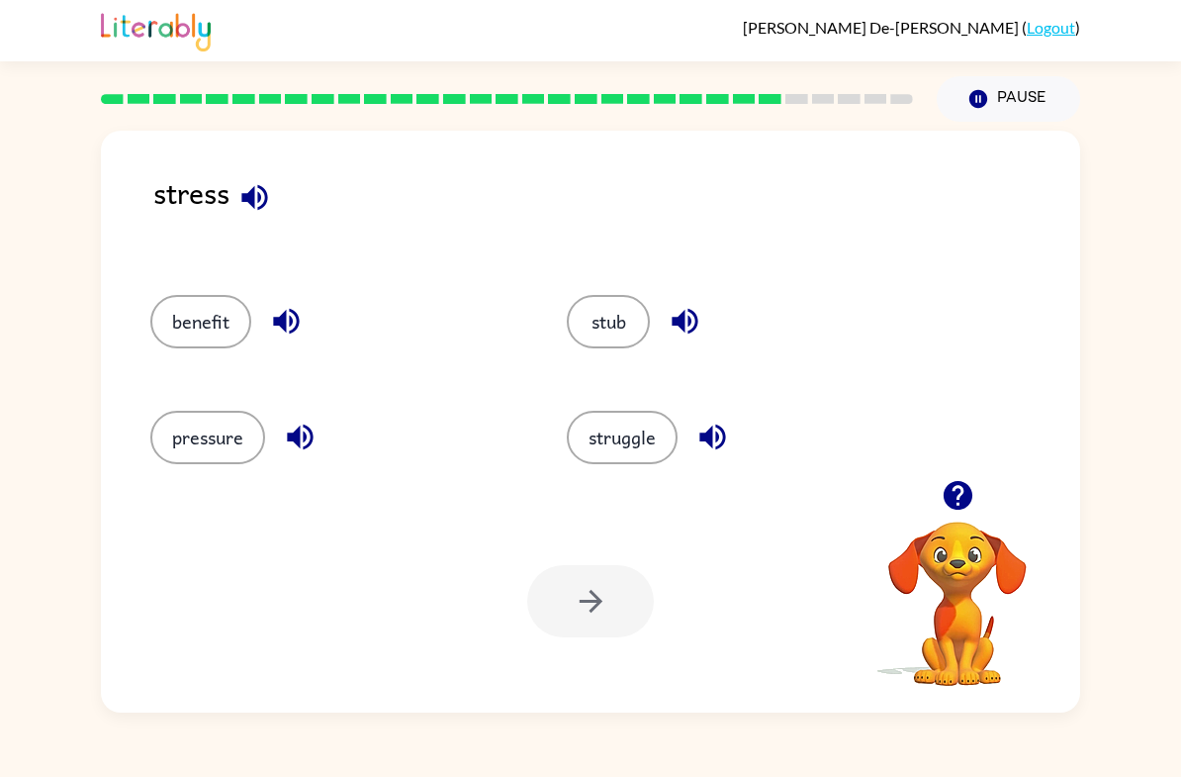
click at [242, 452] on button "pressure" at bounding box center [207, 437] width 115 height 53
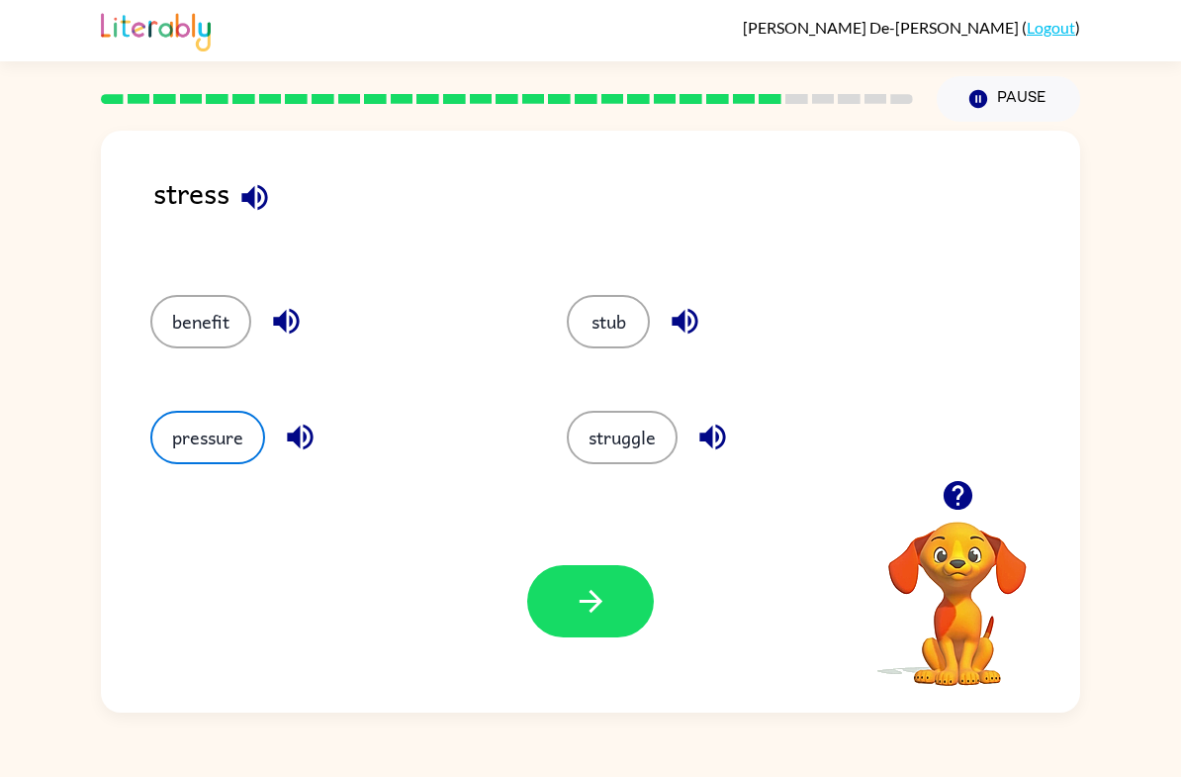
click at [241, 451] on button "pressure" at bounding box center [207, 437] width 115 height 53
click at [624, 581] on button "button" at bounding box center [590, 601] width 127 height 72
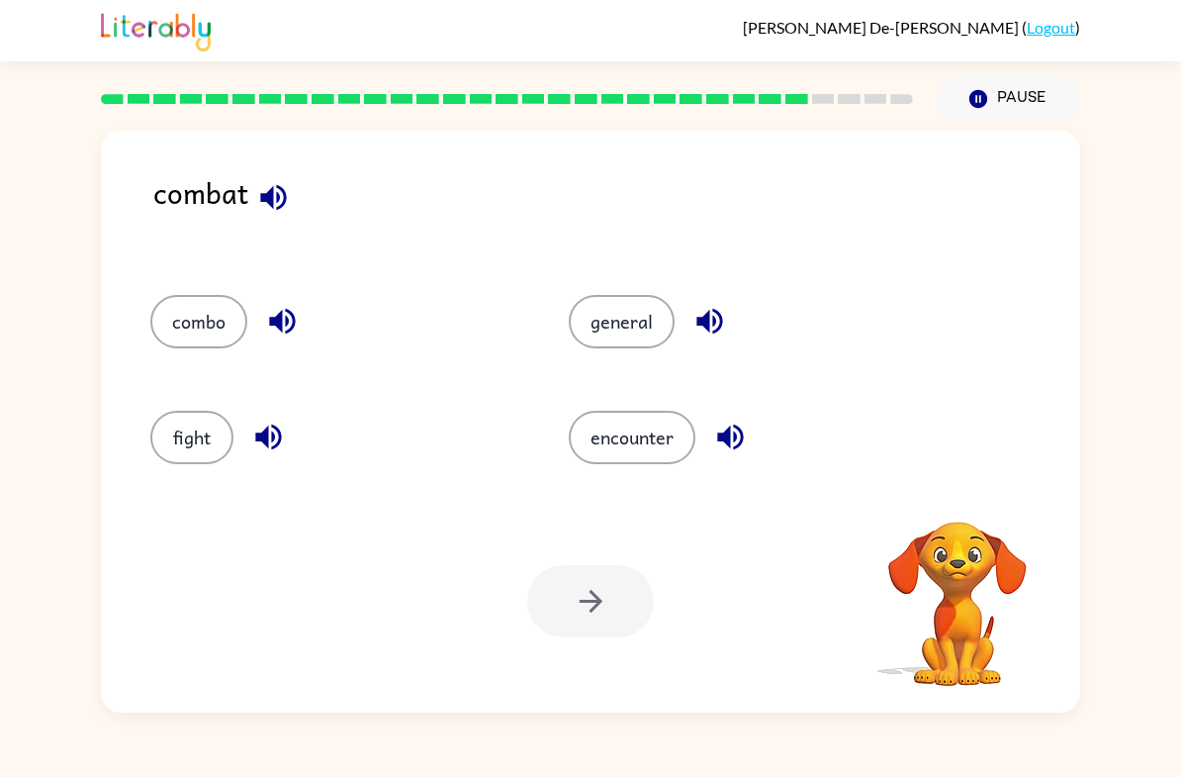
click at [199, 444] on button "fight" at bounding box center [191, 437] width 83 height 53
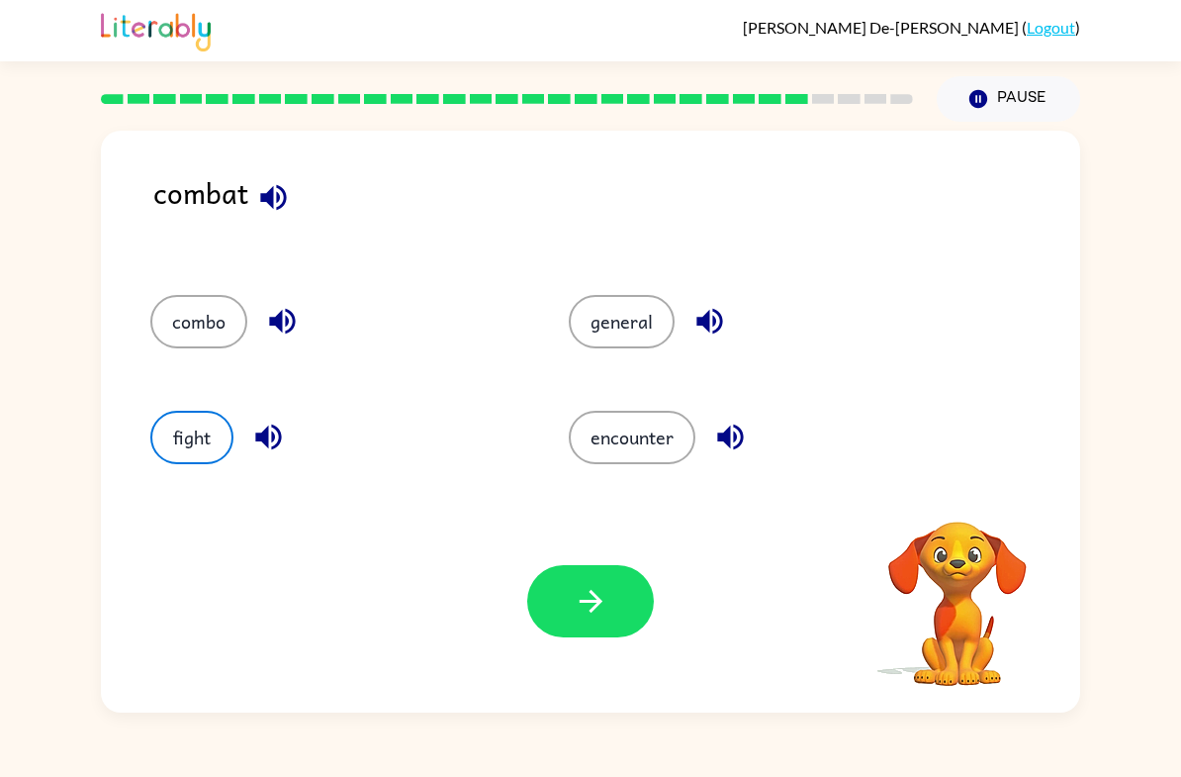
click at [590, 637] on button "button" at bounding box center [590, 601] width 127 height 72
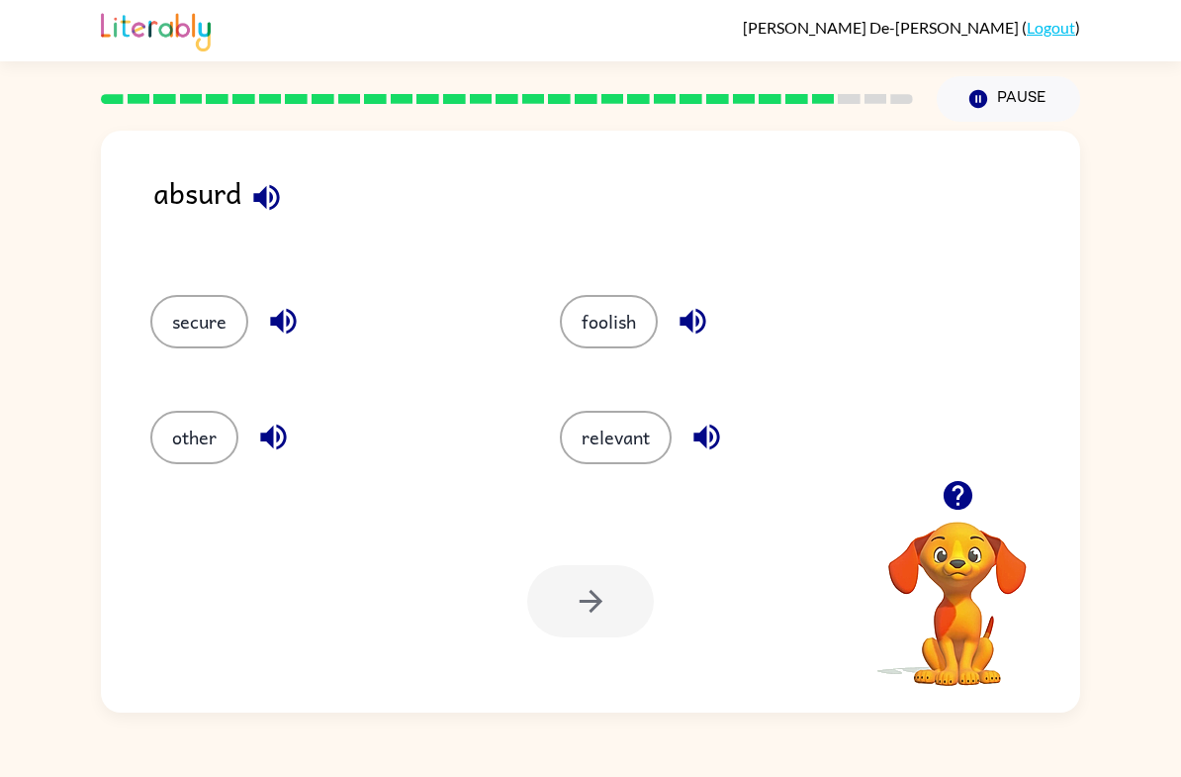
click at [619, 326] on button "foolish" at bounding box center [609, 321] width 98 height 53
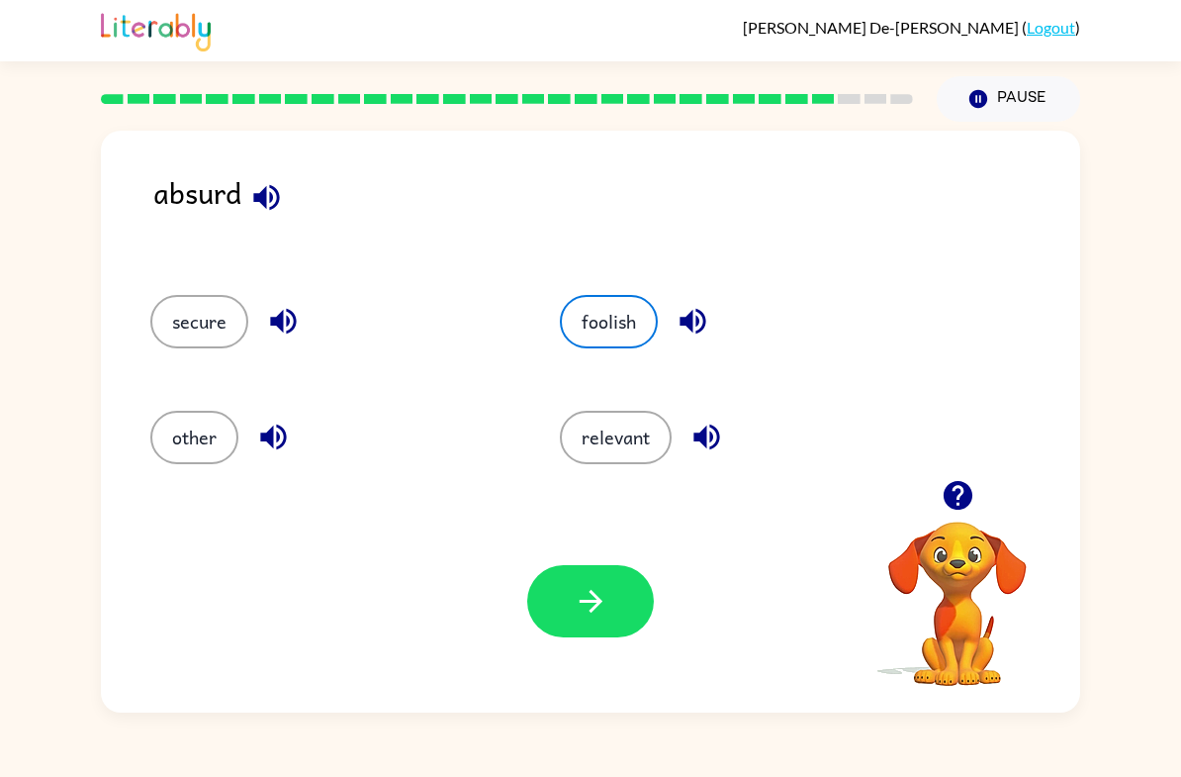
click at [606, 605] on icon "button" at bounding box center [591, 601] width 35 height 35
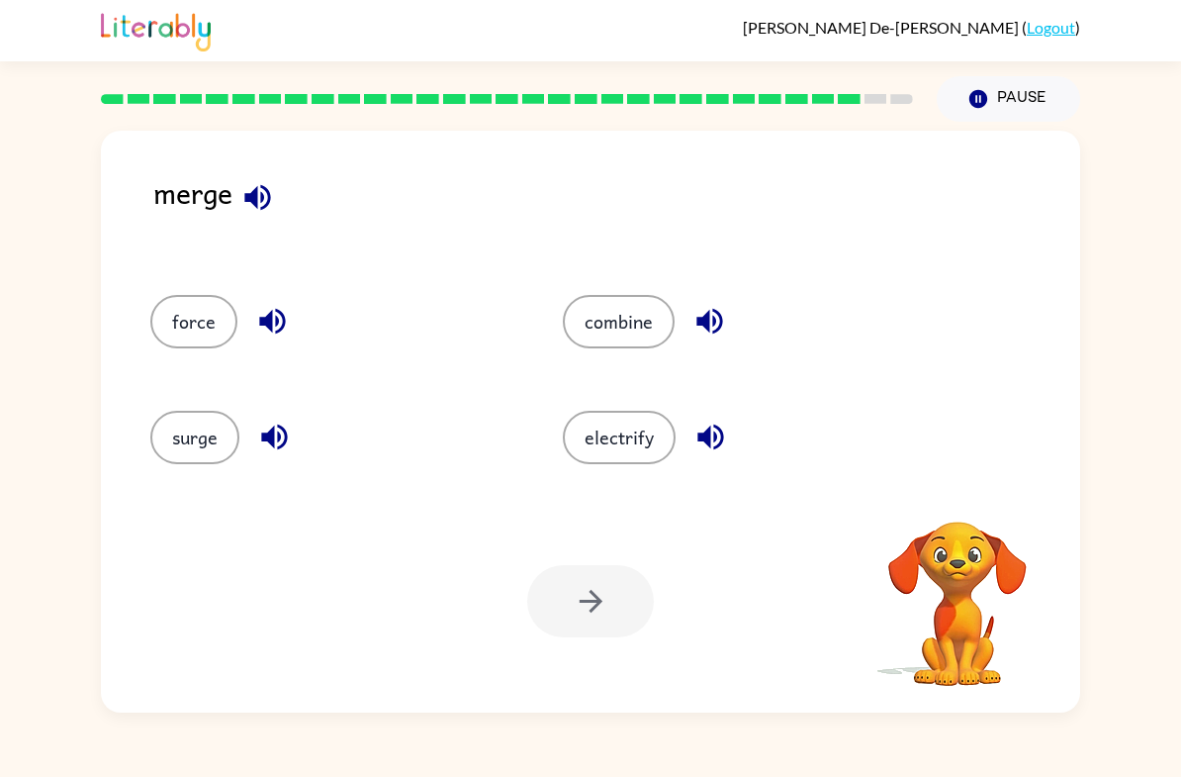
click at [623, 337] on button "combine" at bounding box center [619, 321] width 112 height 53
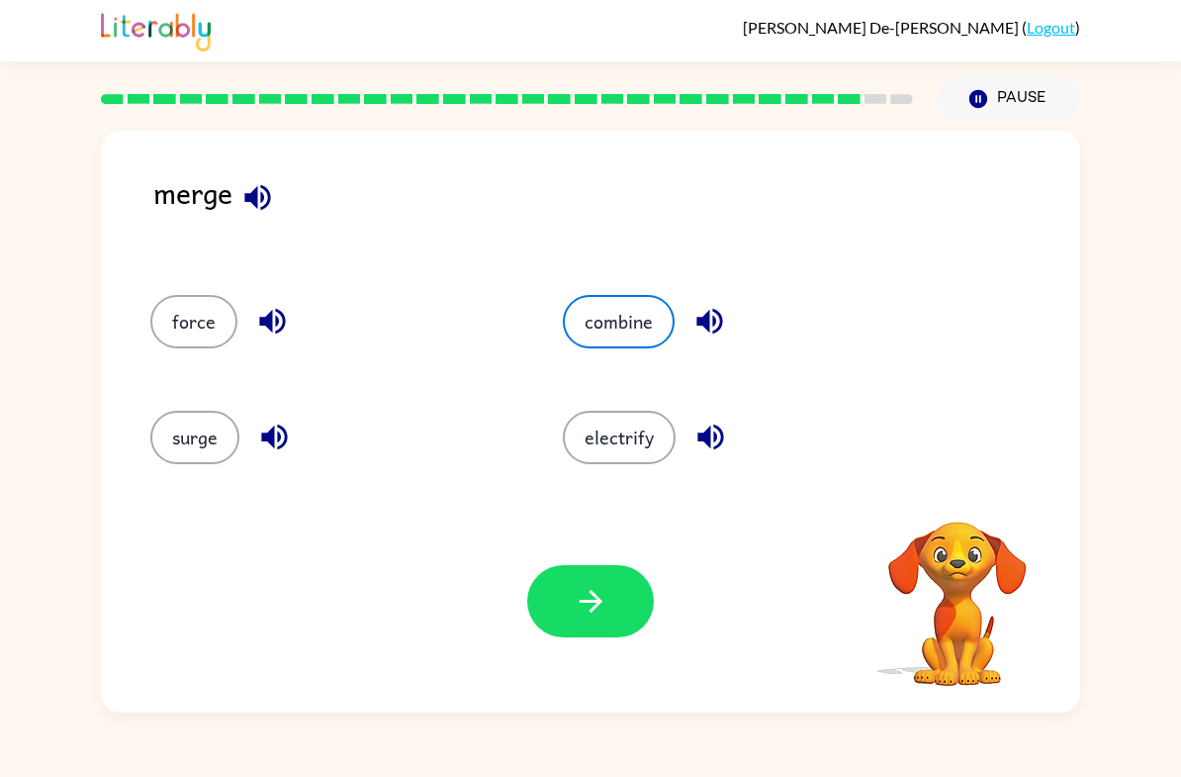
click at [593, 621] on button "button" at bounding box center [590, 601] width 127 height 72
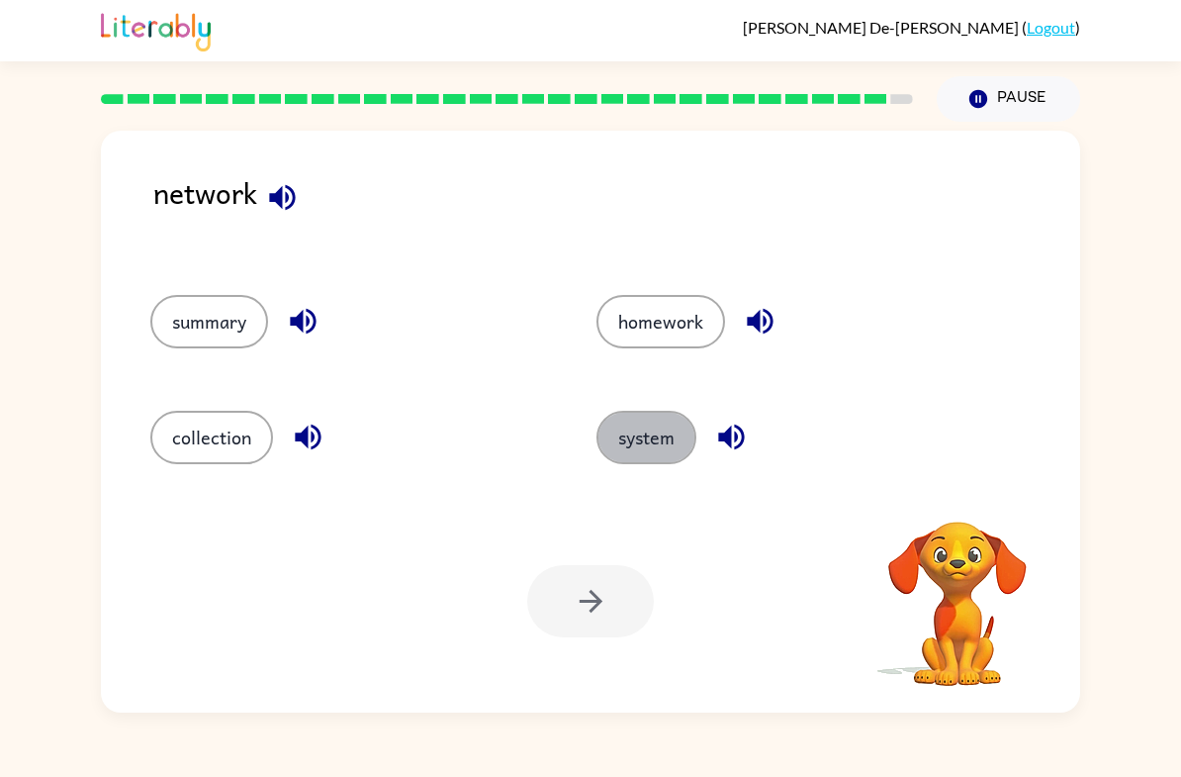
click at [653, 460] on button "system" at bounding box center [647, 437] width 100 height 53
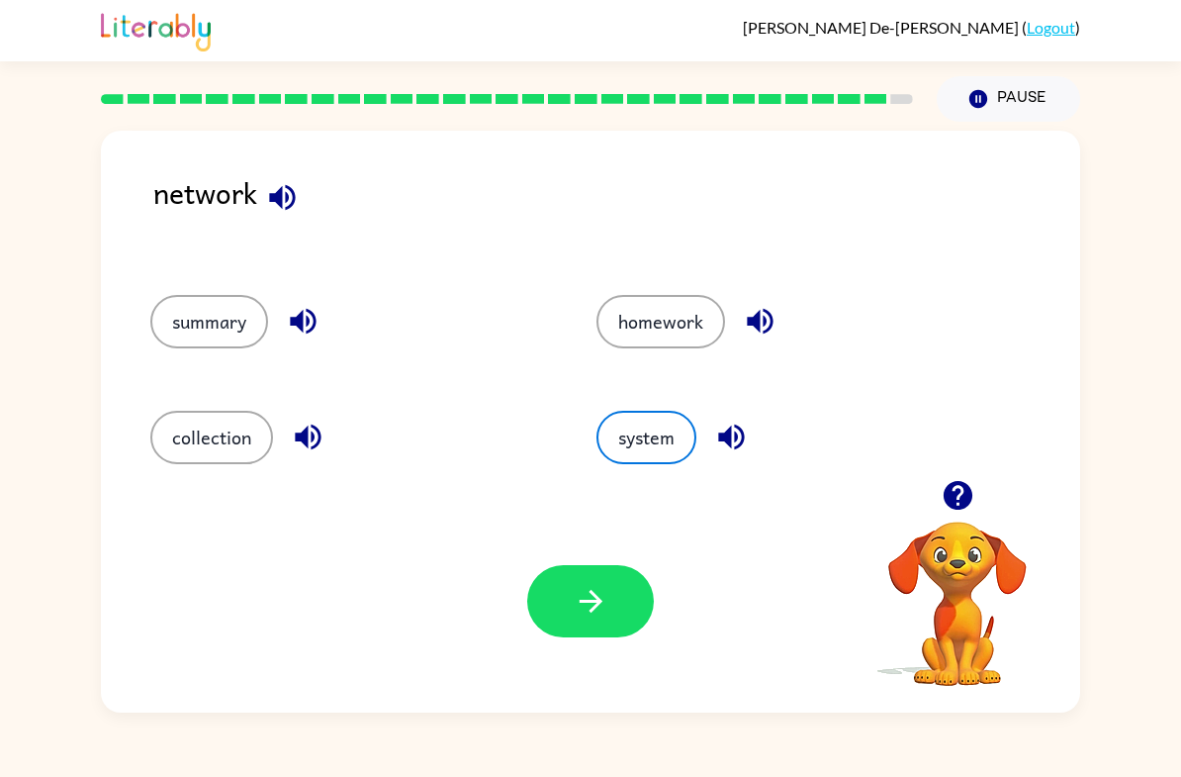
click at [594, 609] on icon "button" at bounding box center [590, 601] width 23 height 23
